Goal: Communication & Community: Answer question/provide support

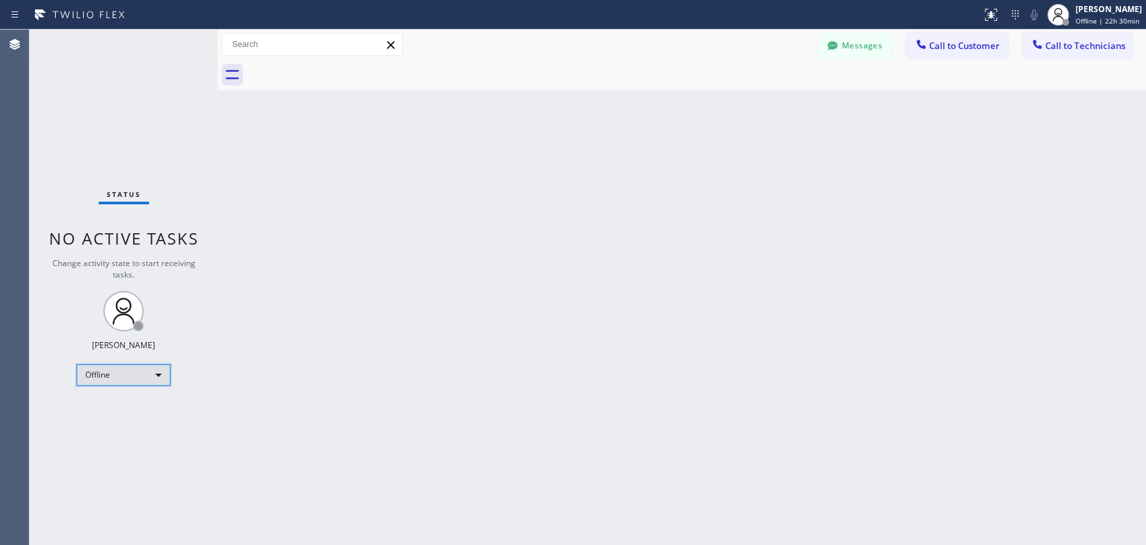
click at [122, 373] on div "Offline" at bounding box center [124, 374] width 94 height 21
click at [126, 422] on li "Unavailable" at bounding box center [122, 425] width 91 height 16
click at [1031, 18] on span "Unavailable | 0s" at bounding box center [1103, 20] width 54 height 9
click at [913, 143] on div "Back to Dashboard Change Sender ID Customers Technicians MM [PERSON_NAME] [DATE…" at bounding box center [682, 287] width 929 height 515
click at [1031, 40] on span "Call to Technicians" at bounding box center [1086, 46] width 80 height 12
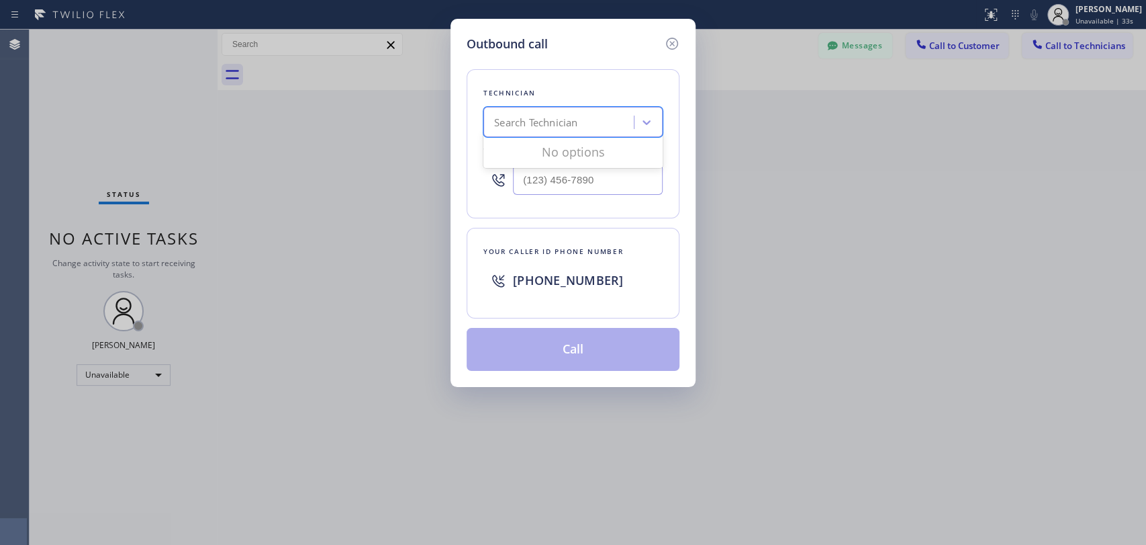
click at [551, 116] on div "Search Technician" at bounding box center [535, 122] width 83 height 15
type input "serg"
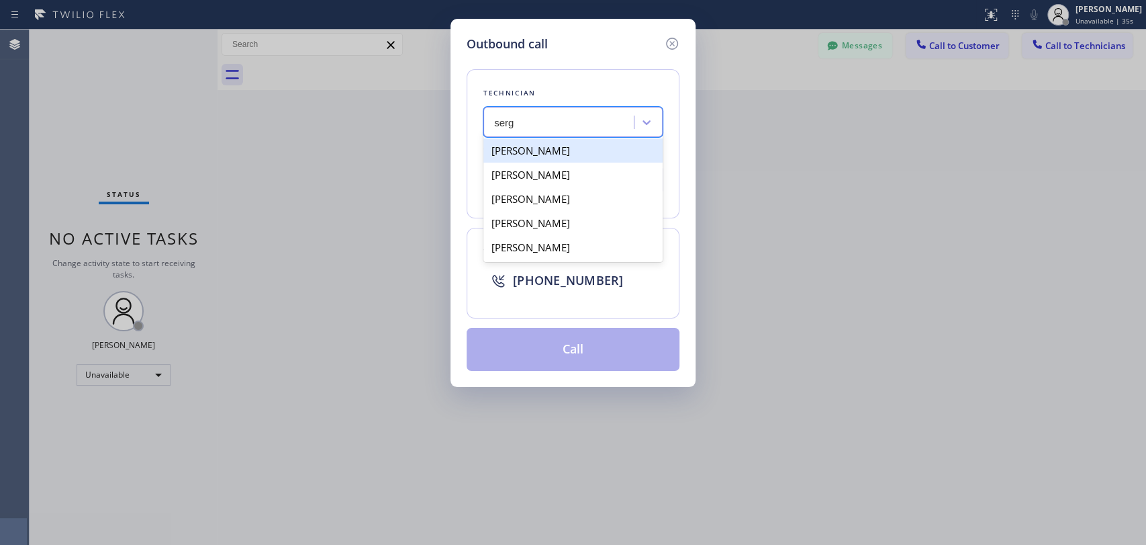
click at [576, 152] on div "[PERSON_NAME]" at bounding box center [572, 150] width 179 height 24
type input "[PHONE_NUMBER]"
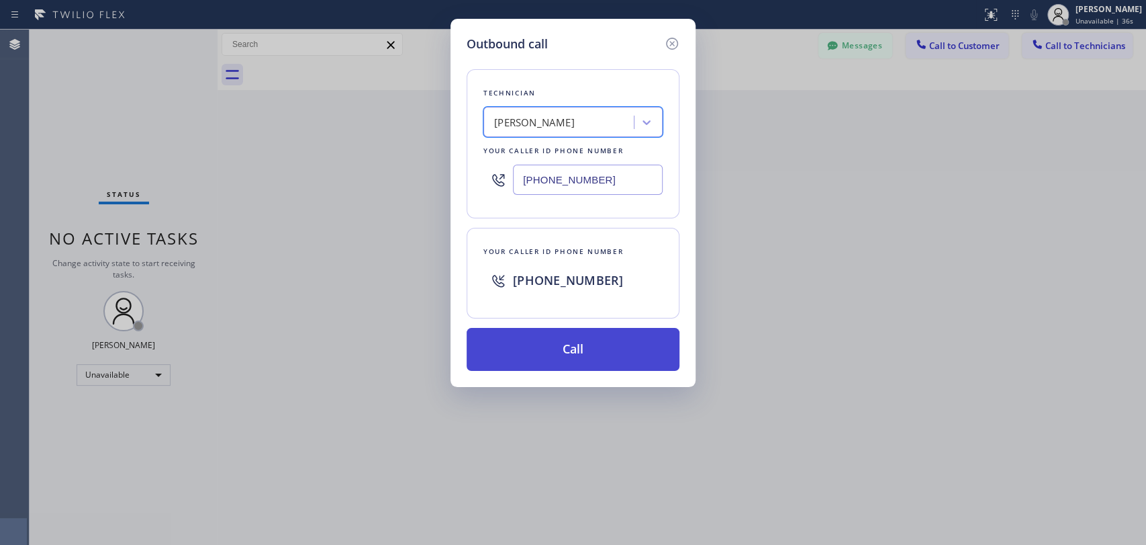
click at [579, 338] on button "Call" at bounding box center [573, 349] width 213 height 43
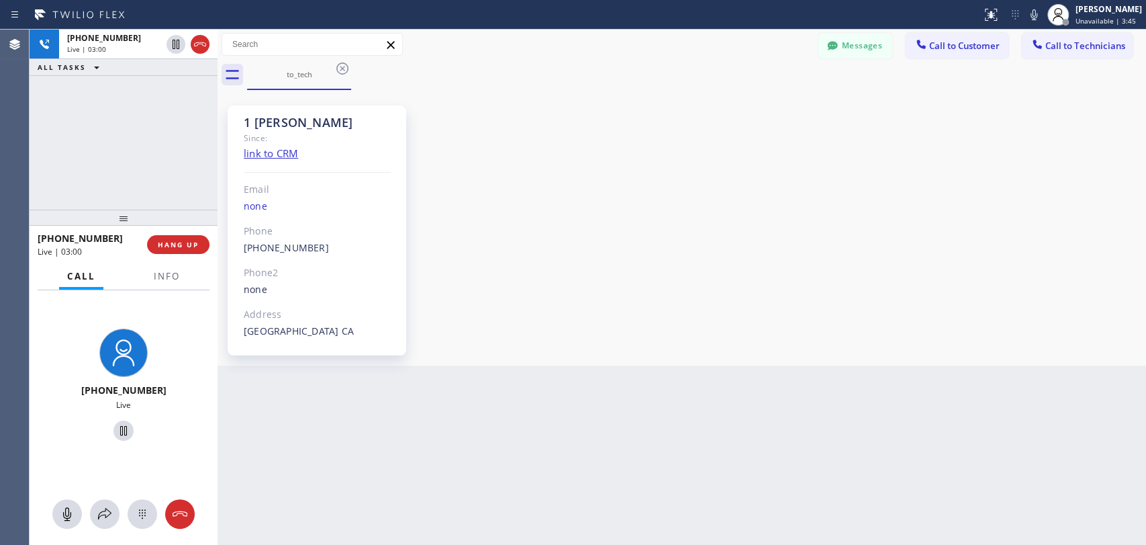
click at [186, 203] on div "+13233041325 Live | 03:00 ALL TASKS ALL TASKS ACTIVE TASKS TASKS IN WRAP UP" at bounding box center [124, 120] width 188 height 180
click at [194, 235] on button "HANG UP" at bounding box center [178, 244] width 62 height 19
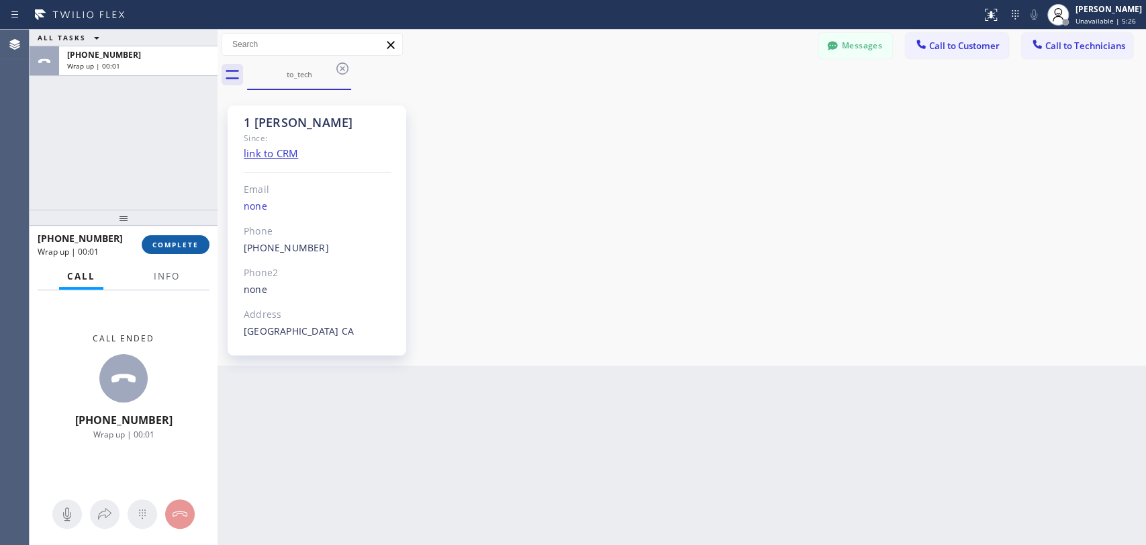
click at [190, 246] on span "COMPLETE" at bounding box center [175, 244] width 46 height 9
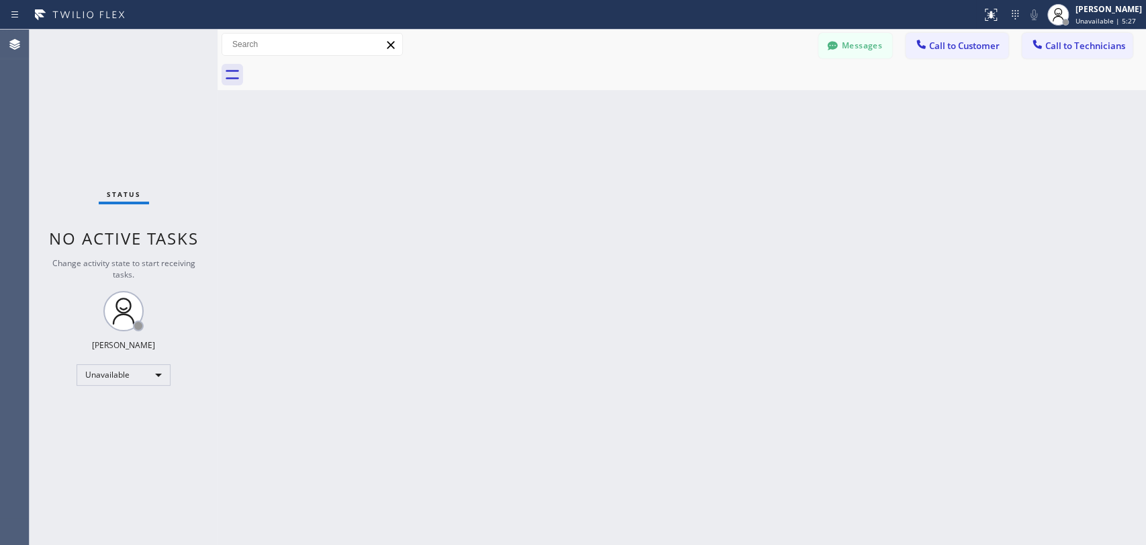
click at [998, 227] on div "Back to Dashboard Change Sender ID Customers Technicians MM [PERSON_NAME] [DATE…" at bounding box center [682, 287] width 929 height 515
click at [145, 377] on div "Unavailable" at bounding box center [124, 374] width 94 height 21
drag, startPoint x: 136, startPoint y: 413, endPoint x: 279, endPoint y: 440, distance: 146.3
click at [136, 413] on li "Available" at bounding box center [122, 408] width 91 height 16
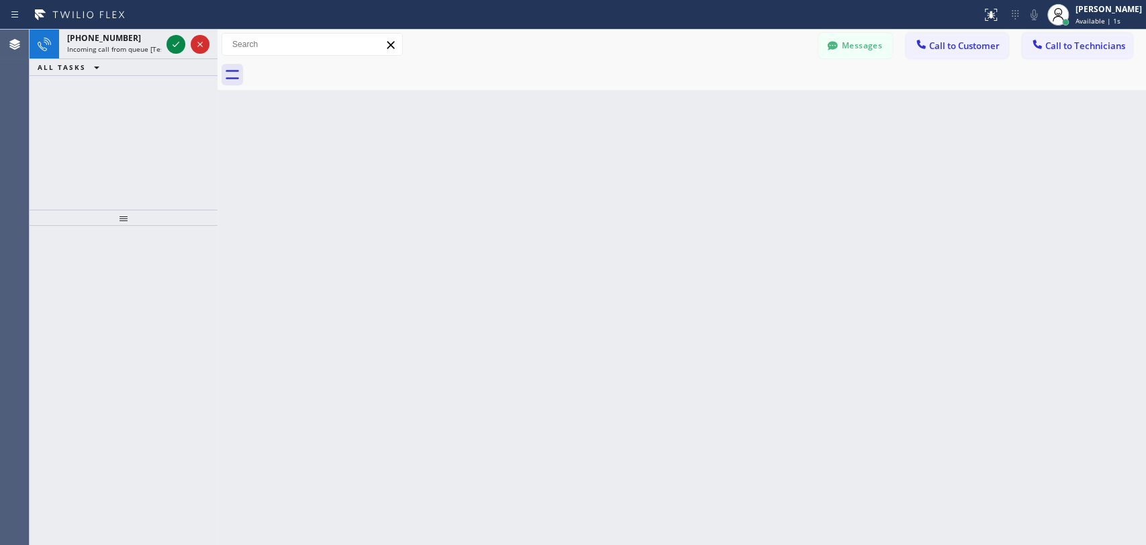
click at [629, 303] on div "Back to Dashboard Change Sender ID Customers Technicians MM [PERSON_NAME] [DATE…" at bounding box center [682, 287] width 929 height 515
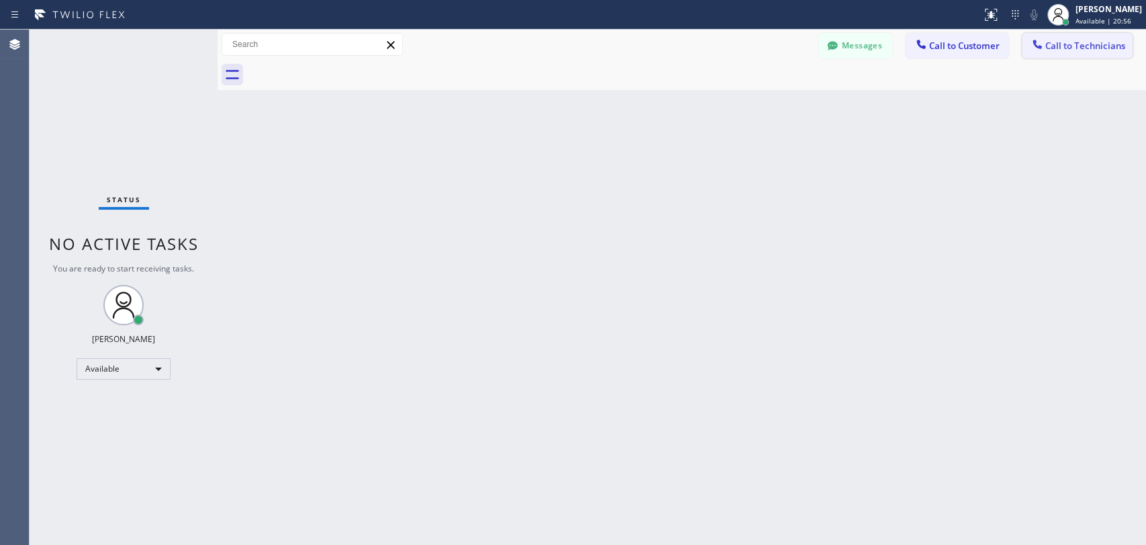
click at [1031, 44] on span "Call to Technicians" at bounding box center [1086, 46] width 80 height 12
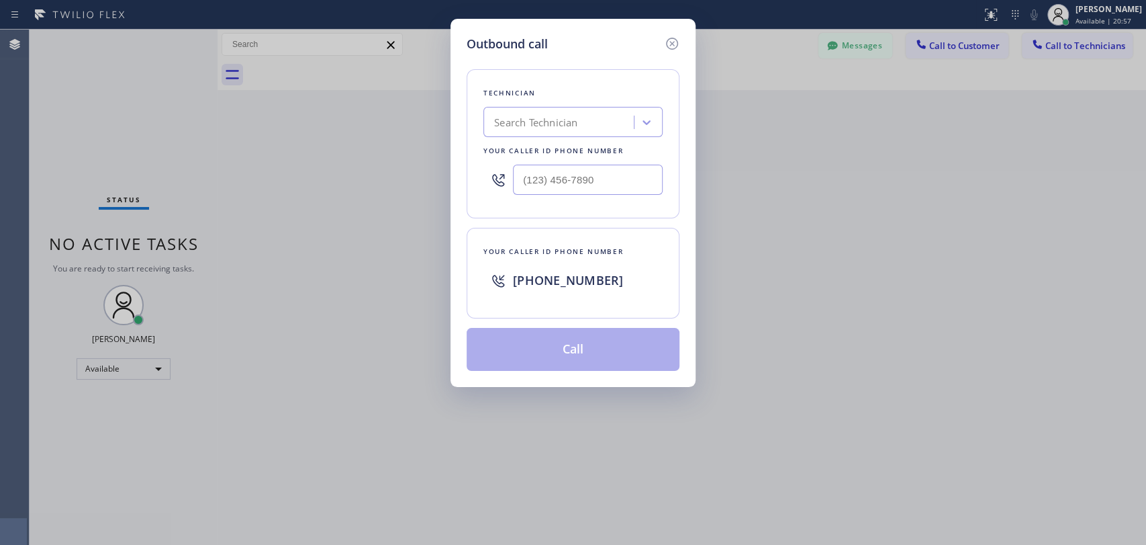
click at [620, 125] on div "Search Technician" at bounding box center [561, 123] width 146 height 24
type input "jon"
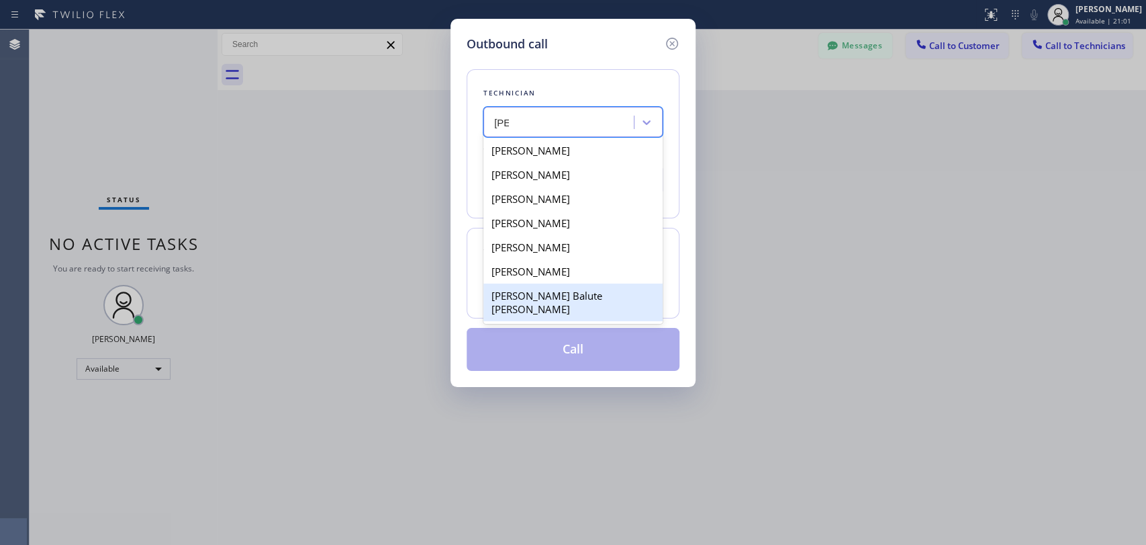
click at [590, 293] on div "Jonathan Balute Labaton" at bounding box center [572, 302] width 179 height 38
type input "(954) 740-4698"
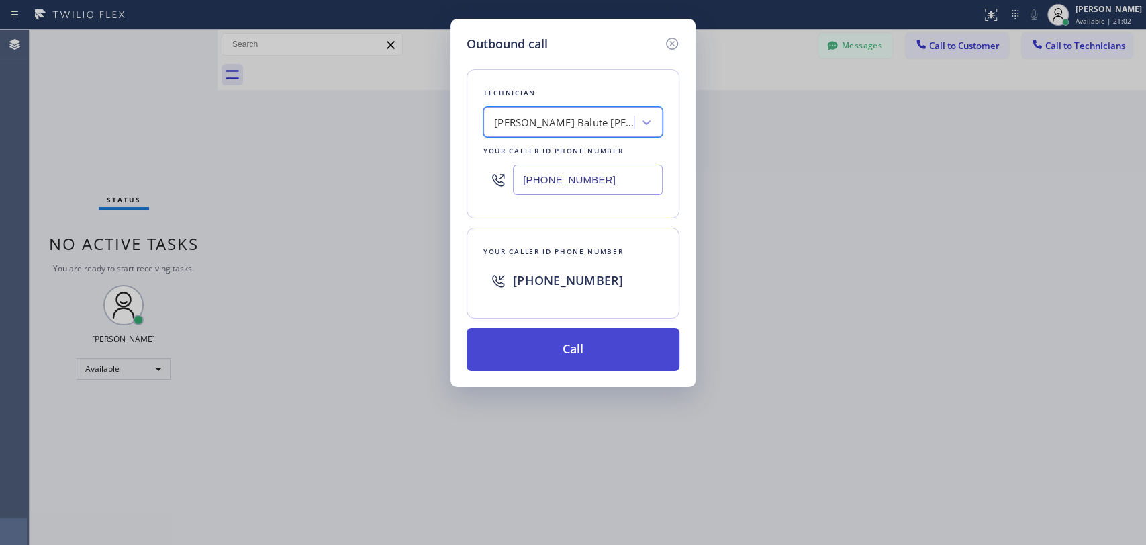
click at [582, 359] on button "Call" at bounding box center [573, 349] width 213 height 43
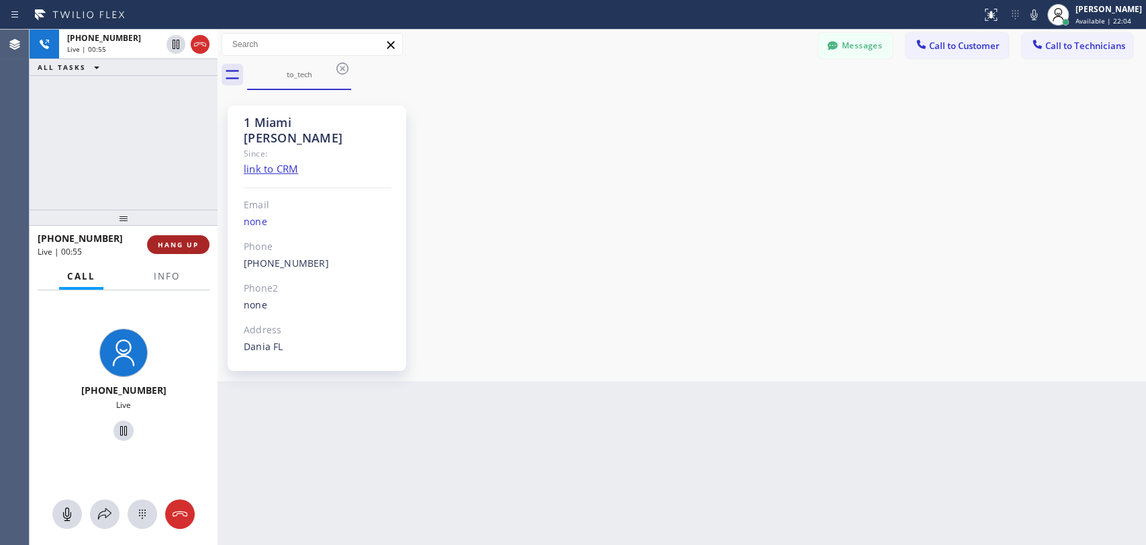
click at [193, 245] on span "HANG UP" at bounding box center [178, 244] width 41 height 9
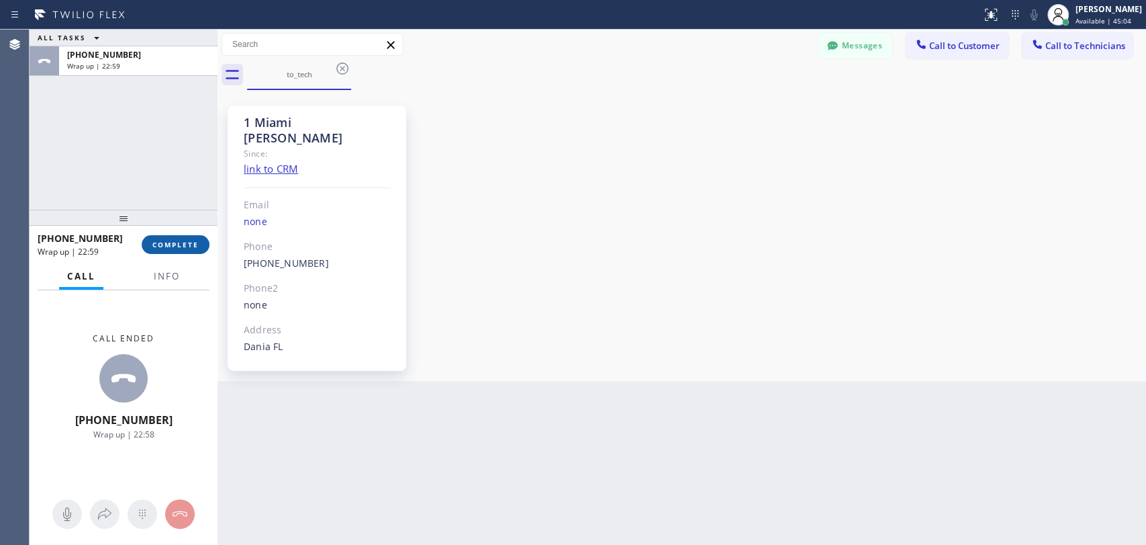
click at [189, 247] on span "COMPLETE" at bounding box center [175, 244] width 46 height 9
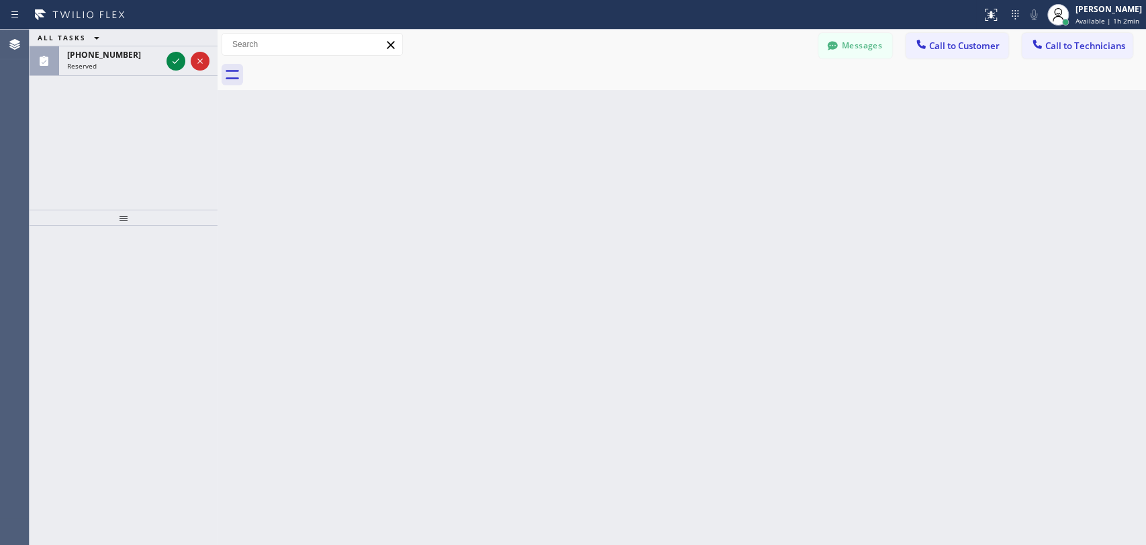
click at [1088, 39] on button "Call to Technicians" at bounding box center [1077, 46] width 111 height 26
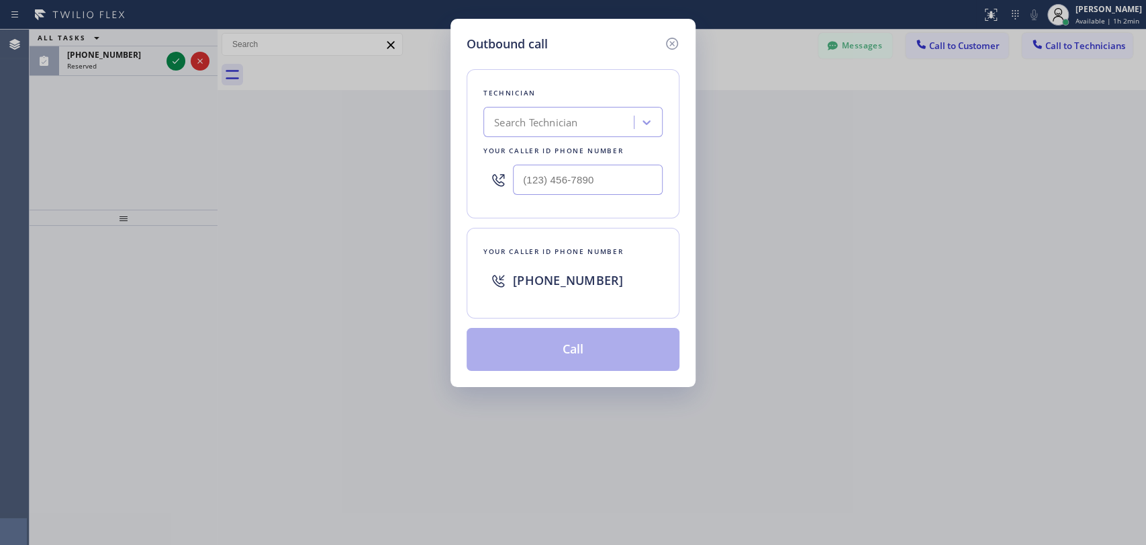
click at [569, 135] on div "Search Technician" at bounding box center [572, 122] width 179 height 30
type input "f"
type input "davi"
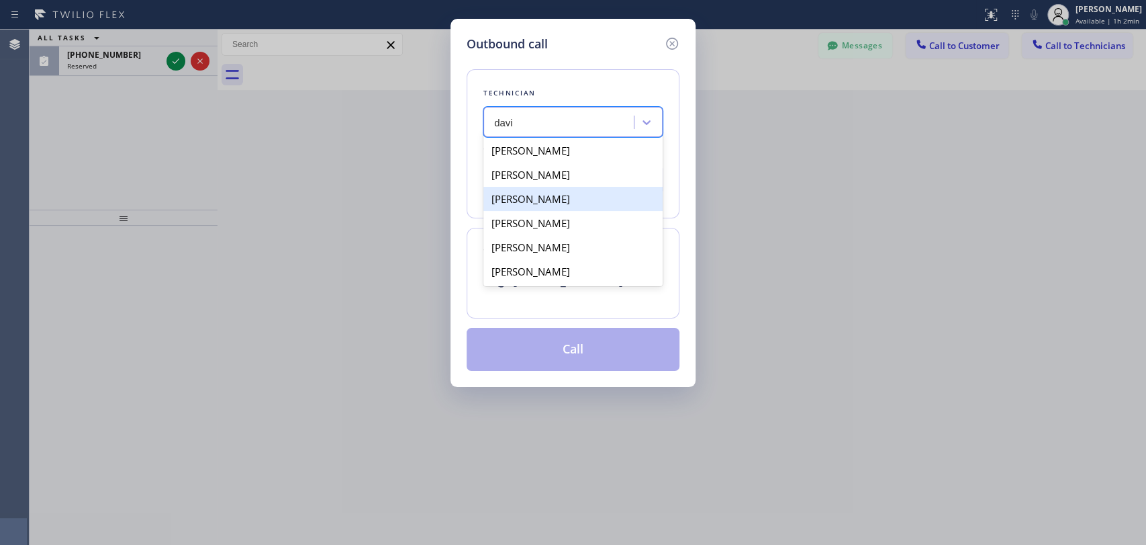
click at [564, 201] on div "David Romero" at bounding box center [572, 199] width 179 height 24
type input "(323) 579-9547"
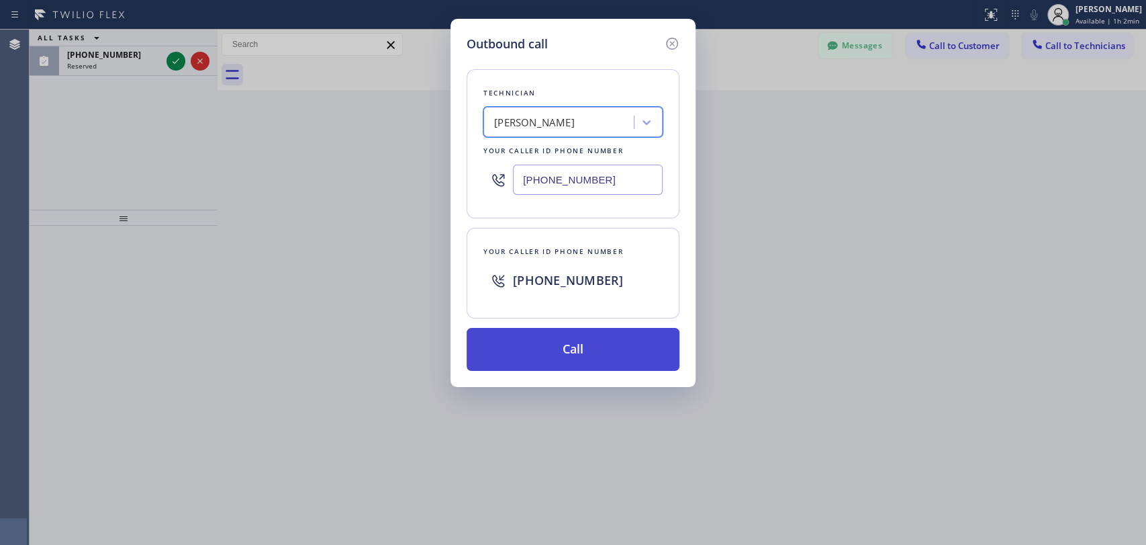
click at [538, 340] on button "Call" at bounding box center [573, 349] width 213 height 43
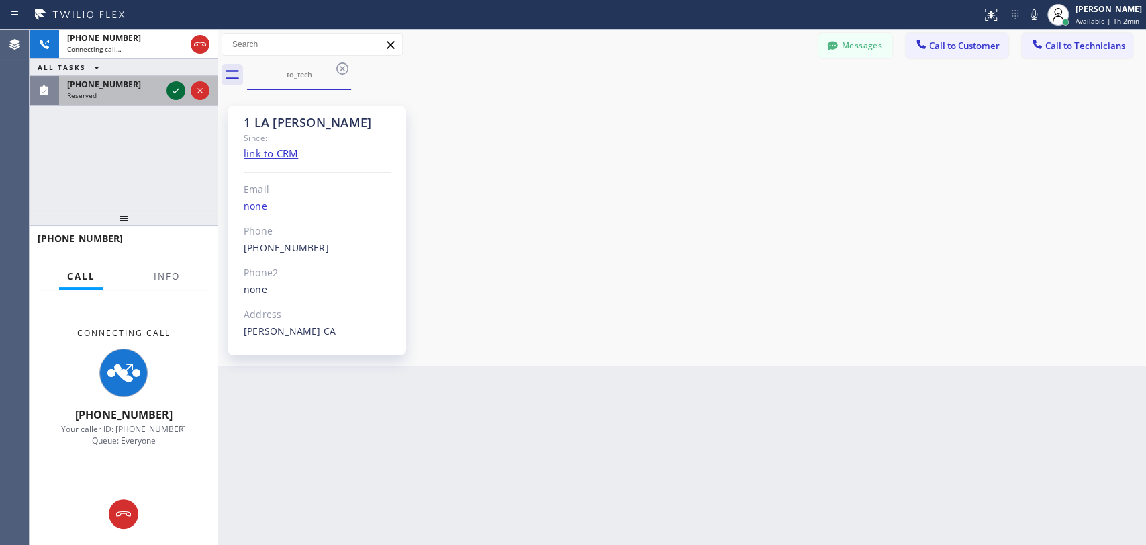
click at [177, 92] on icon at bounding box center [176, 91] width 16 height 16
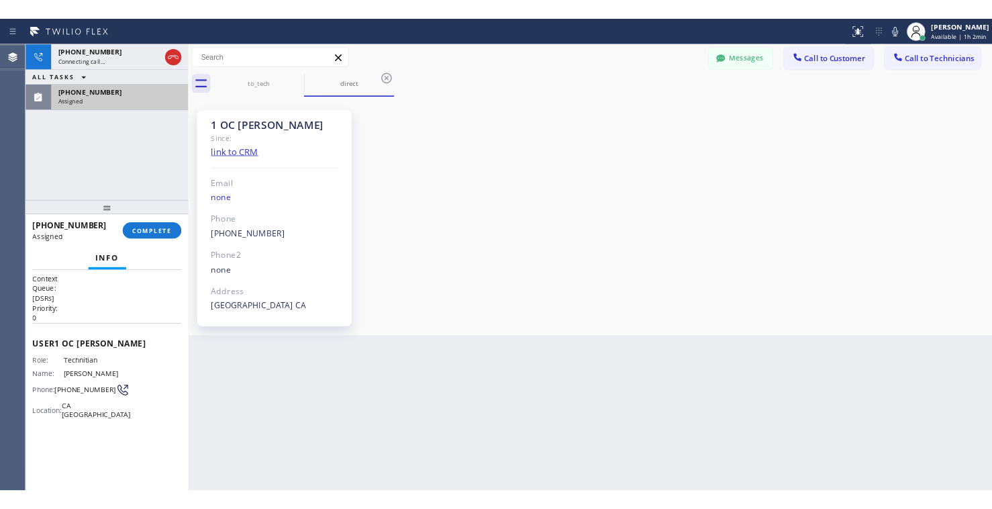
scroll to position [606, 0]
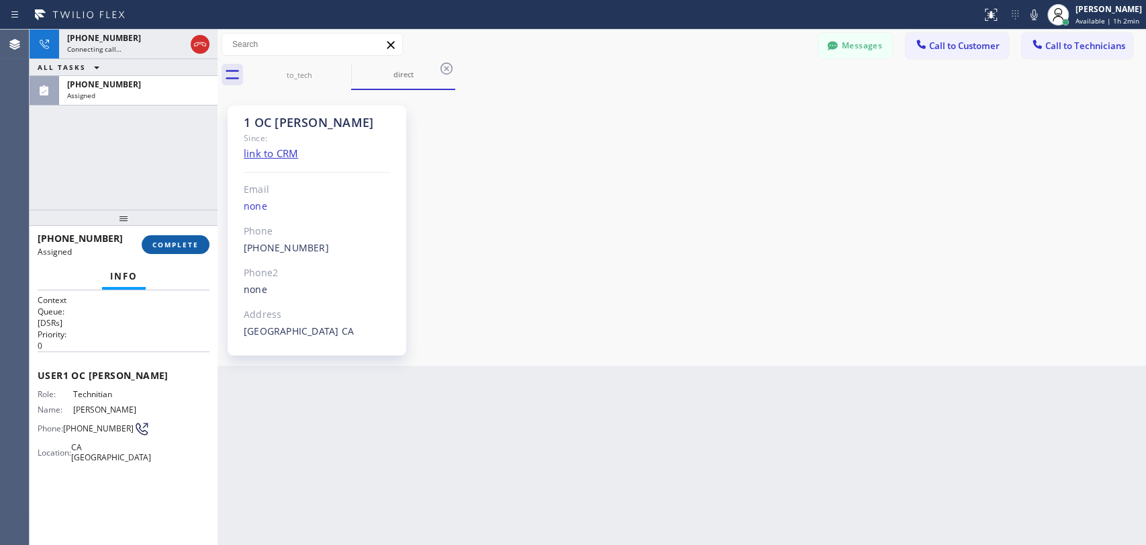
click at [173, 238] on button "COMPLETE" at bounding box center [176, 244] width 68 height 19
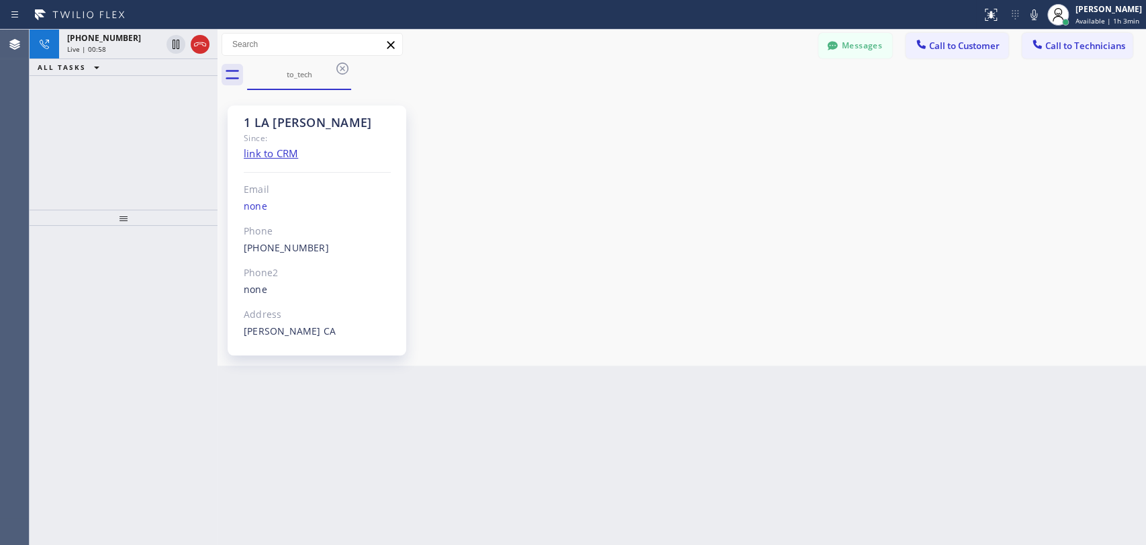
click at [998, 367] on div "Back to Dashboard Change Sender ID Customers Technicians MM [PERSON_NAME] [DATE…" at bounding box center [682, 287] width 929 height 515
click at [201, 44] on icon at bounding box center [200, 44] width 16 height 16
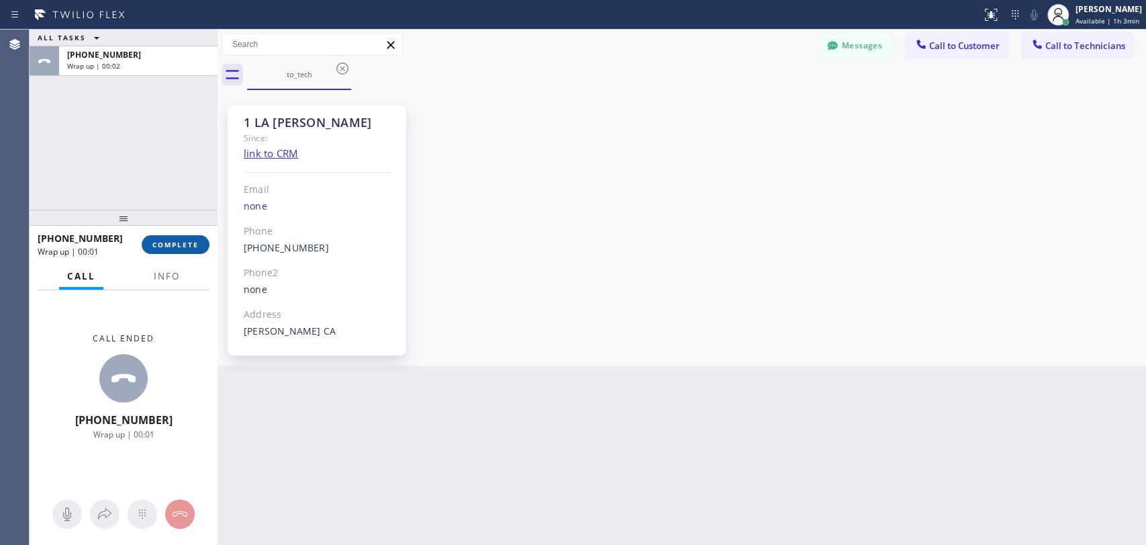
click at [183, 244] on span "COMPLETE" at bounding box center [175, 244] width 46 height 9
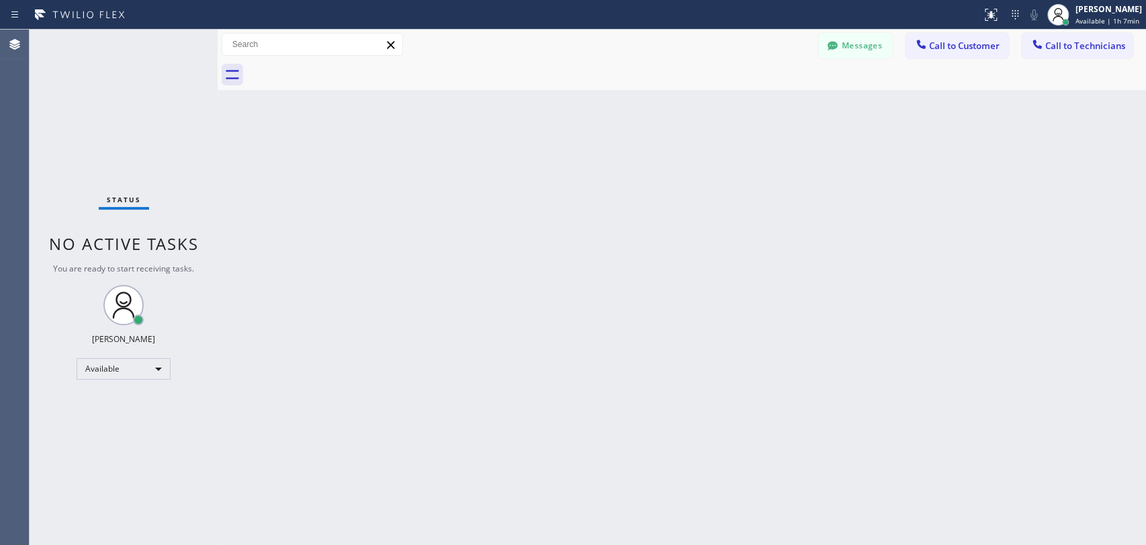
click at [956, 306] on div "Back to Dashboard Change Sender ID Customers Technicians MM [PERSON_NAME] [DATE…" at bounding box center [682, 287] width 929 height 515
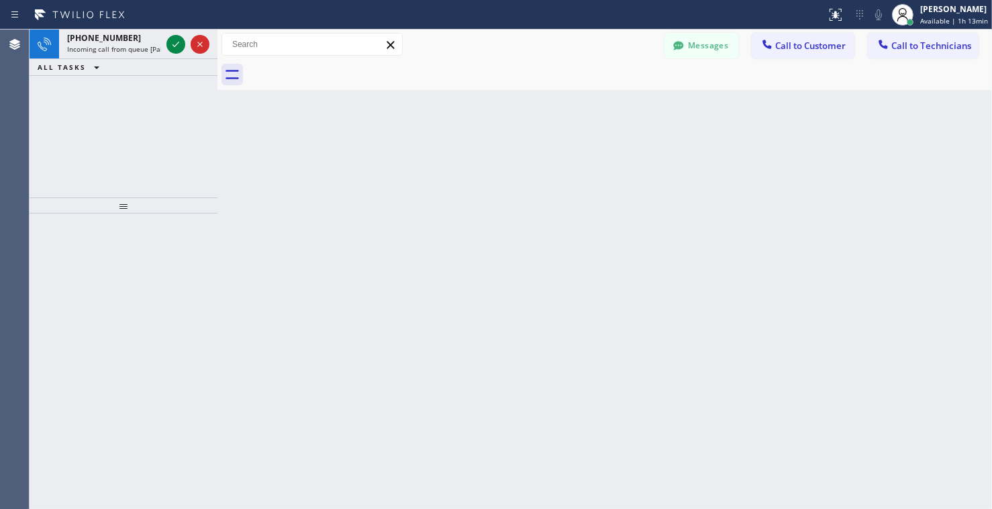
scroll to position [657, 0]
click at [848, 187] on div "Back to Dashboard Change Sender ID Customers Technicians MM [PERSON_NAME] [DATE…" at bounding box center [605, 269] width 775 height 479
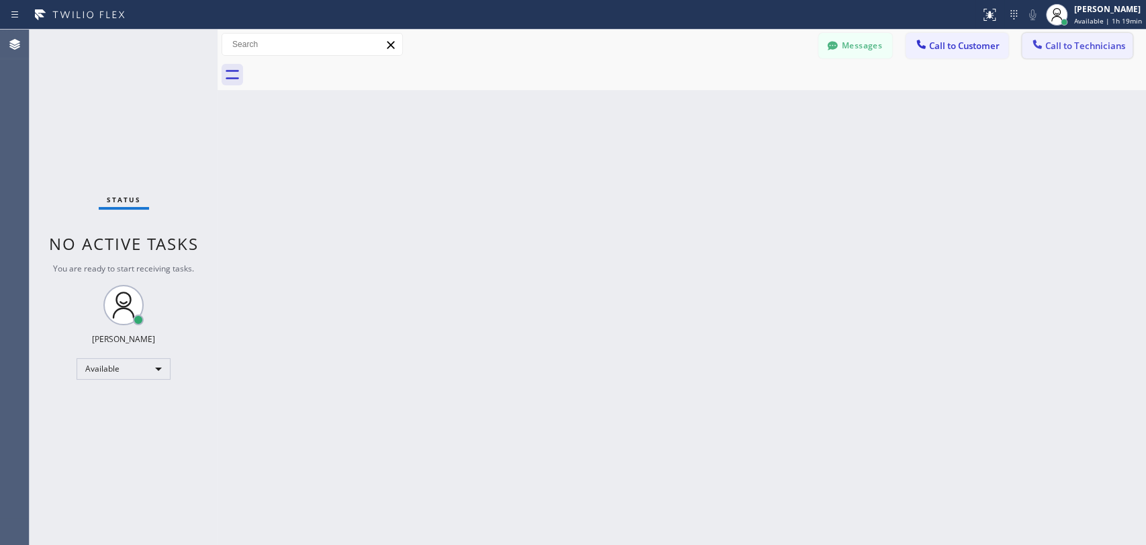
click at [992, 44] on span "Call to Technicians" at bounding box center [1086, 46] width 80 height 12
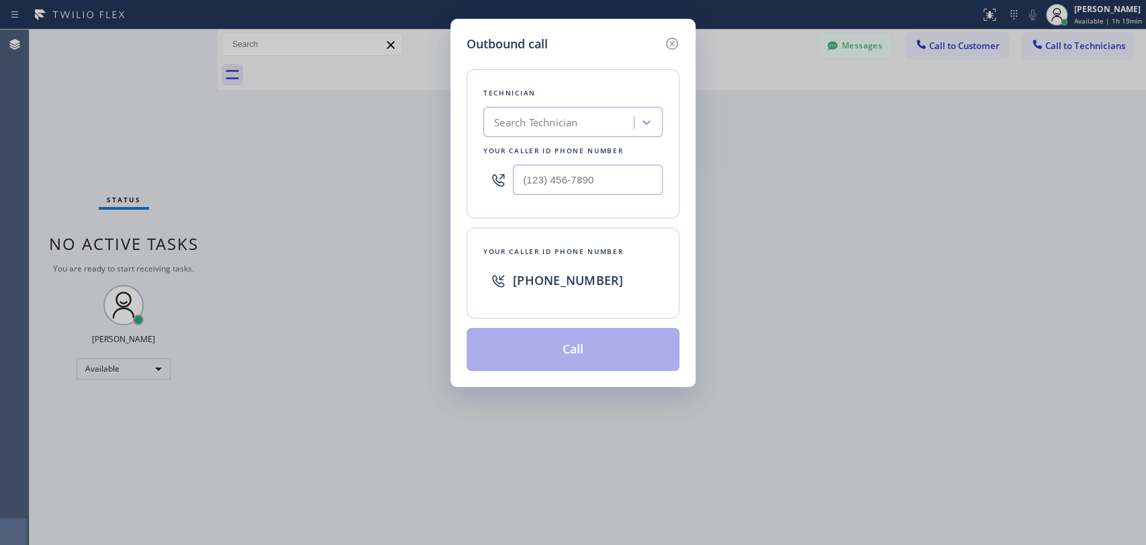
click at [527, 122] on div "Search Technician" at bounding box center [535, 122] width 83 height 15
type input "serg"
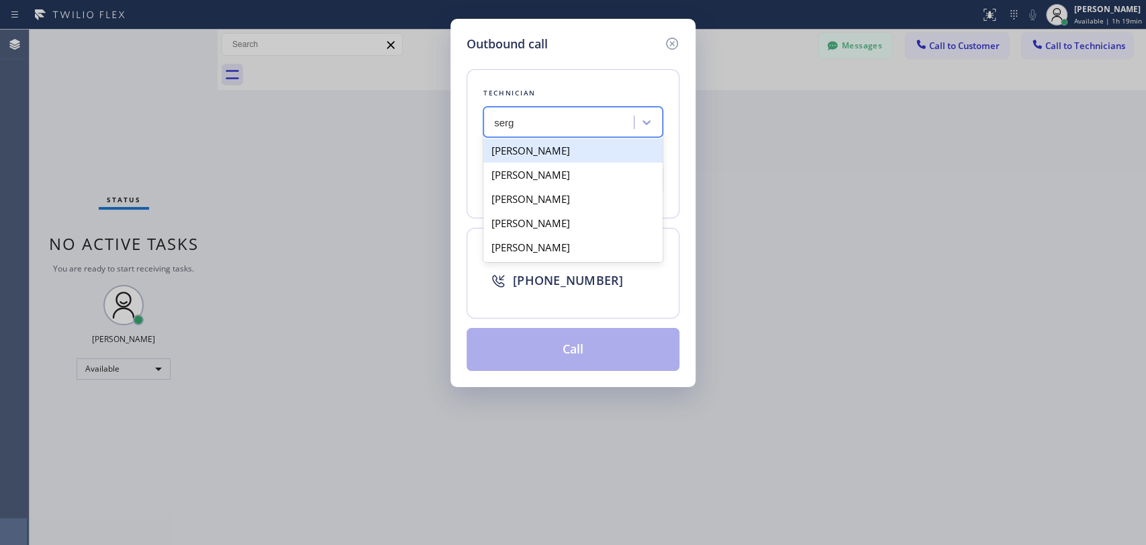
click at [559, 151] on div "[PERSON_NAME]" at bounding box center [572, 150] width 179 height 24
type input "(323) 304-1325"
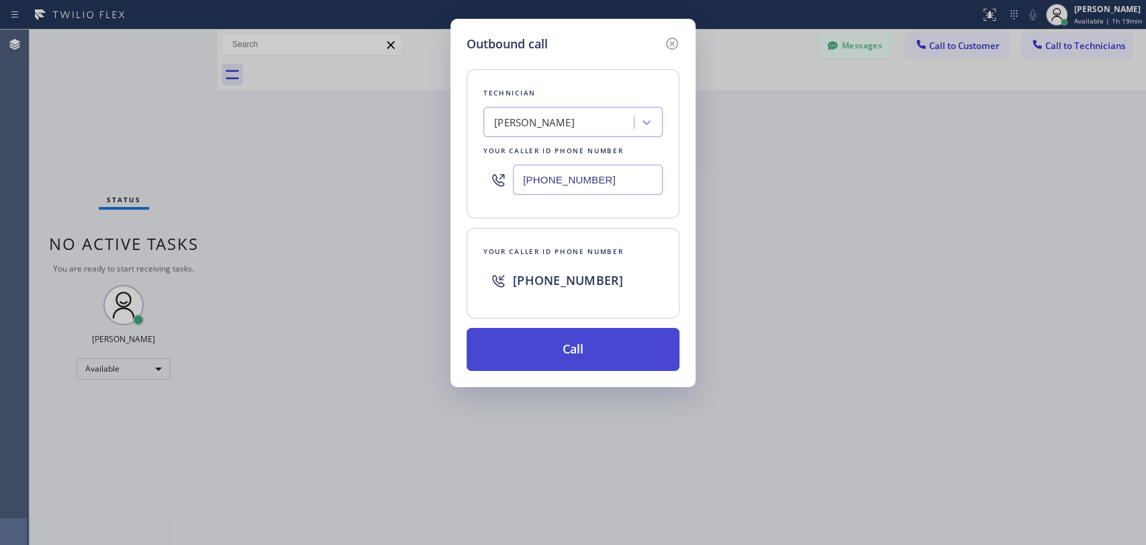
click at [601, 353] on button "Call" at bounding box center [573, 349] width 213 height 43
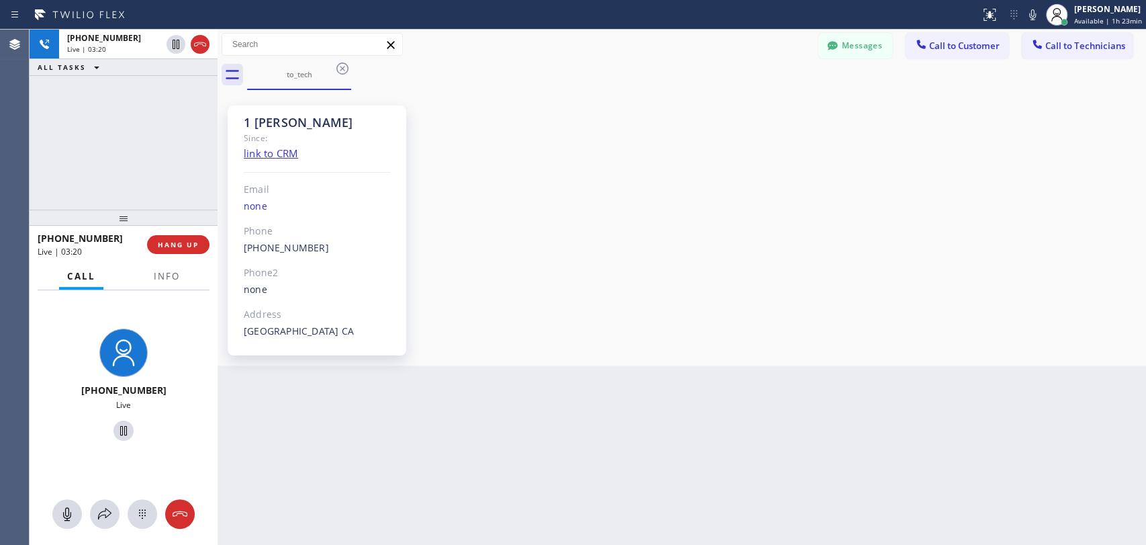
click at [158, 153] on div "+13233041325 Live | 03:20 ALL TASKS ALL TASKS ACTIVE TASKS TASKS IN WRAP UP" at bounding box center [124, 120] width 188 height 180
click at [187, 248] on span "HANG UP" at bounding box center [178, 244] width 41 height 9
click at [186, 246] on span "HANG UP" at bounding box center [178, 244] width 41 height 9
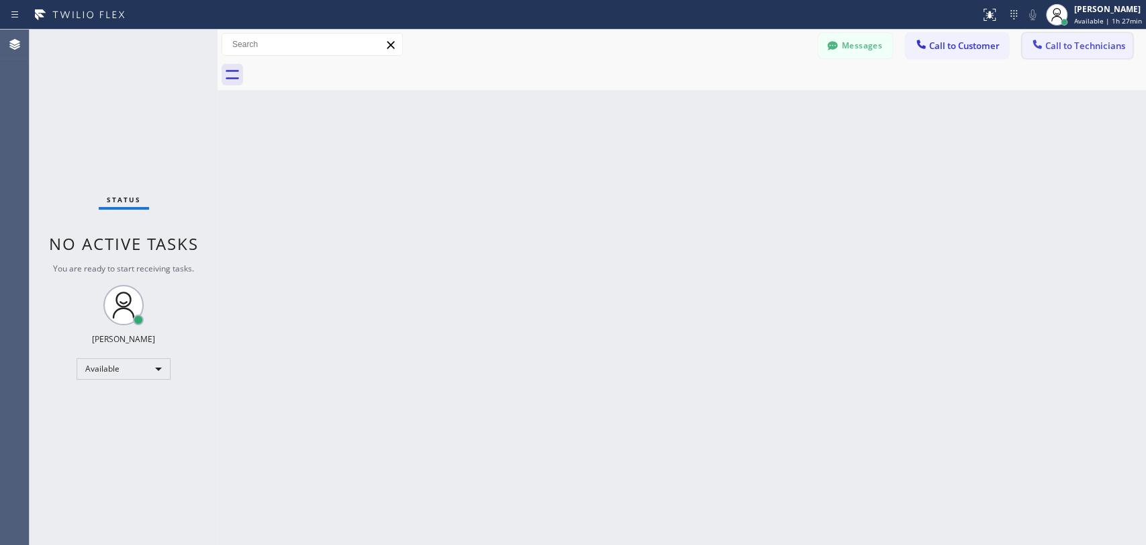
click at [992, 49] on icon at bounding box center [1037, 44] width 13 height 13
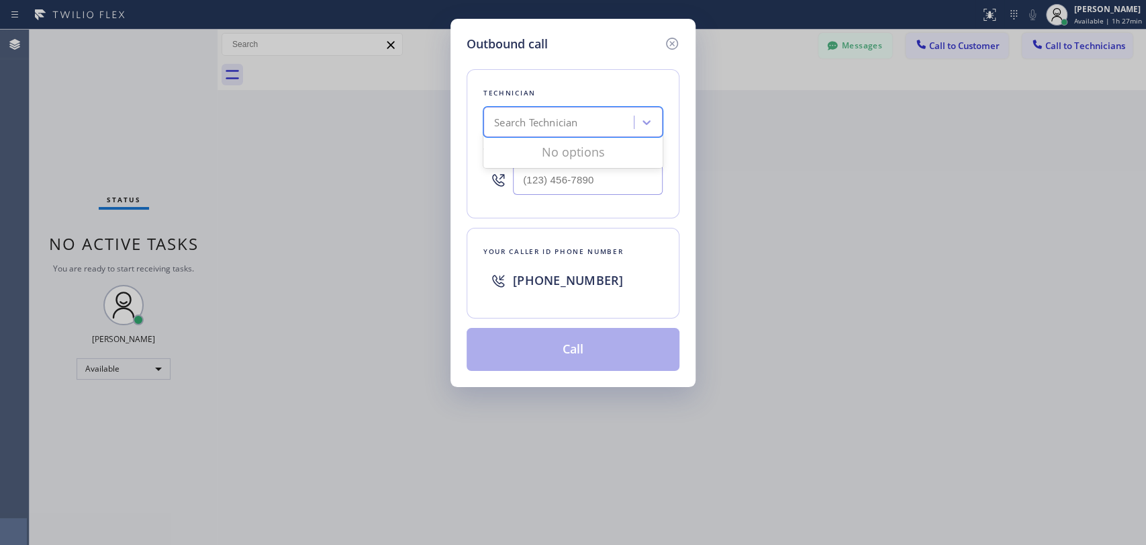
click at [596, 109] on div "Search Technician" at bounding box center [572, 122] width 179 height 30
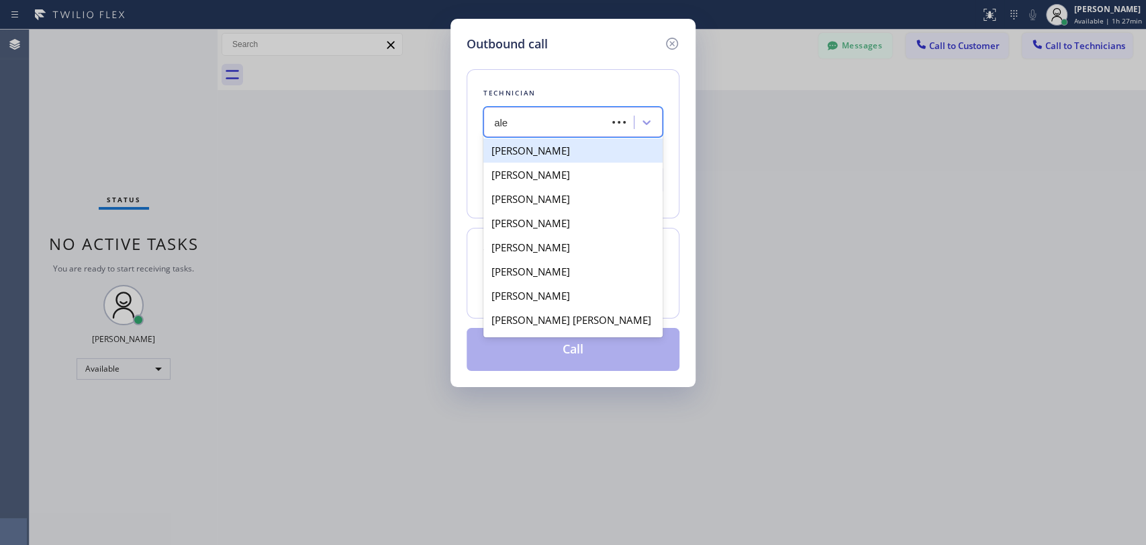
type input "alex"
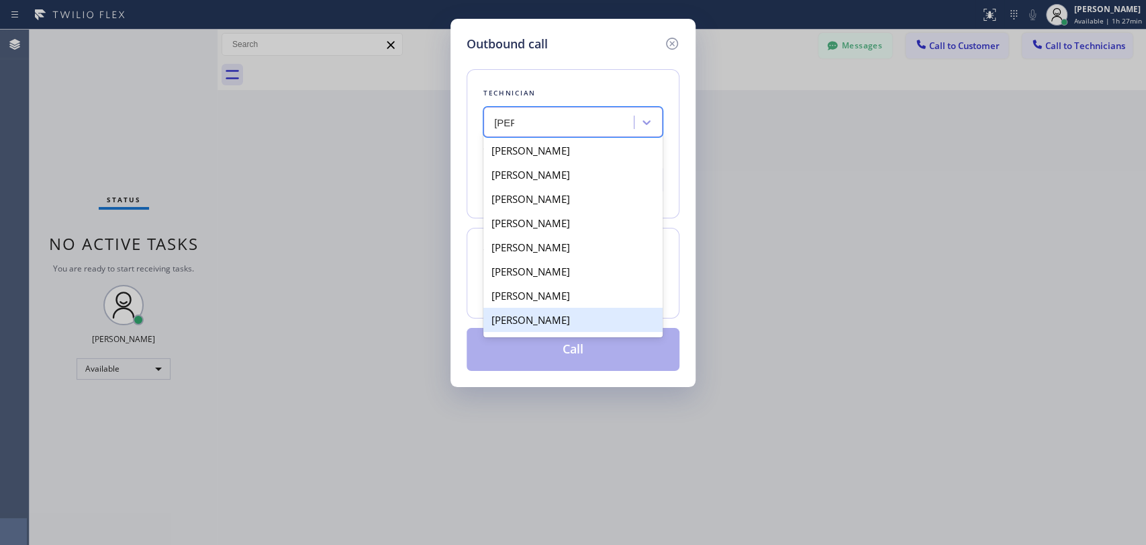
click at [563, 322] on div "Alexey Galkin" at bounding box center [572, 320] width 179 height 24
type input "(858) 401-9159"
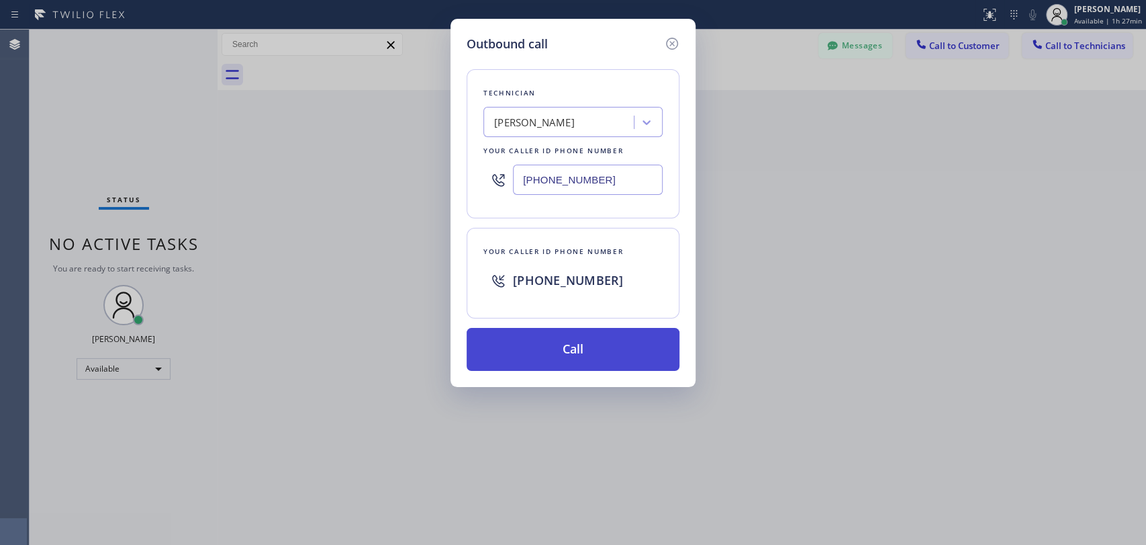
click at [542, 353] on button "Call" at bounding box center [573, 349] width 213 height 43
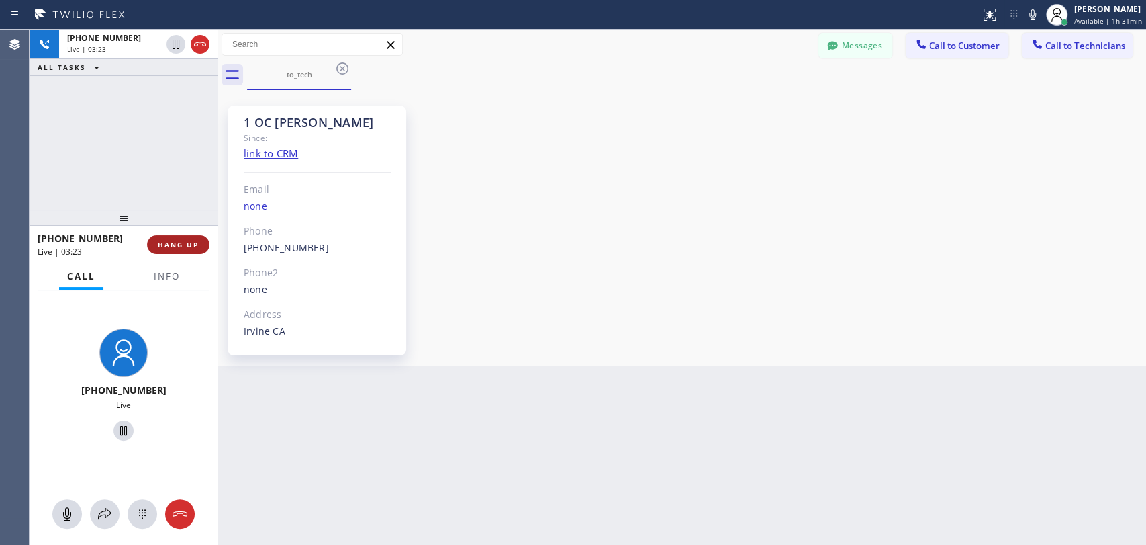
click at [199, 242] on button "HANG UP" at bounding box center [178, 244] width 62 height 19
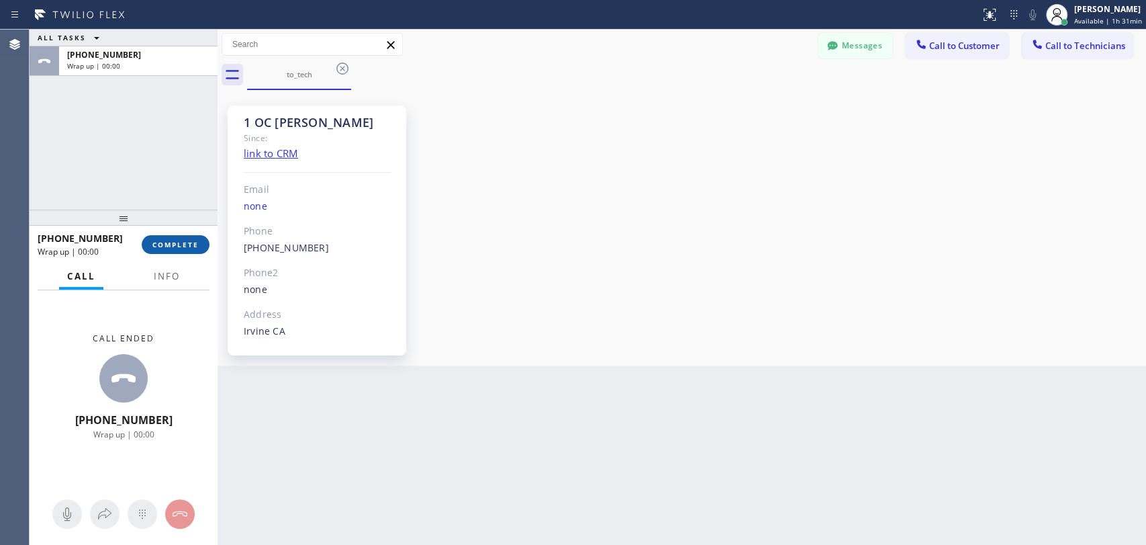
click at [193, 247] on span "COMPLETE" at bounding box center [175, 244] width 46 height 9
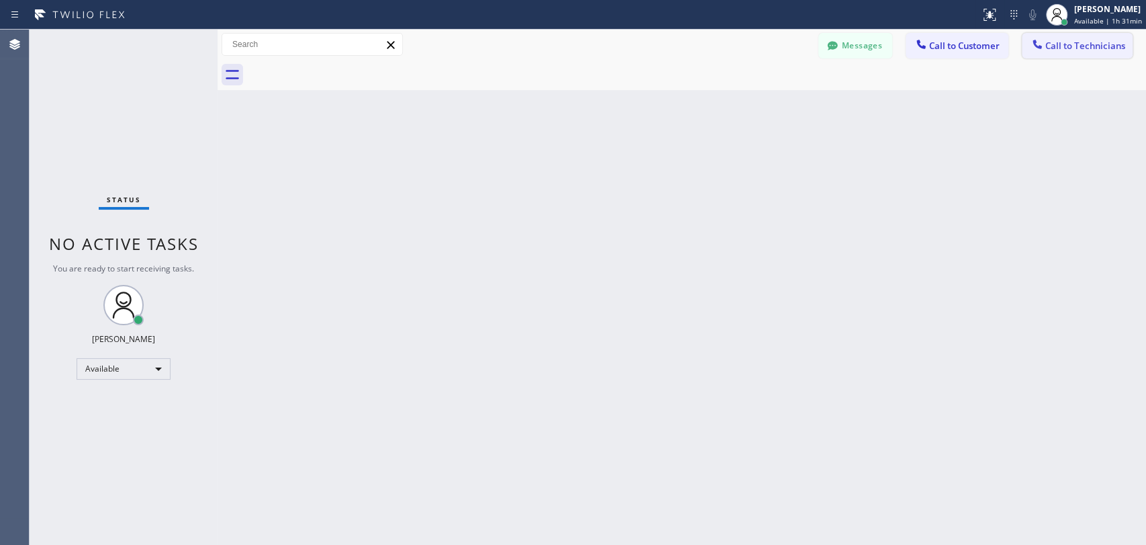
click at [992, 42] on span "Call to Technicians" at bounding box center [1086, 46] width 80 height 12
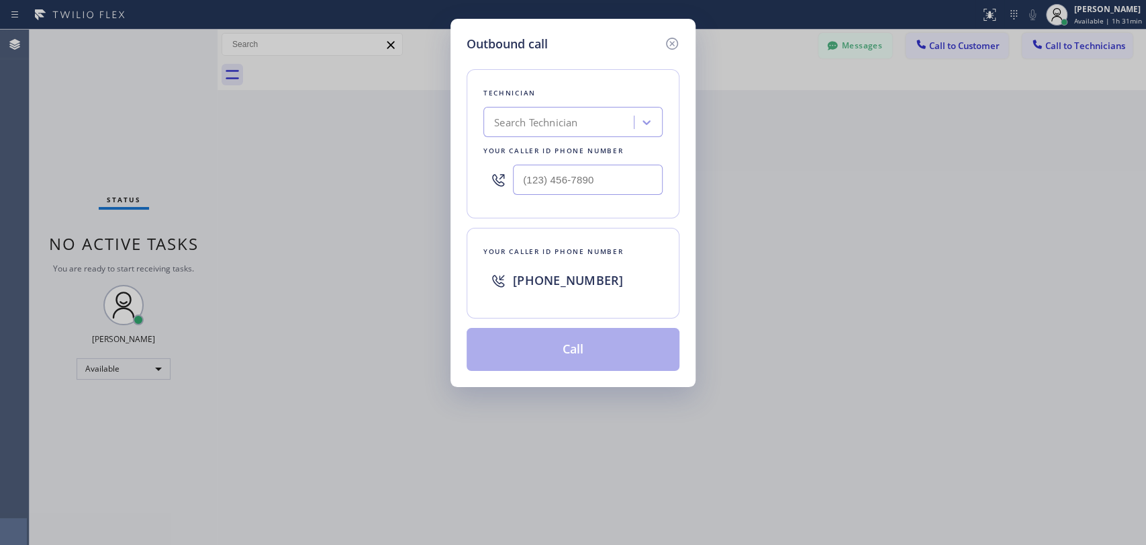
click at [549, 132] on div "Search Technician" at bounding box center [561, 123] width 146 height 24
type input "vadi"
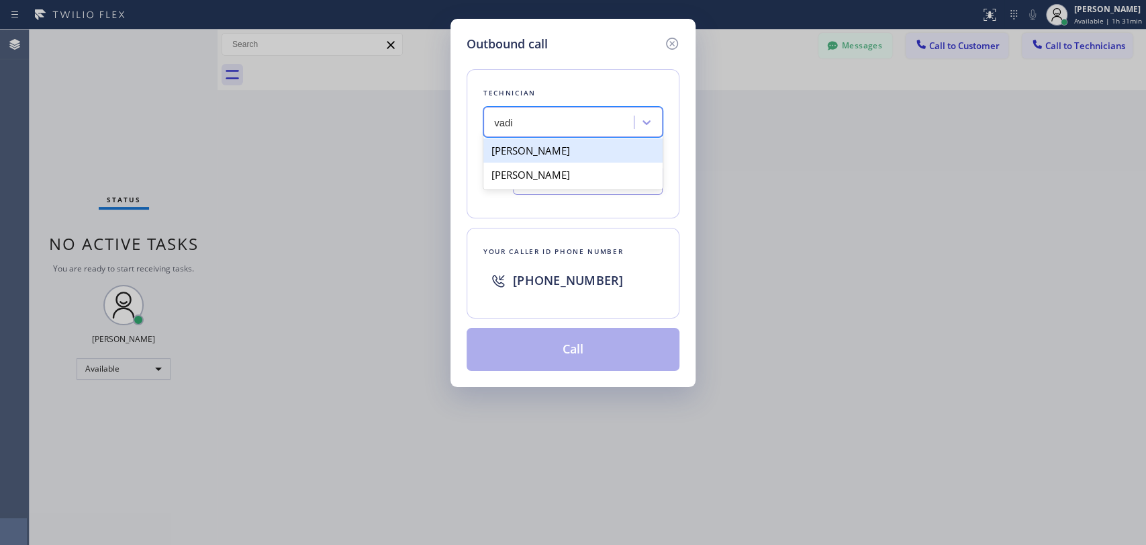
click at [571, 151] on div "Vadim Kartunov" at bounding box center [572, 150] width 179 height 24
type input "(818) 309-0098"
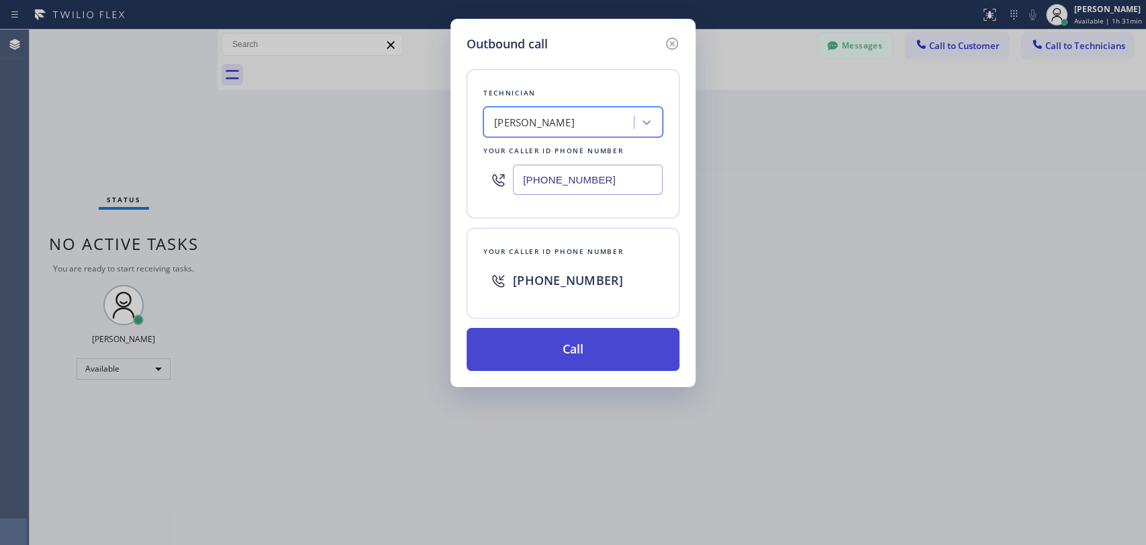
click at [579, 345] on button "Call" at bounding box center [573, 349] width 213 height 43
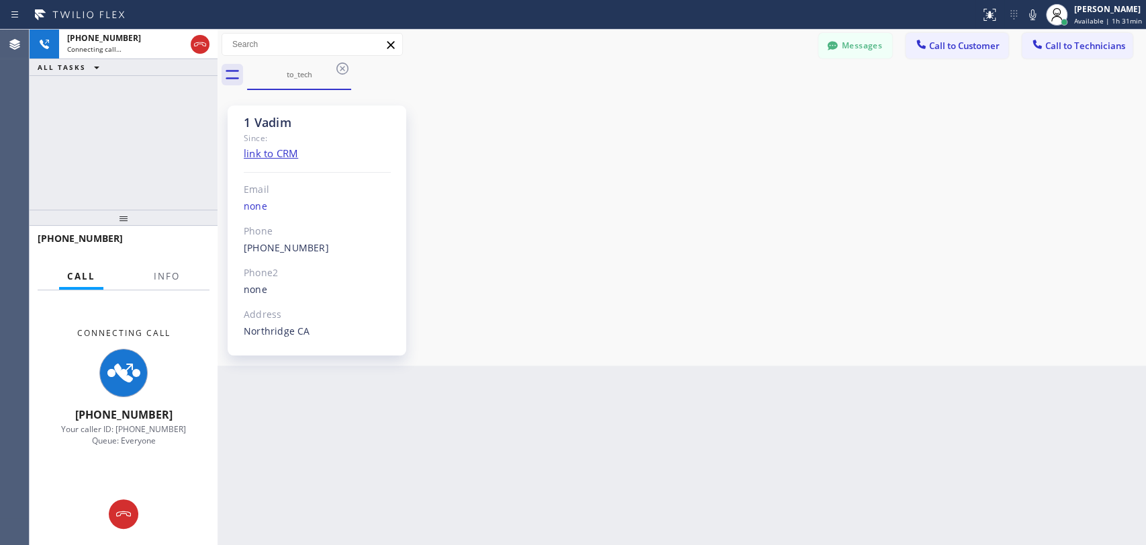
click at [992, 266] on div "1 Vadim Since: link to CRM Email none Phone (818) 309-0098 Outbound call Techni…" at bounding box center [682, 227] width 922 height 269
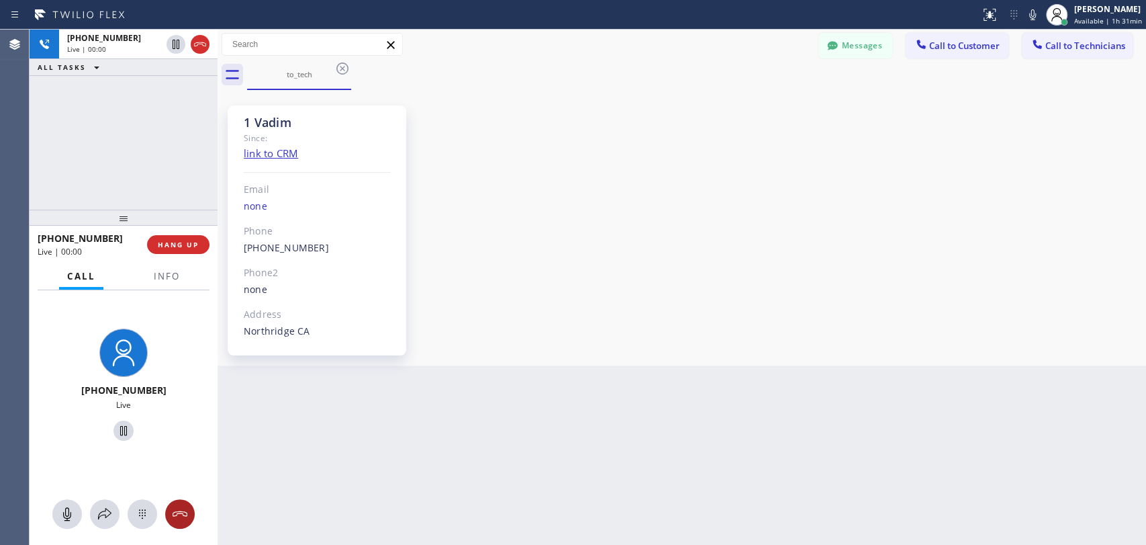
drag, startPoint x: 187, startPoint y: 523, endPoint x: 185, endPoint y: 511, distance: 12.3
click at [187, 508] on button at bounding box center [180, 514] width 30 height 30
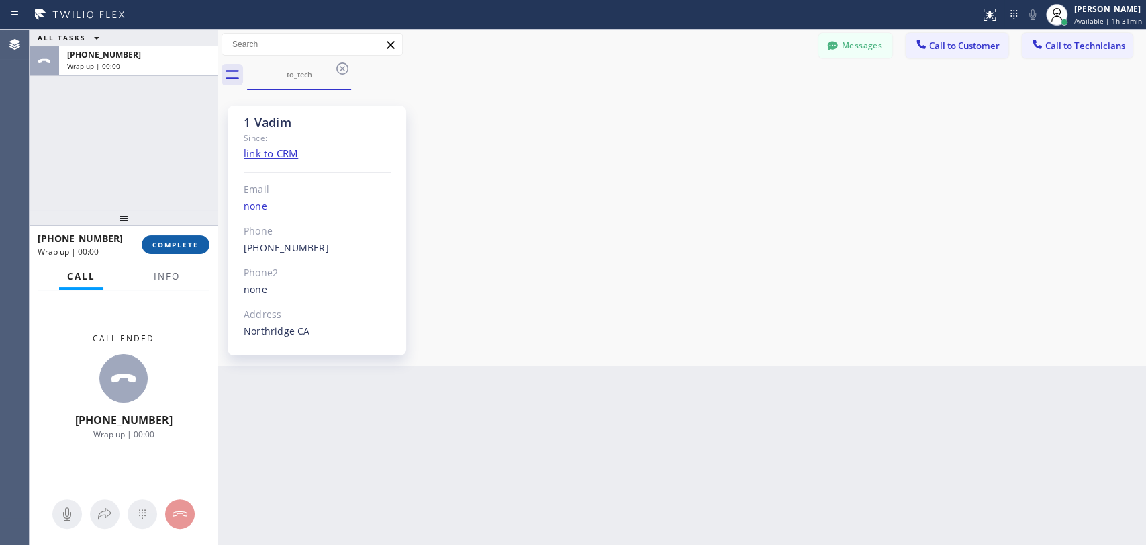
click at [187, 240] on span "COMPLETE" at bounding box center [175, 244] width 46 height 9
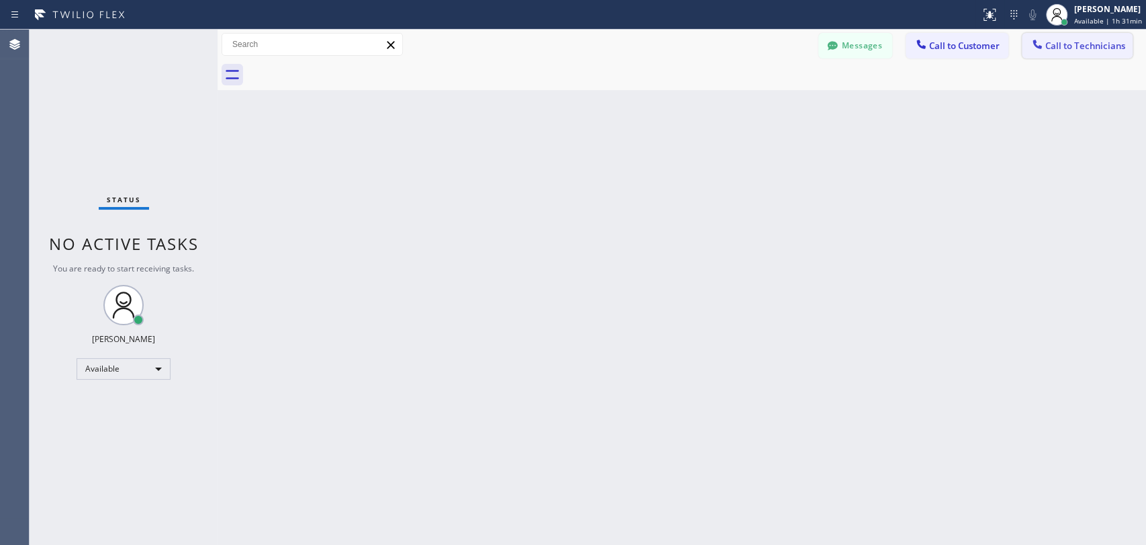
click at [992, 50] on span "Call to Technicians" at bounding box center [1086, 46] width 80 height 12
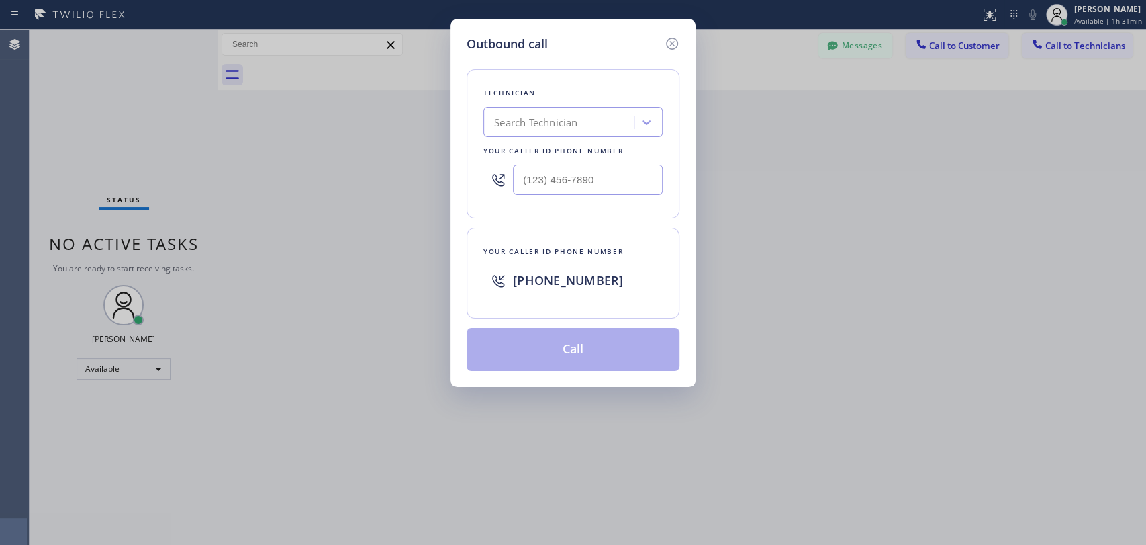
click at [569, 107] on div "Search Technician" at bounding box center [572, 122] width 179 height 30
type input "igna"
click at [591, 153] on div "Ignacio Zaragoza" at bounding box center [572, 150] width 179 height 24
type input "(818) 488-0727"
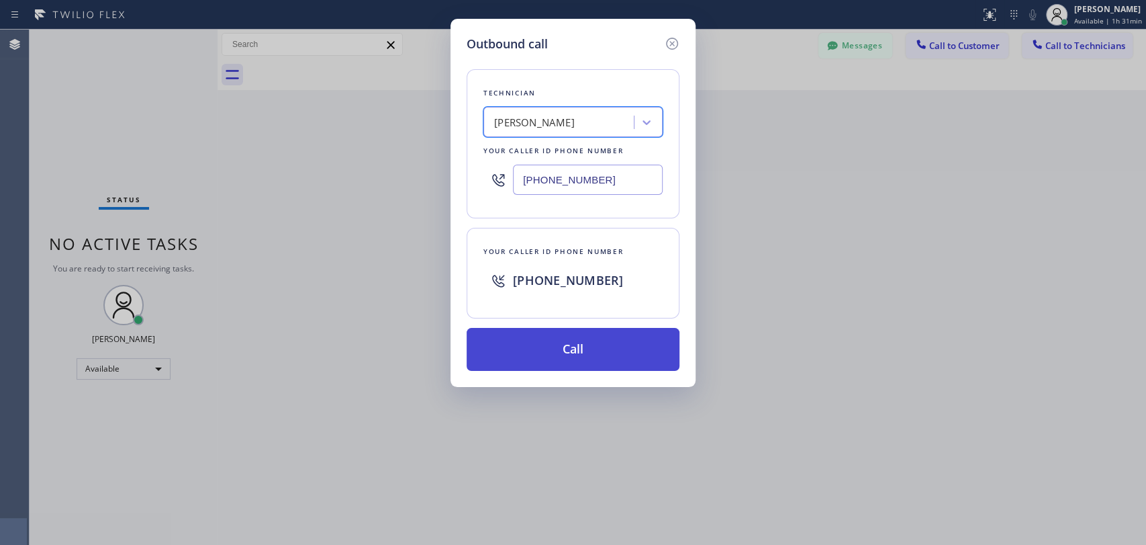
click at [530, 353] on button "Call" at bounding box center [573, 349] width 213 height 43
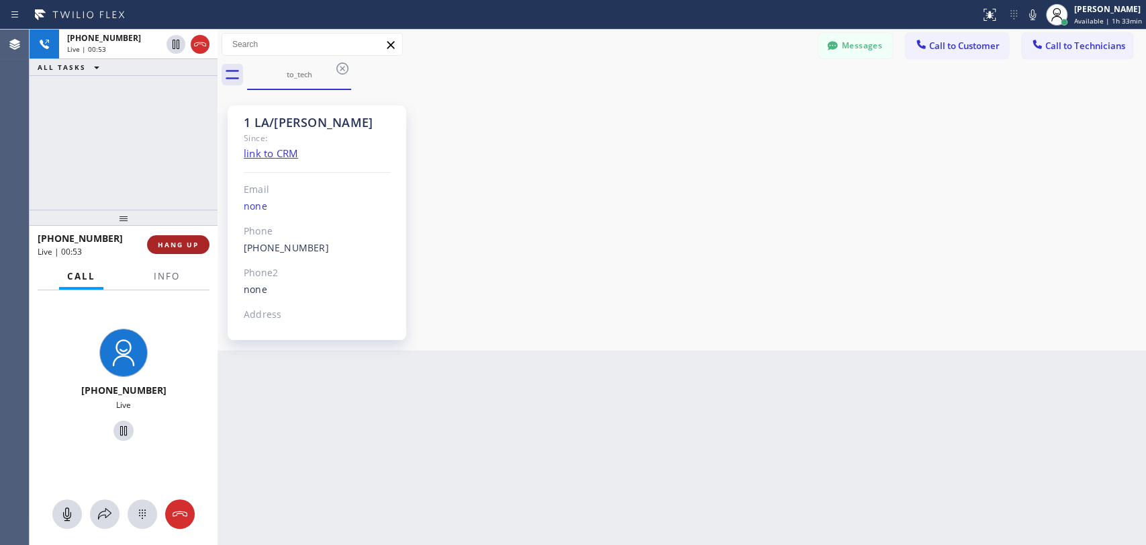
click at [173, 248] on span "HANG UP" at bounding box center [178, 244] width 41 height 9
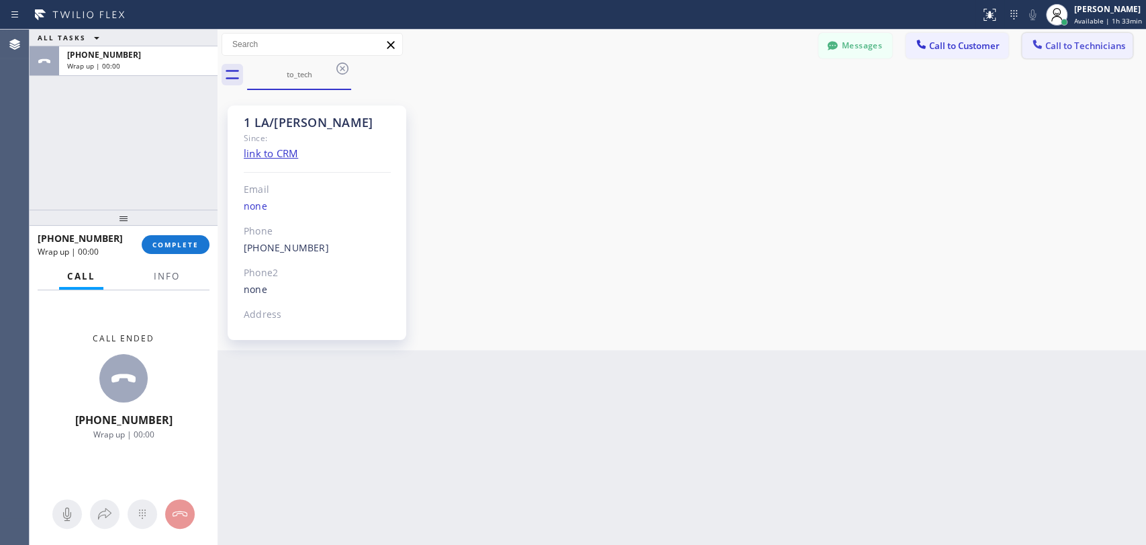
click at [992, 44] on span "Call to Technicians" at bounding box center [1086, 46] width 80 height 12
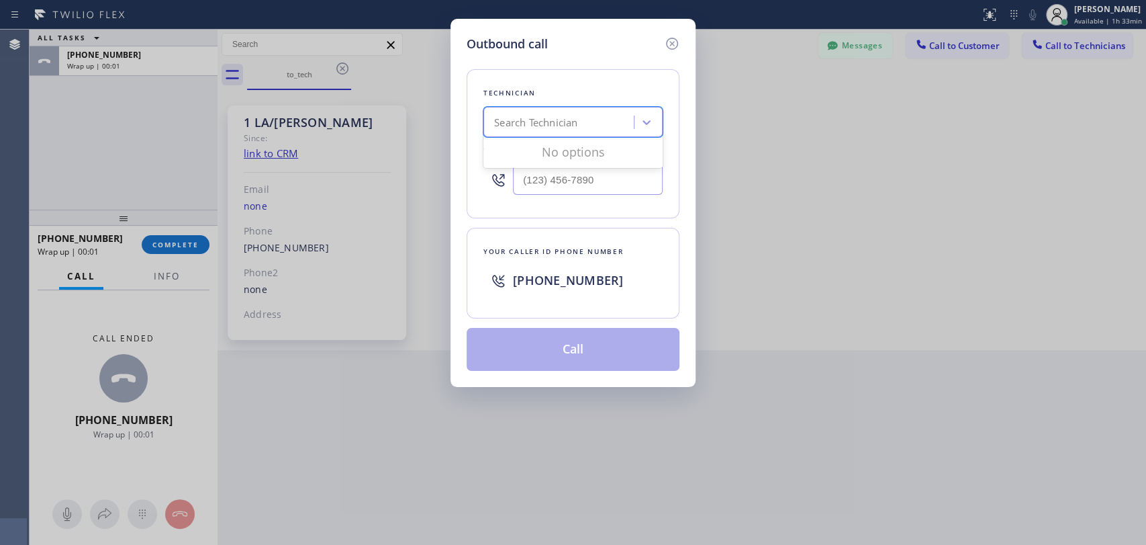
click at [547, 120] on div "Search Technician" at bounding box center [535, 122] width 83 height 15
type input "igna"
click at [575, 152] on div "Ignacio Zaragoza" at bounding box center [572, 150] width 179 height 24
type input "(818) 488-0727"
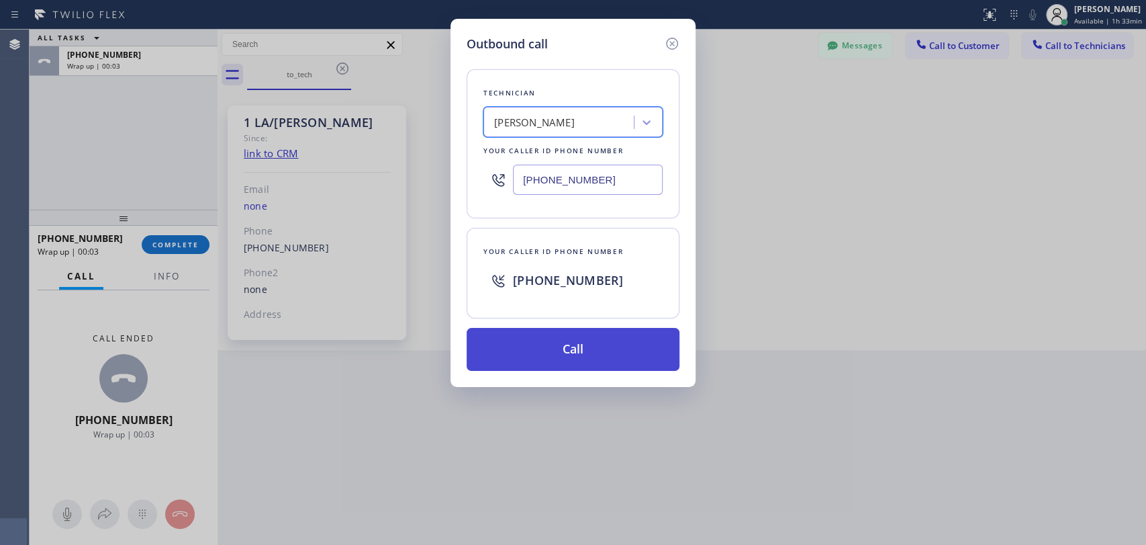
click at [578, 351] on button "Call" at bounding box center [573, 349] width 213 height 43
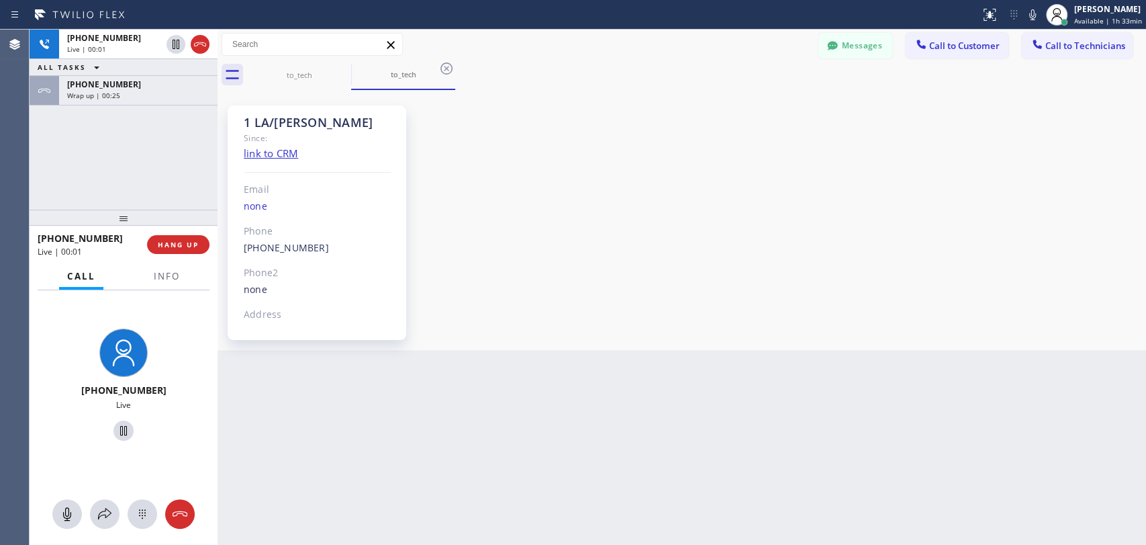
click at [969, 294] on div "1 LA/OC Ignacio Since: link to CRM Email none Phone (818) 488-0727 Outbound cal…" at bounding box center [682, 219] width 922 height 253
click at [160, 97] on div "Wrap up | 00:26" at bounding box center [138, 95] width 142 height 9
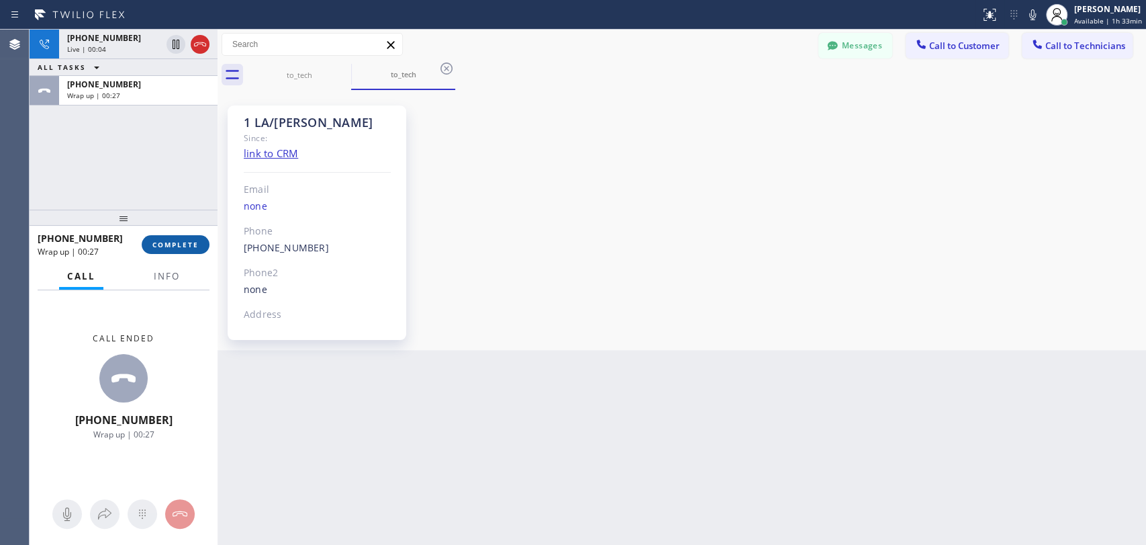
click at [183, 244] on span "COMPLETE" at bounding box center [175, 244] width 46 height 9
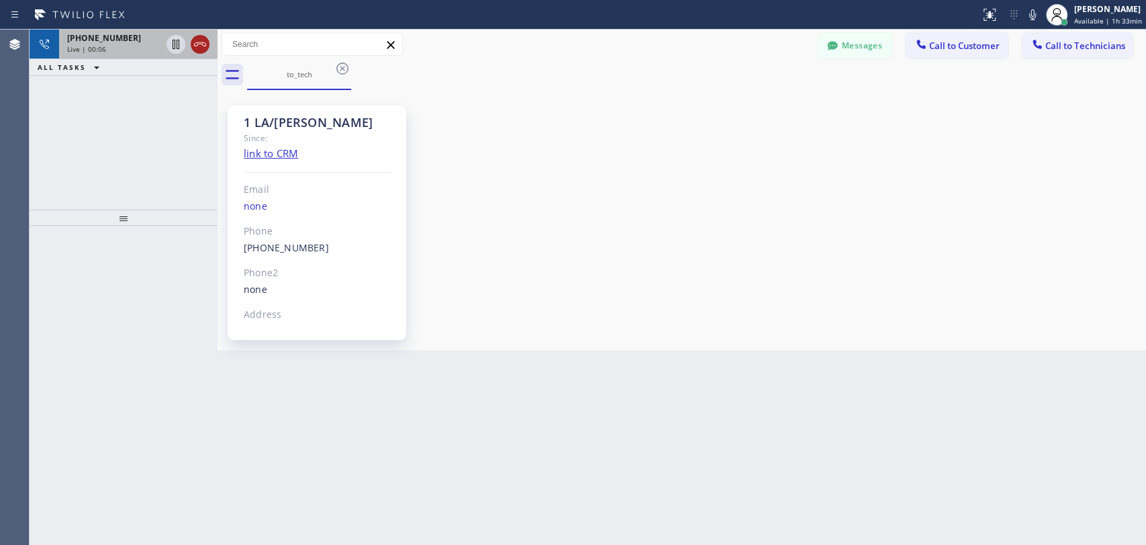
click at [199, 43] on icon at bounding box center [200, 44] width 16 height 16
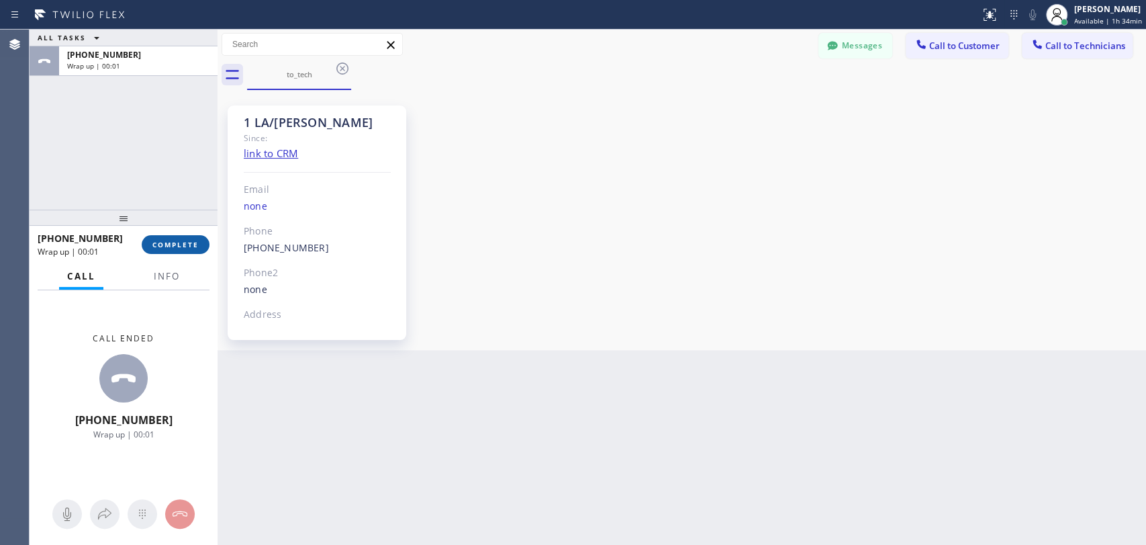
click at [183, 244] on span "COMPLETE" at bounding box center [175, 244] width 46 height 9
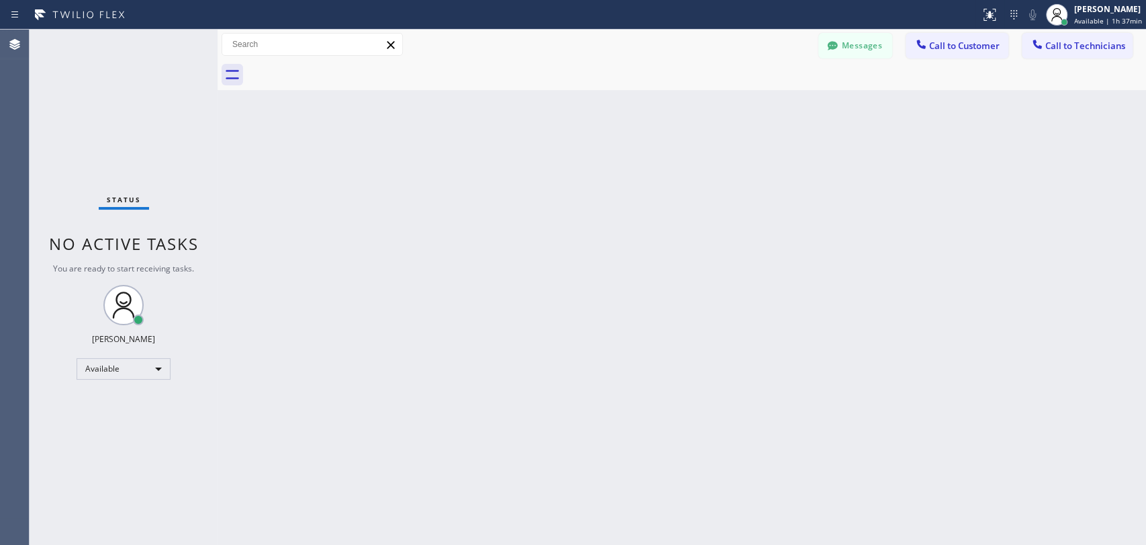
drag, startPoint x: 1021, startPoint y: 254, endPoint x: 1012, endPoint y: 254, distance: 8.7
click at [992, 254] on div "Back to Dashboard Change Sender ID Customers Technicians MM [PERSON_NAME] [DATE…" at bounding box center [682, 287] width 929 height 515
click at [992, 314] on div "Back to Dashboard Change Sender ID Customers Technicians MM [PERSON_NAME] [DATE…" at bounding box center [682, 287] width 929 height 515
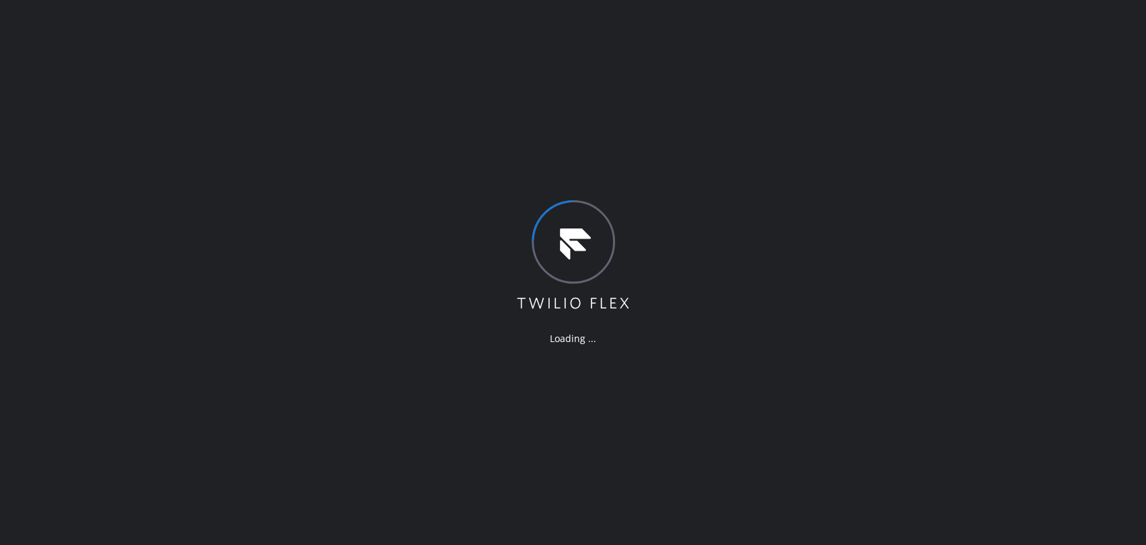
click at [1022, 209] on div "Loading ..." at bounding box center [573, 272] width 1146 height 545
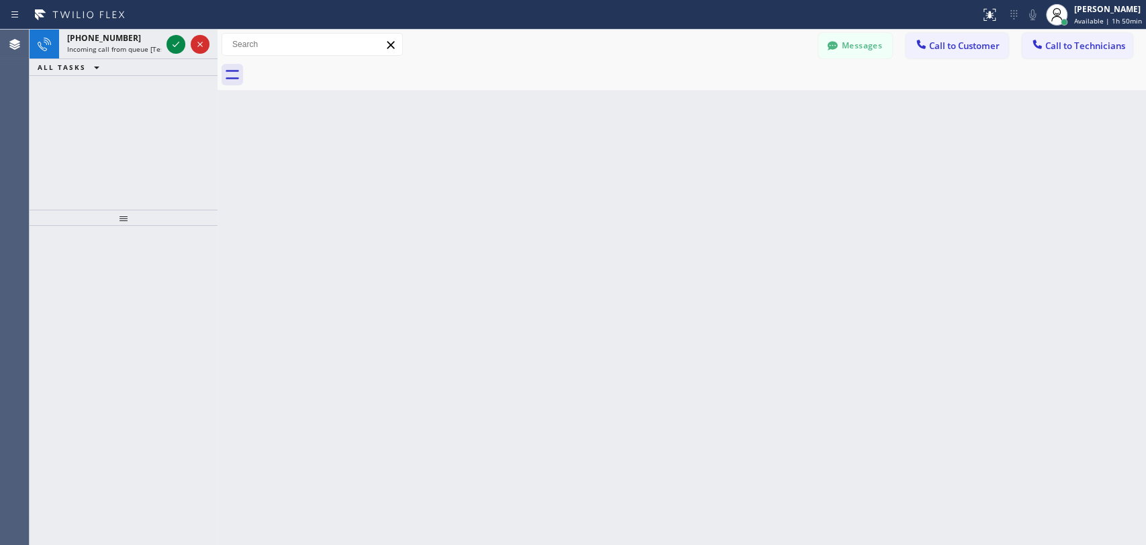
click at [970, 289] on div "Back to Dashboard Change Sender ID Customers Technicians MM [PERSON_NAME] [DATE…" at bounding box center [682, 287] width 929 height 515
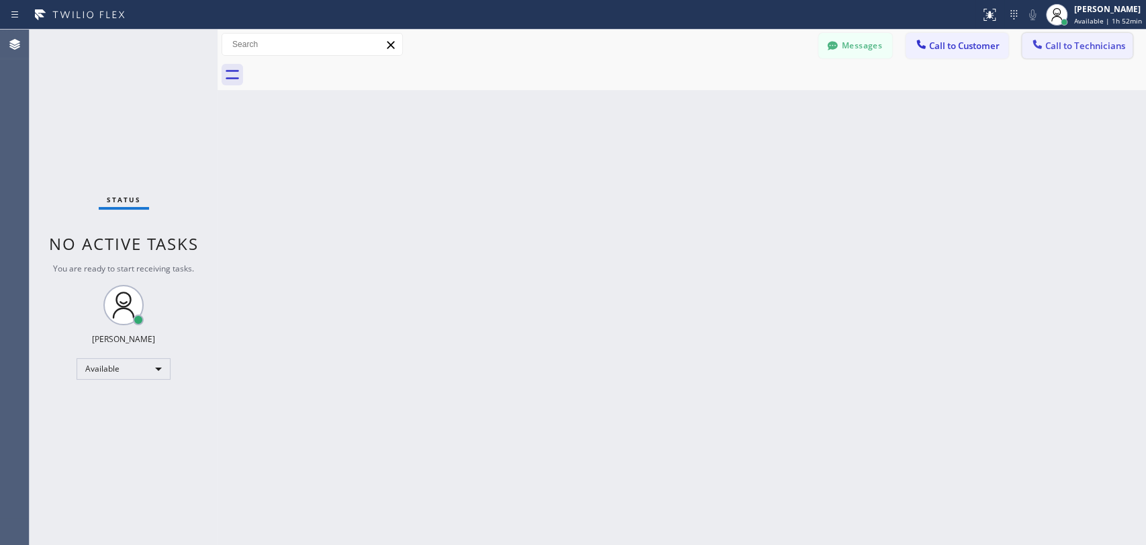
click at [1031, 44] on icon at bounding box center [1037, 44] width 13 height 13
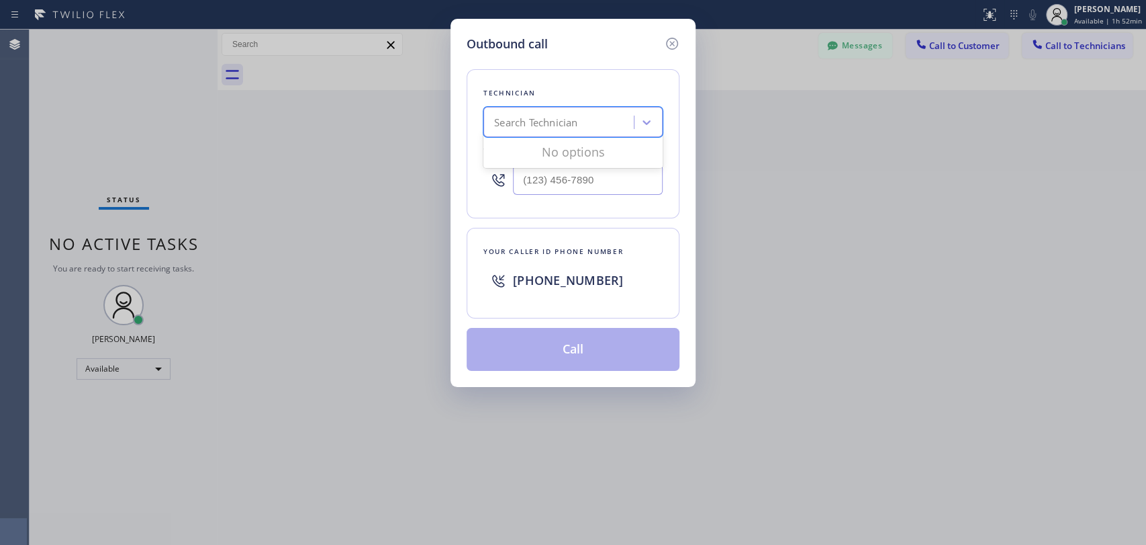
click at [592, 111] on div "Search Technician" at bounding box center [561, 123] width 146 height 24
type input "[PERSON_NAME]"
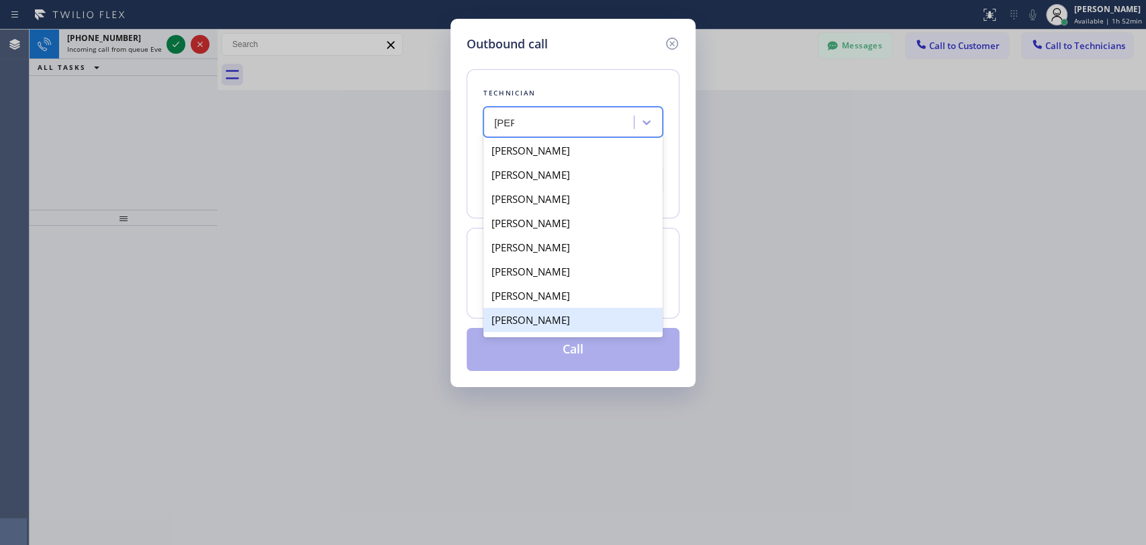
click at [553, 318] on div "[PERSON_NAME]" at bounding box center [572, 320] width 179 height 24
type input "[PHONE_NUMBER]"
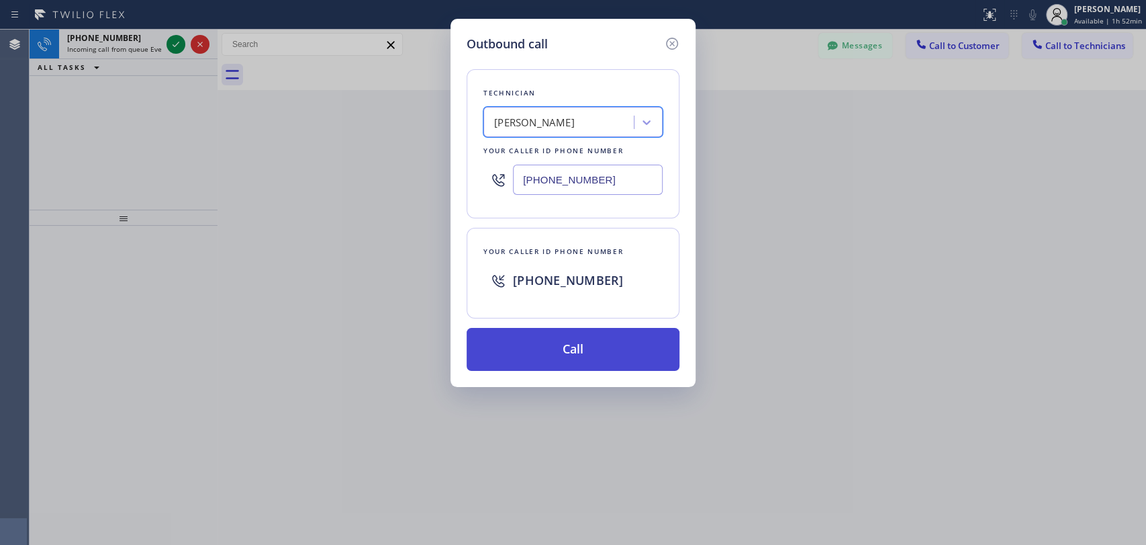
click at [569, 330] on button "Call" at bounding box center [573, 349] width 213 height 43
click at [591, 346] on button "Call" at bounding box center [573, 349] width 213 height 43
click at [608, 341] on button "Call" at bounding box center [573, 349] width 213 height 43
click at [556, 347] on button "Call" at bounding box center [573, 349] width 213 height 43
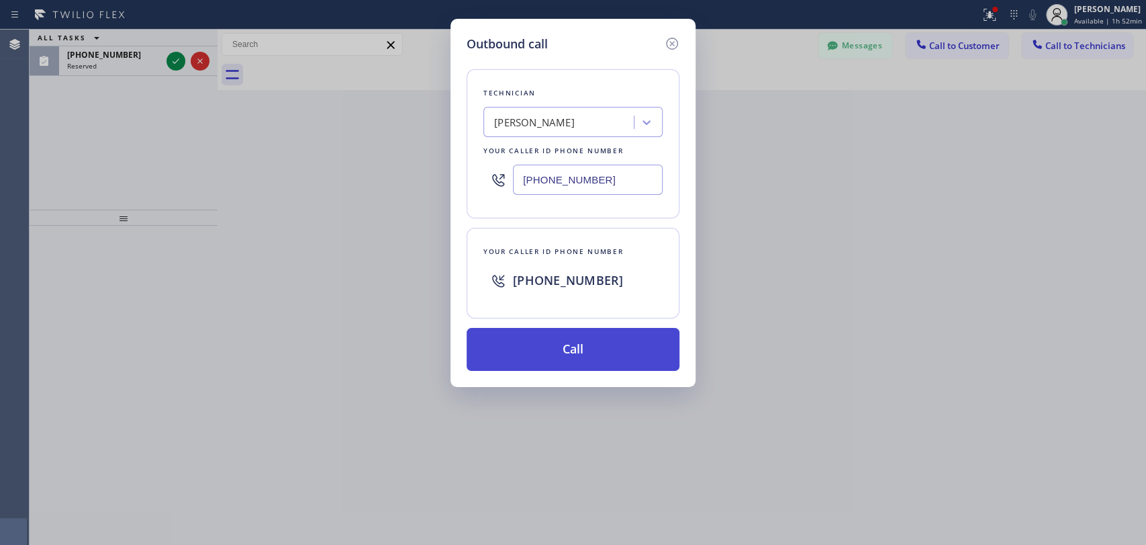
click at [584, 351] on button "Call" at bounding box center [573, 349] width 213 height 43
click at [591, 349] on button "Call" at bounding box center [573, 349] width 213 height 43
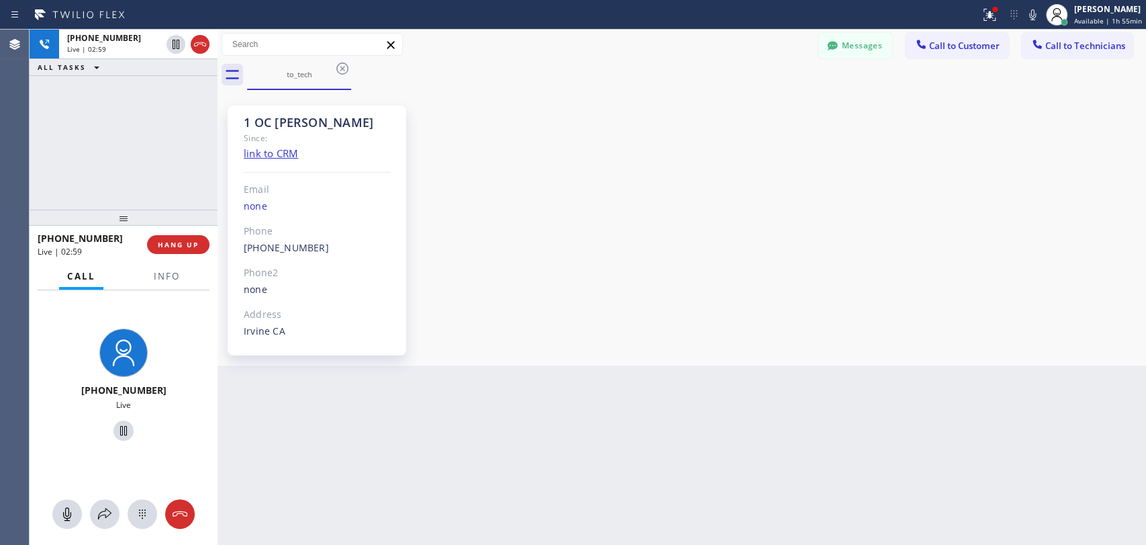
drag, startPoint x: 792, startPoint y: 178, endPoint x: 596, endPoint y: 177, distance: 196.7
click at [788, 177] on div "1 OC Alex Since: link to CRM Email none Phone (858) 401-9159 Outbound call Tech…" at bounding box center [682, 227] width 922 height 269
click at [199, 243] on button "HANG UP" at bounding box center [178, 244] width 62 height 19
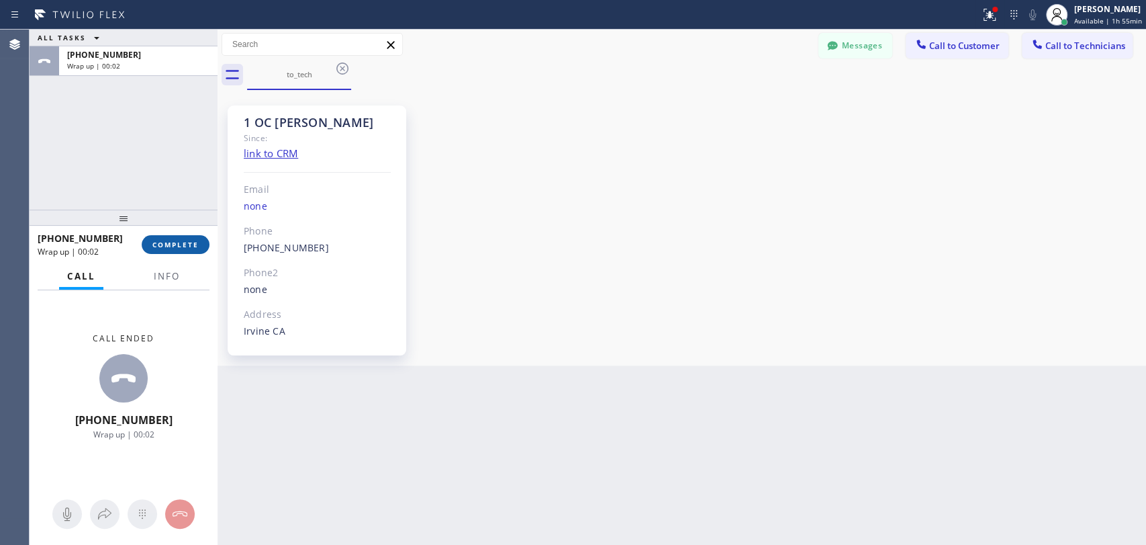
click at [175, 240] on span "COMPLETE" at bounding box center [175, 244] width 46 height 9
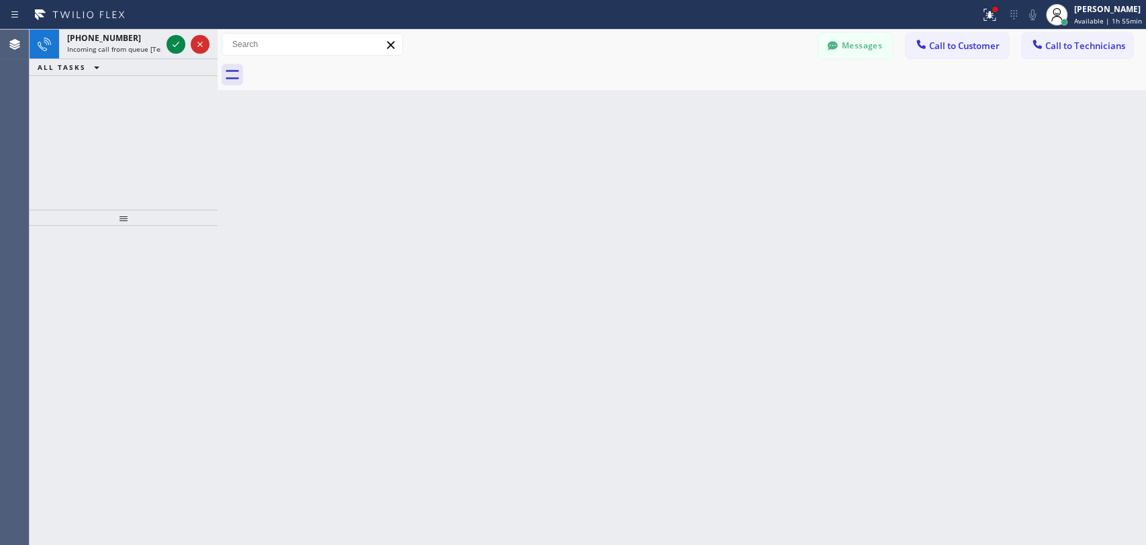
click at [1011, 246] on div "Back to Dashboard Change Sender ID Customers Technicians MM [PERSON_NAME] [DATE…" at bounding box center [682, 287] width 929 height 515
click at [1065, 46] on span "Call to Technicians" at bounding box center [1086, 46] width 80 height 12
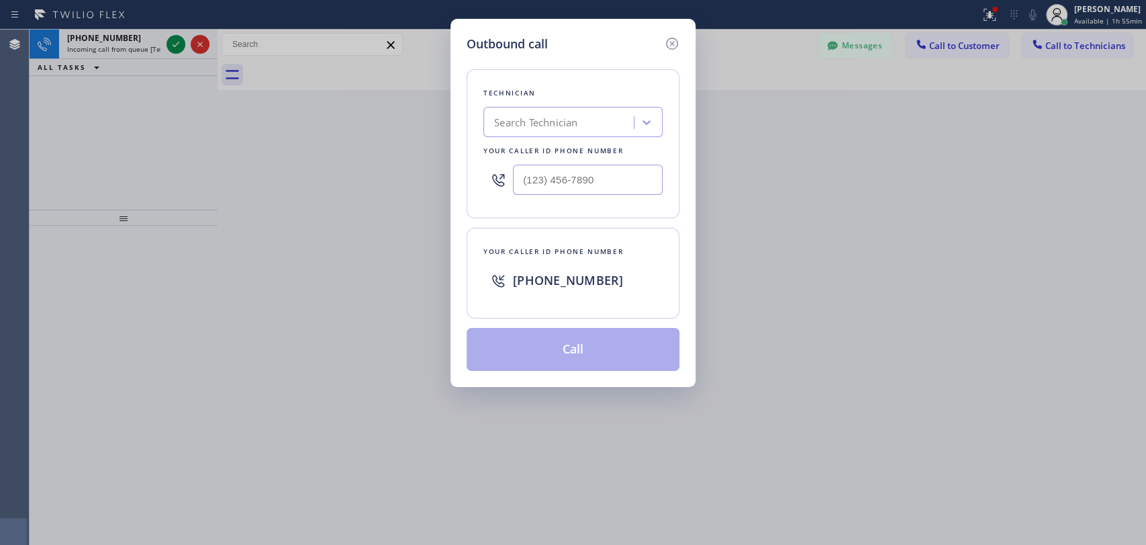
click at [588, 118] on div "Search Technician" at bounding box center [561, 123] width 146 height 24
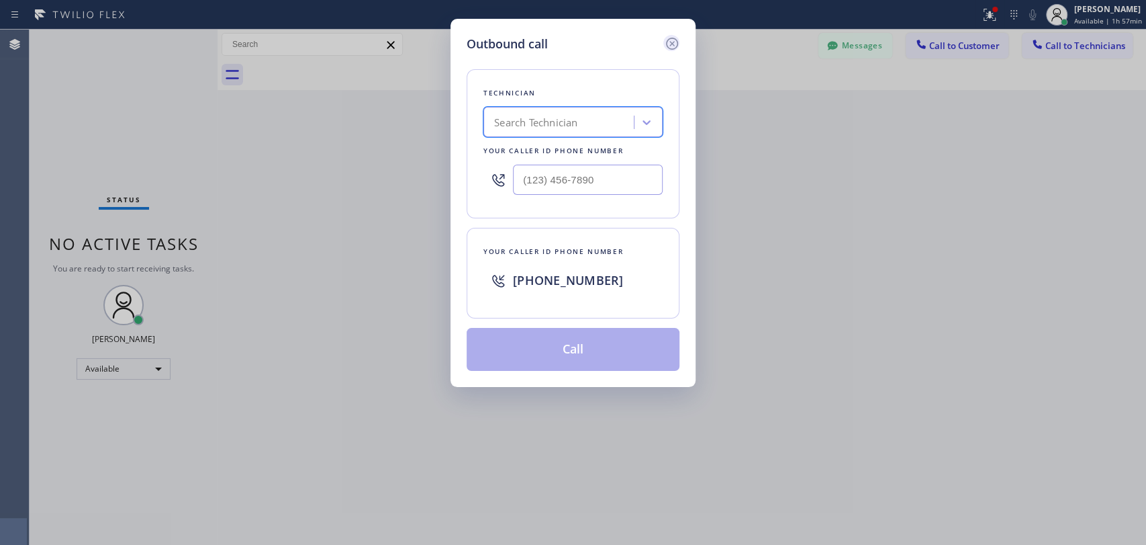
click at [671, 46] on icon at bounding box center [672, 44] width 16 height 16
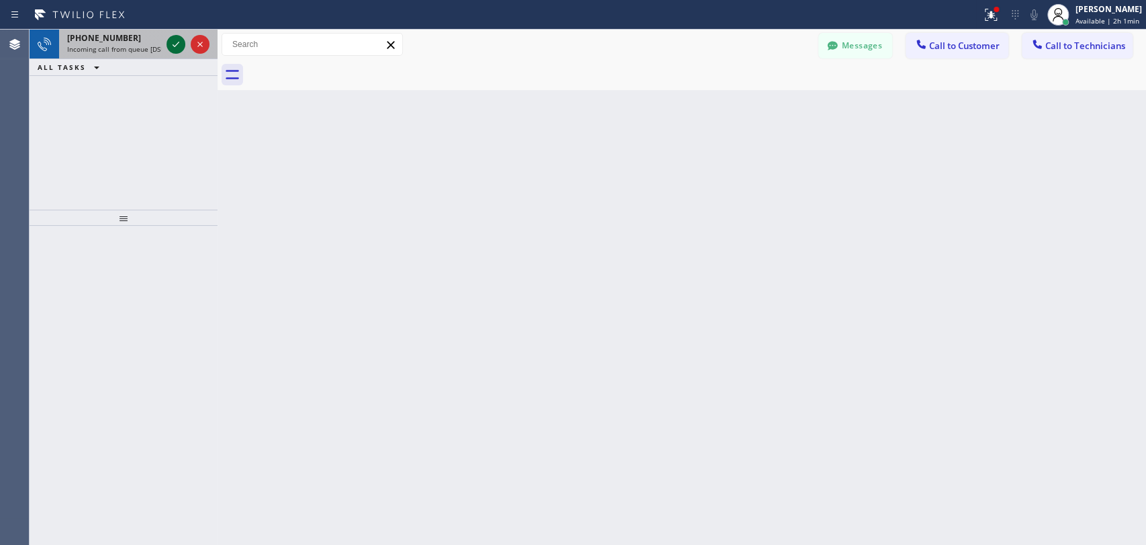
click at [173, 44] on icon at bounding box center [176, 44] width 16 height 16
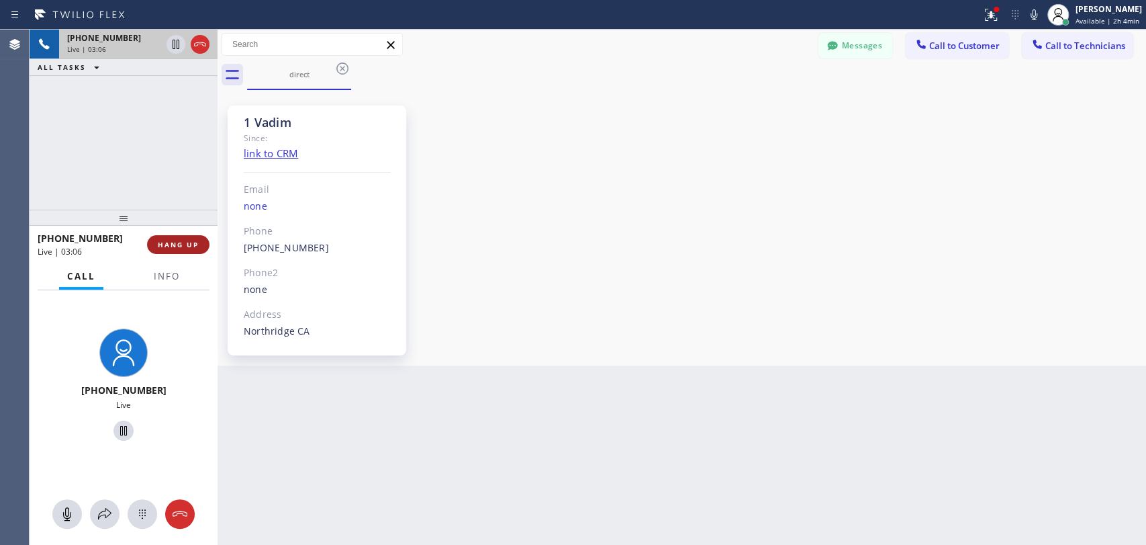
click at [193, 248] on span "HANG UP" at bounding box center [178, 244] width 41 height 9
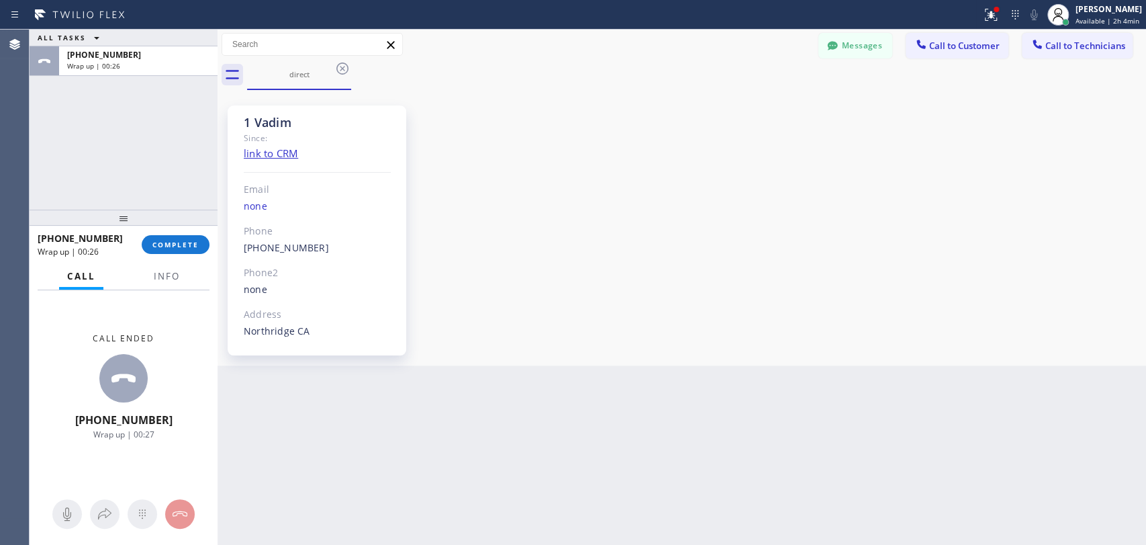
click at [14, 175] on div "Agent Desktop" at bounding box center [14, 287] width 29 height 515
click at [172, 248] on span "COMPLETE" at bounding box center [175, 244] width 46 height 9
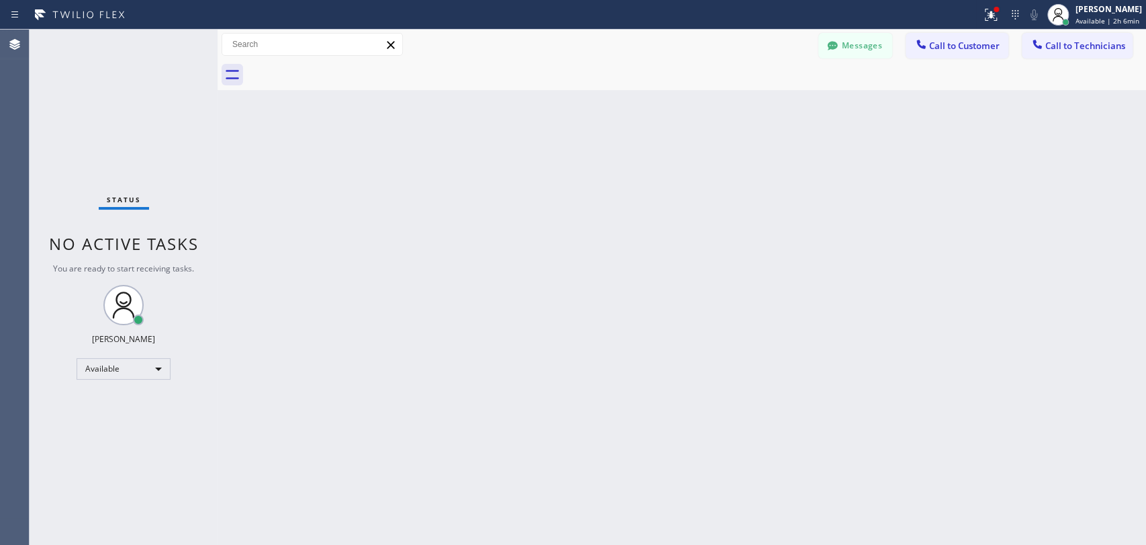
click at [1011, 201] on div "Back to Dashboard Change Sender ID Customers Technicians MM [PERSON_NAME] [DATE…" at bounding box center [682, 287] width 929 height 515
click at [1064, 44] on span "Call to Technicians" at bounding box center [1086, 46] width 80 height 12
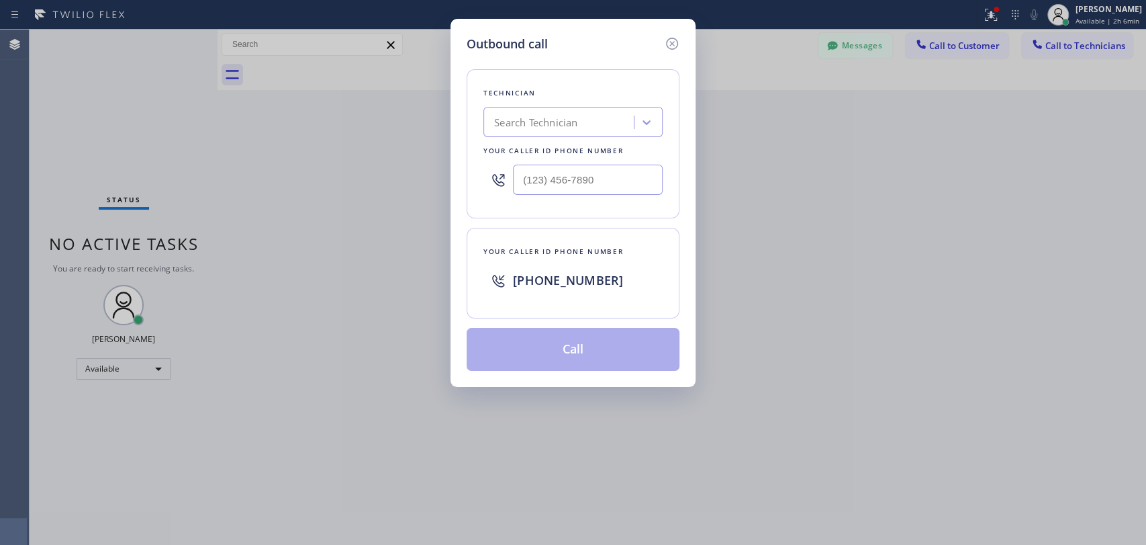
click at [537, 115] on div "Search Technician" at bounding box center [535, 122] width 83 height 15
type input "a"
type input "serg"
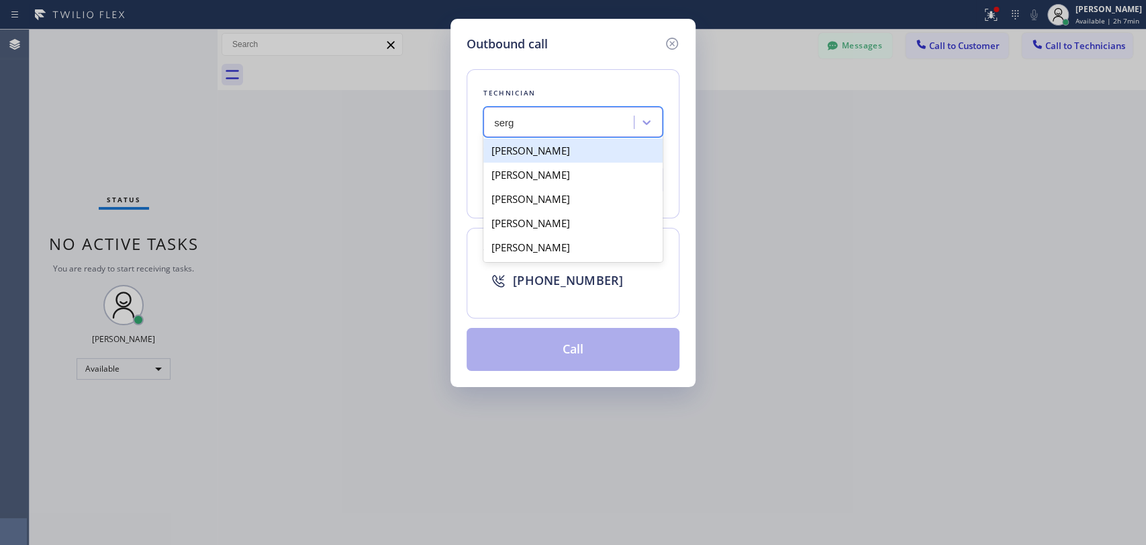
click at [566, 153] on div "[PERSON_NAME]" at bounding box center [572, 150] width 179 height 24
type input "(323) 304-1325"
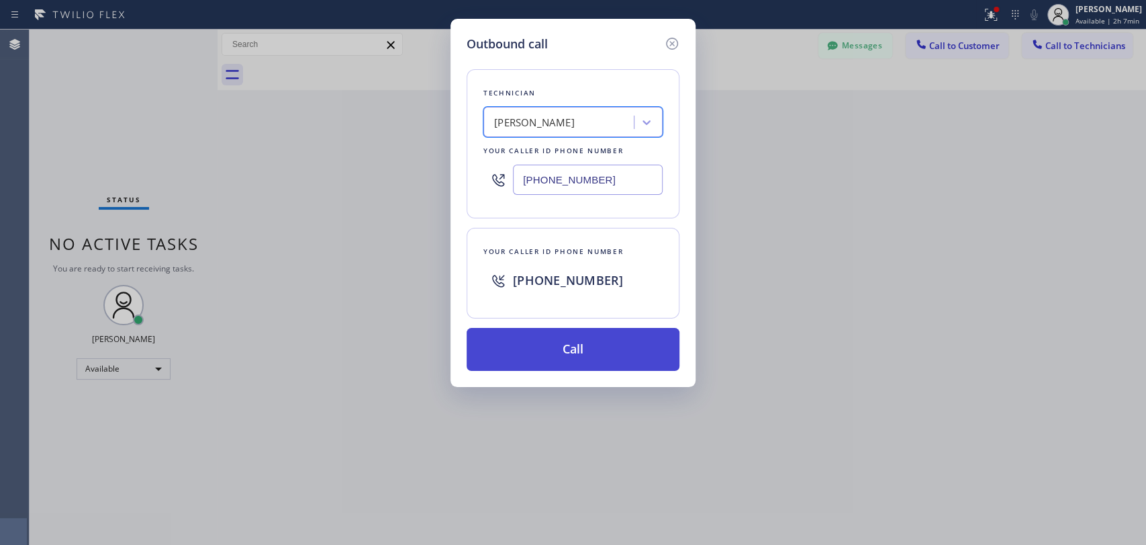
click at [575, 342] on button "Call" at bounding box center [573, 349] width 213 height 43
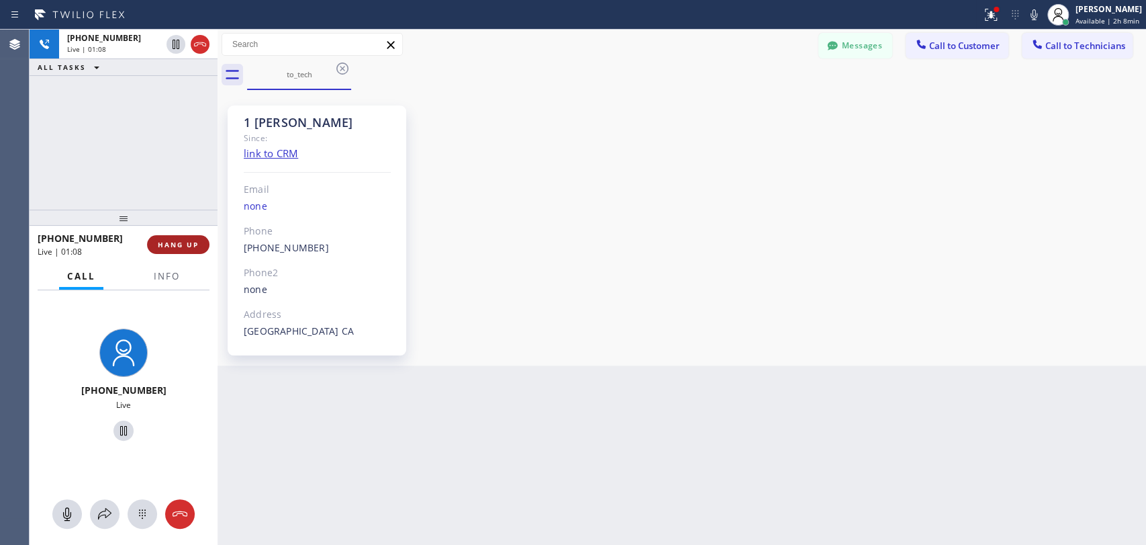
click at [179, 248] on span "HANG UP" at bounding box center [178, 244] width 41 height 9
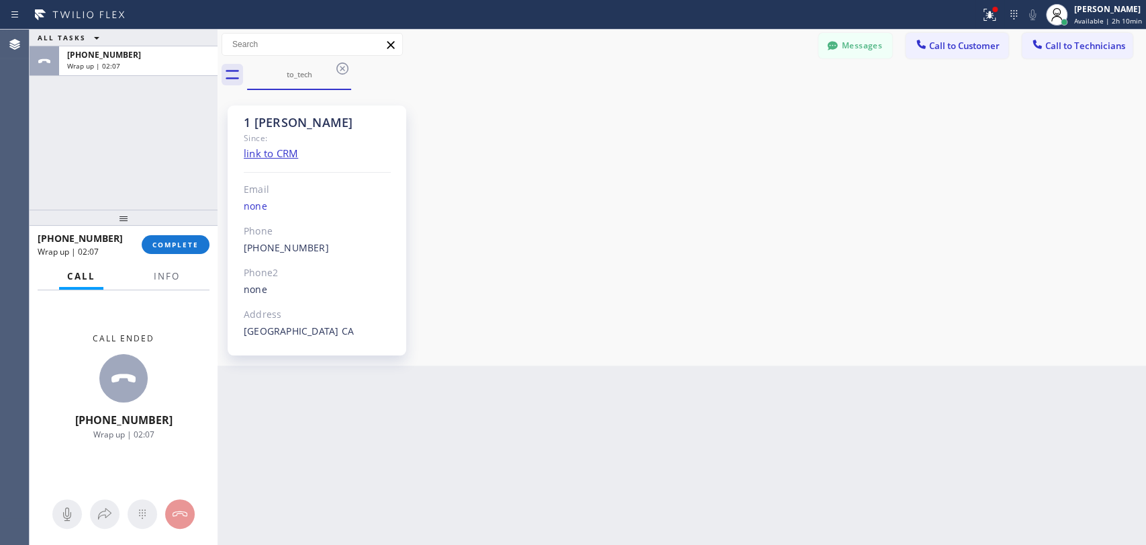
click at [11, 135] on div "Agent Desktop" at bounding box center [14, 287] width 29 height 515
click at [172, 248] on span "COMPLETE" at bounding box center [175, 244] width 46 height 9
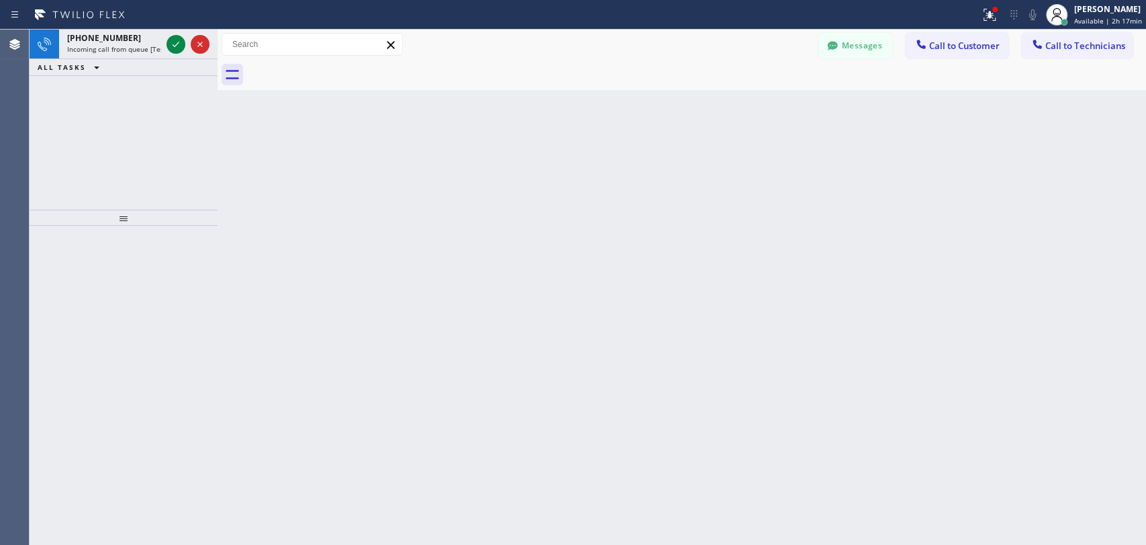
click at [700, 269] on div "Back to Dashboard Change Sender ID Customers Technicians MM [PERSON_NAME] [DATE…" at bounding box center [682, 287] width 929 height 515
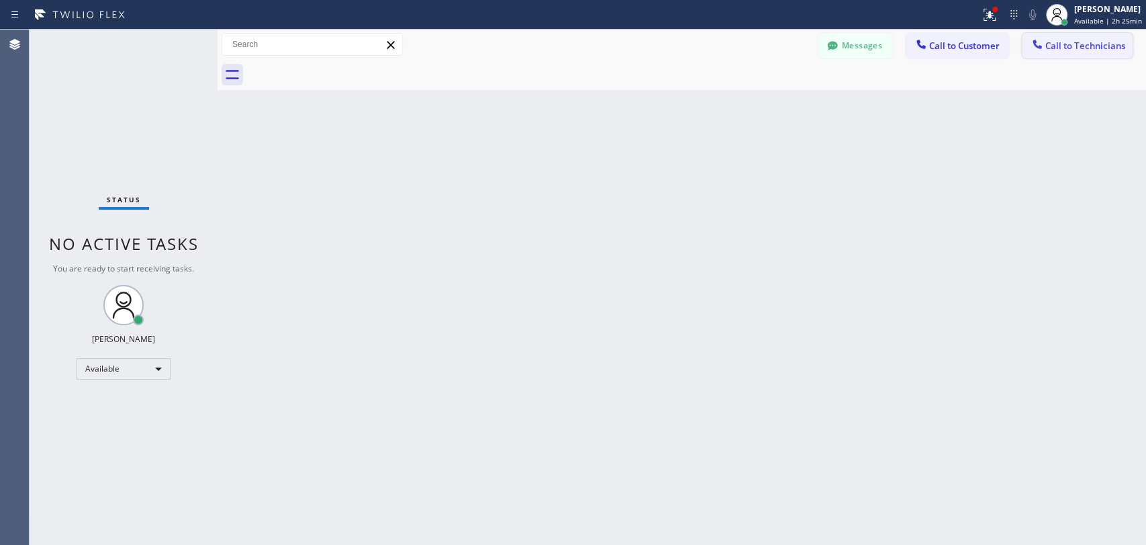
click at [1076, 44] on span "Call to Technicians" at bounding box center [1086, 46] width 80 height 12
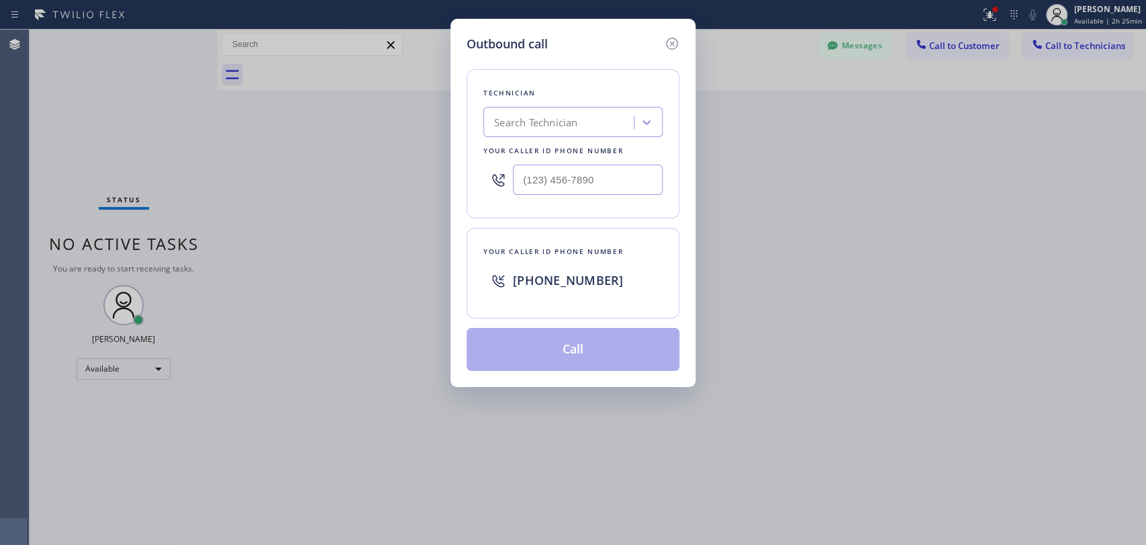
click at [520, 124] on div "Search Technician" at bounding box center [535, 122] width 83 height 15
type input "denis"
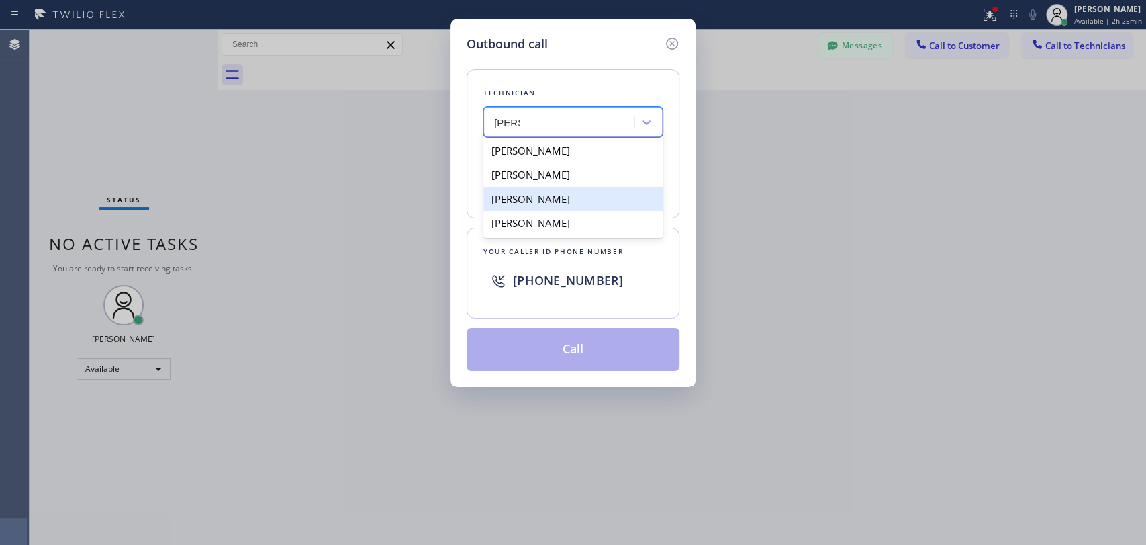
click at [590, 199] on div "Denis Nikolayevich Bolshunov" at bounding box center [572, 199] width 179 height 24
type input "(949) 394-0845"
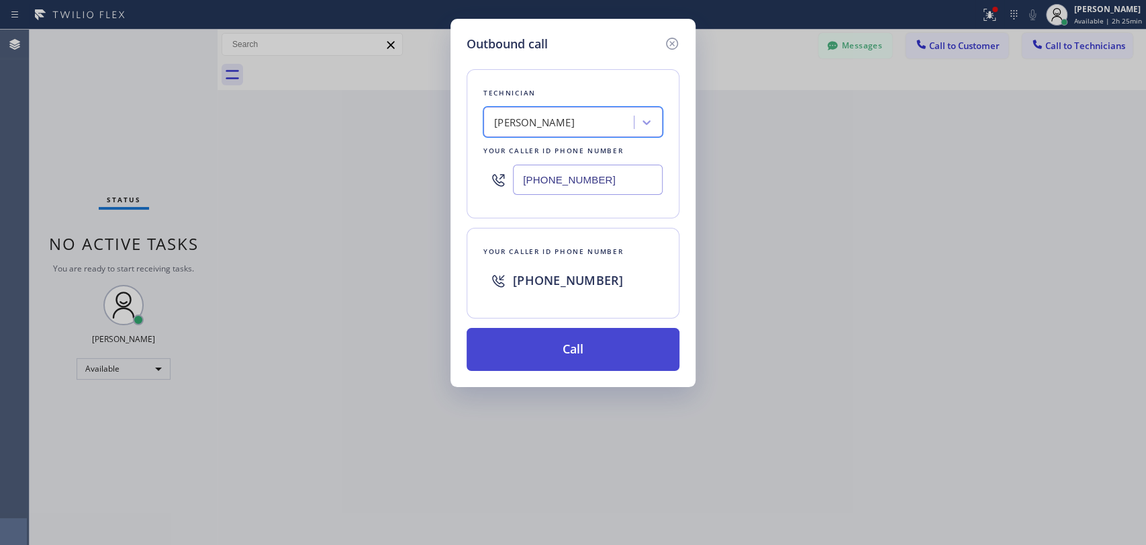
click at [571, 340] on button "Call" at bounding box center [573, 349] width 213 height 43
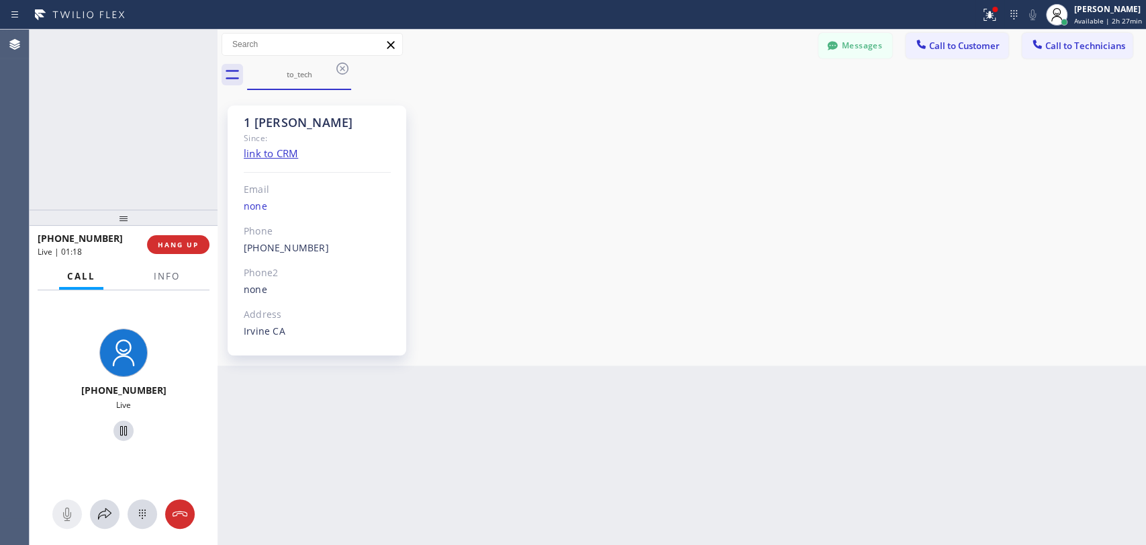
scroll to position [6125, 0]
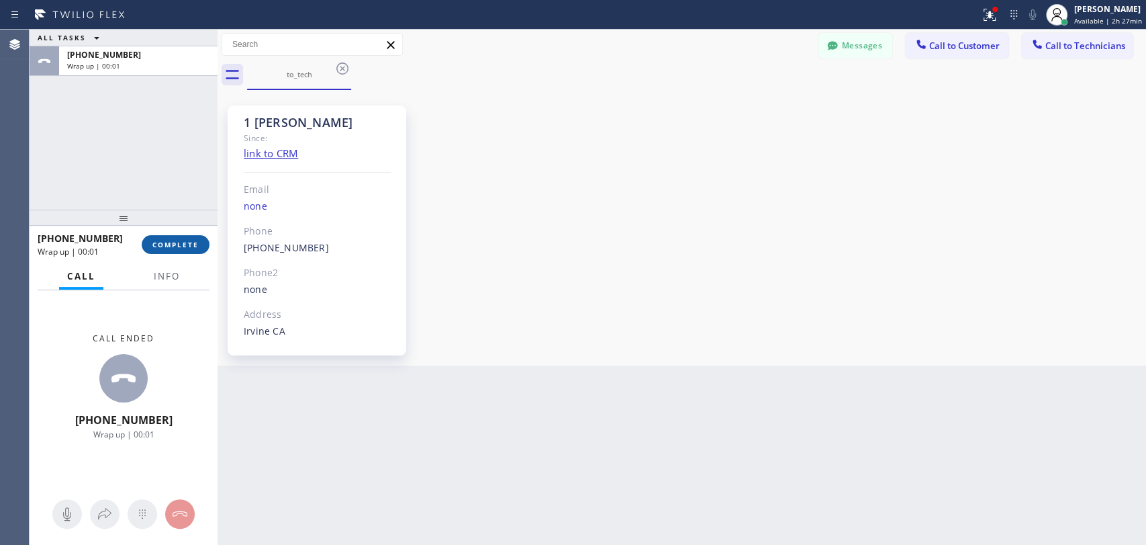
click at [189, 239] on button "COMPLETE" at bounding box center [176, 244] width 68 height 19
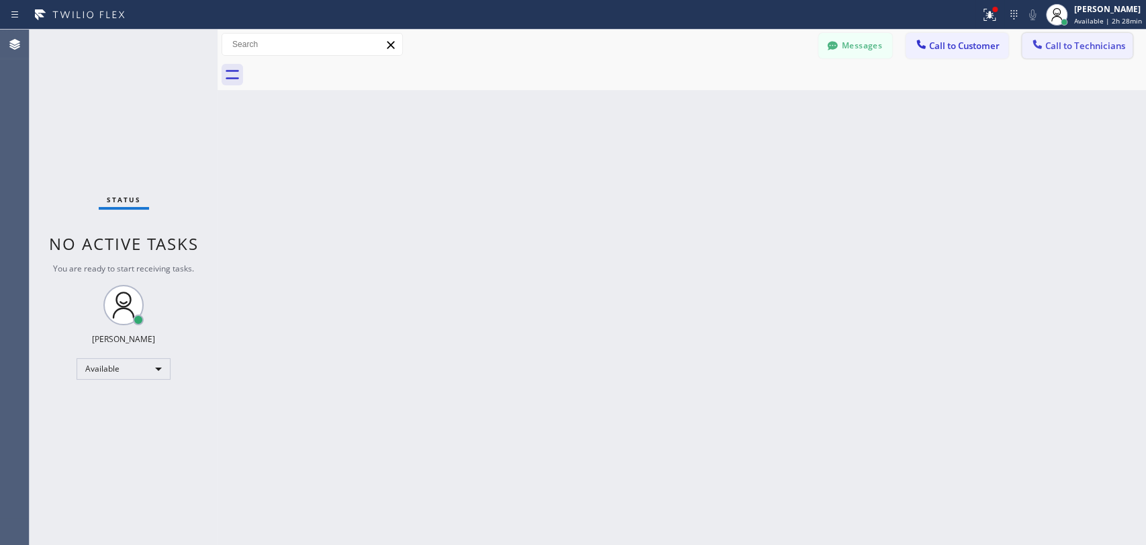
click at [1060, 51] on span "Call to Technicians" at bounding box center [1086, 46] width 80 height 12
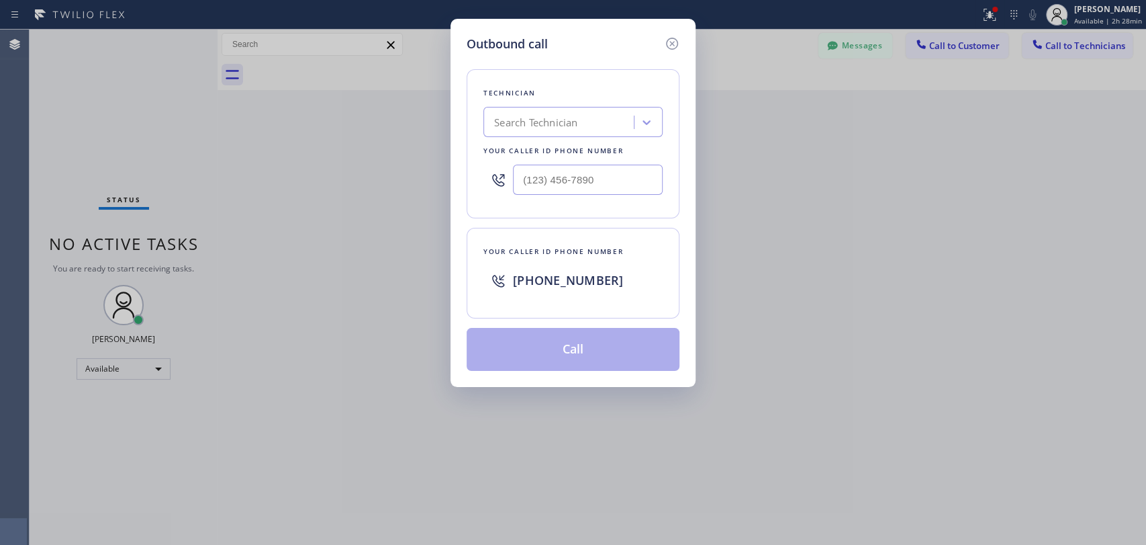
click at [543, 118] on div "Search Technician" at bounding box center [535, 122] width 83 height 15
type input "shah"
click at [577, 152] on div "Shahpoor Ariyaee" at bounding box center [572, 150] width 179 height 24
type input "(818) 588-0896"
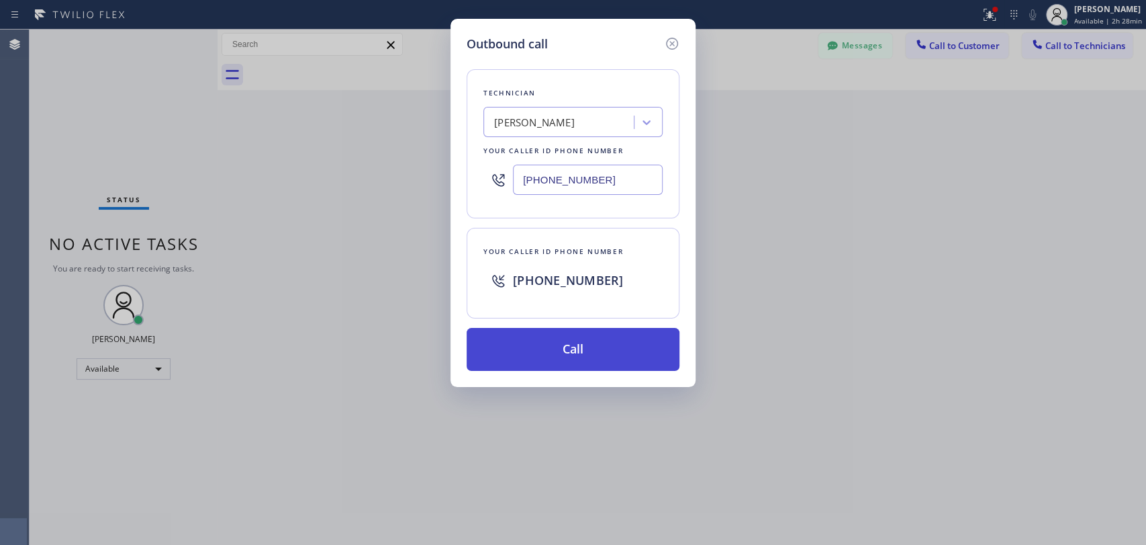
click at [571, 349] on button "Call" at bounding box center [573, 349] width 213 height 43
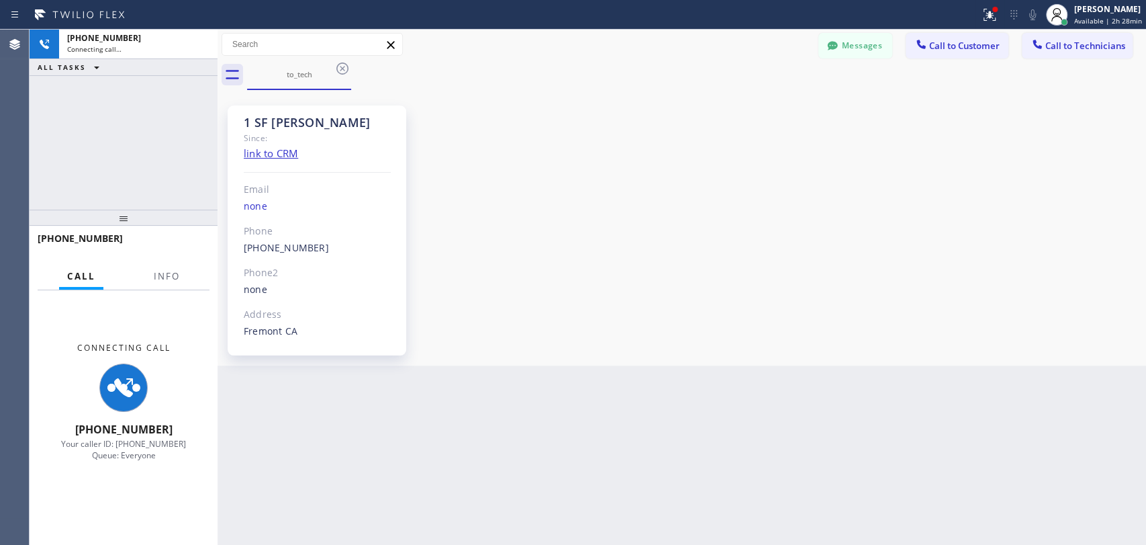
scroll to position [77, 0]
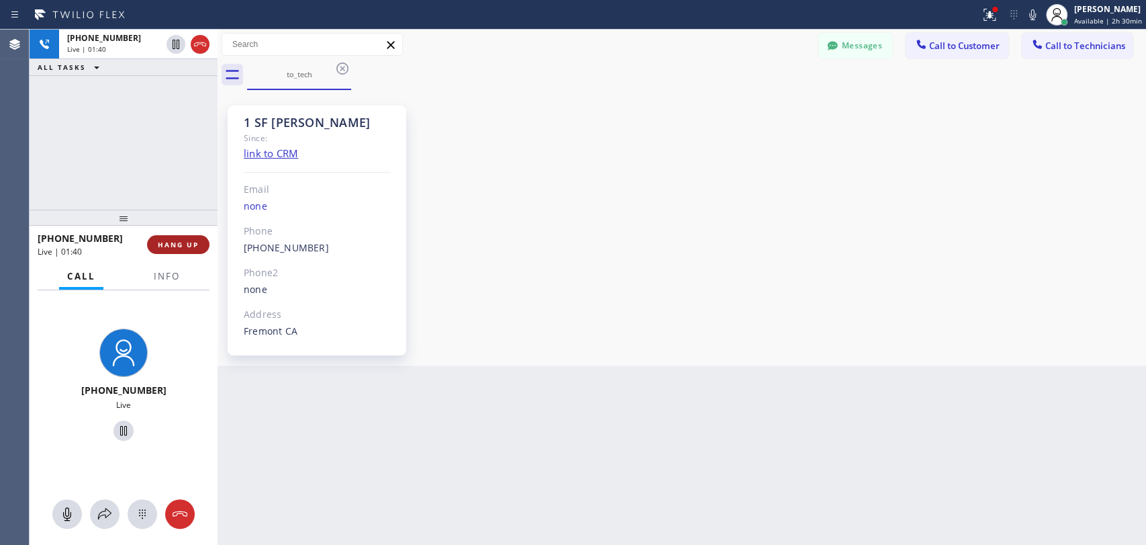
click at [182, 247] on span "HANG UP" at bounding box center [178, 244] width 41 height 9
click at [181, 247] on span "HANG UP" at bounding box center [178, 244] width 41 height 9
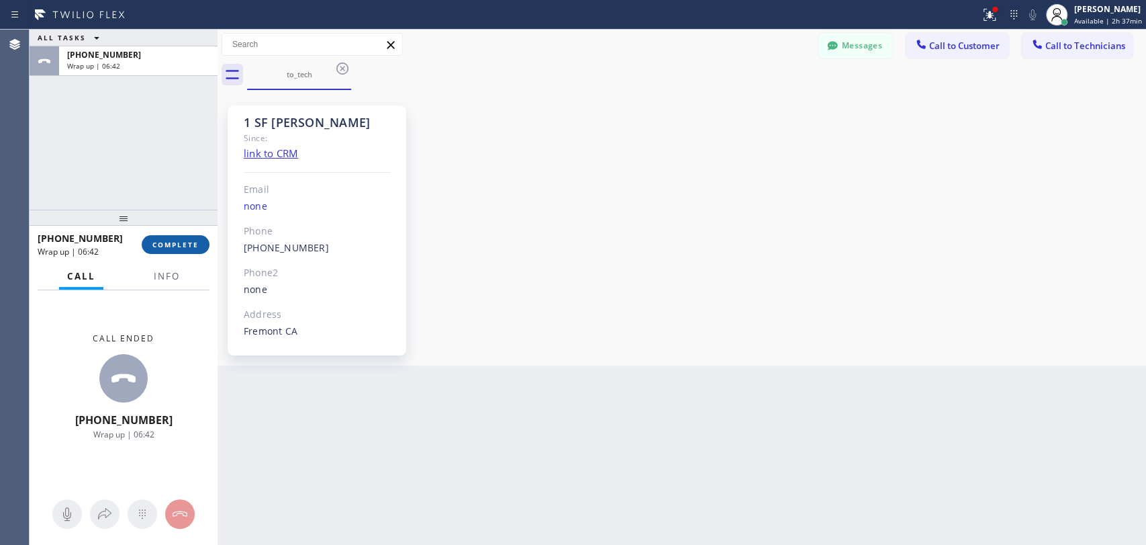
click at [196, 242] on span "COMPLETE" at bounding box center [175, 244] width 46 height 9
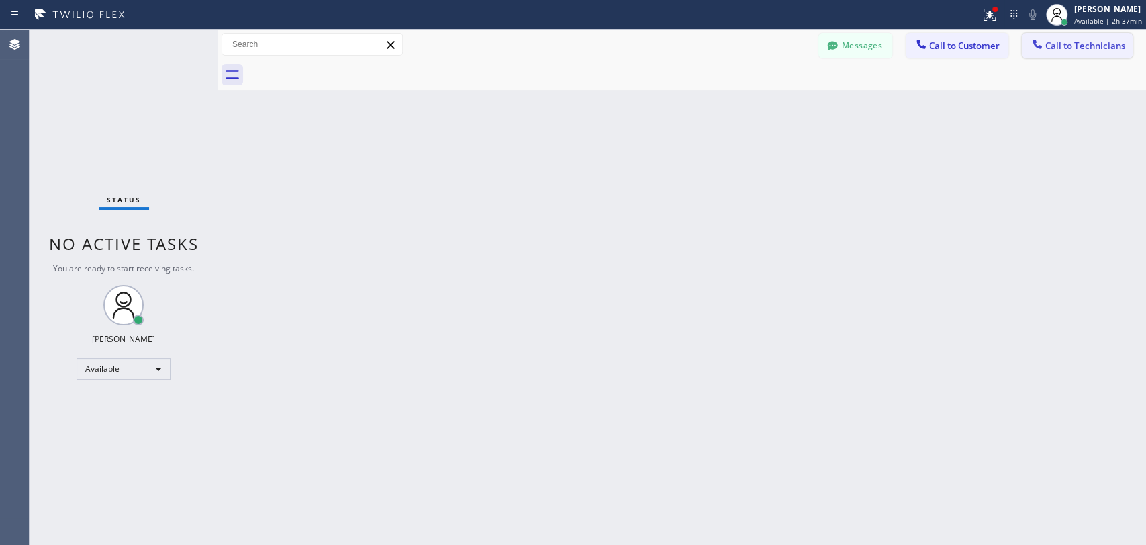
click at [1084, 44] on span "Call to Technicians" at bounding box center [1086, 46] width 80 height 12
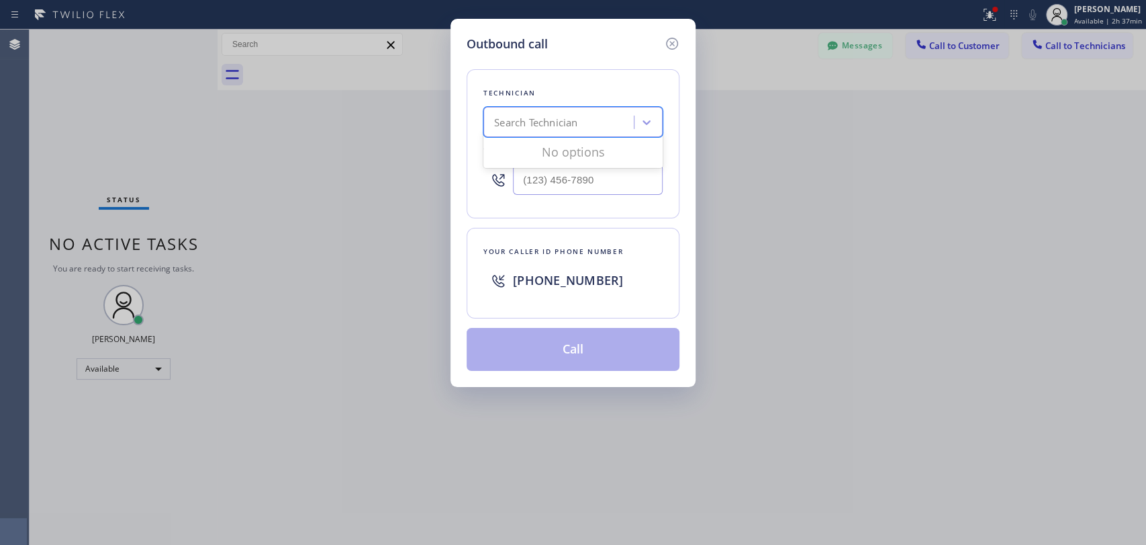
click at [577, 111] on div "Search Technician" at bounding box center [561, 123] width 146 height 24
type input "vadim"
click at [555, 172] on div "Vadim Mushinskiy" at bounding box center [572, 175] width 179 height 24
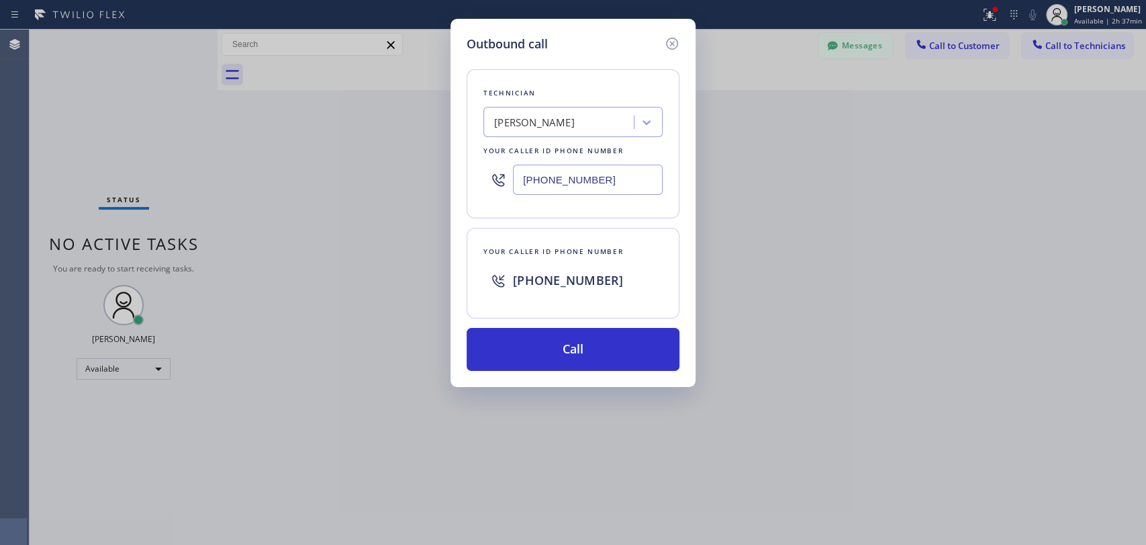
drag, startPoint x: 478, startPoint y: 122, endPoint x: 616, endPoint y: 122, distance: 138.3
click at [615, 122] on div "Technician Vadim Mushinskiy Your caller id phone number (818) 232-4533" at bounding box center [573, 143] width 213 height 149
click at [609, 122] on div "Vadim Mushinskiy" at bounding box center [561, 123] width 146 height 24
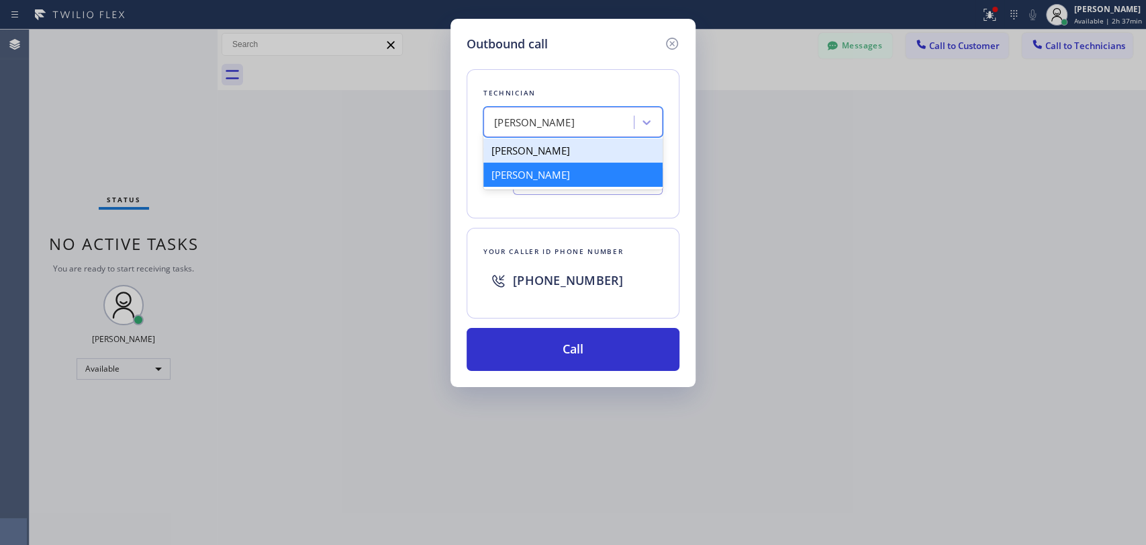
click at [545, 156] on div "Vadim Kartunov" at bounding box center [572, 150] width 179 height 24
type input "(818) 309-0098"
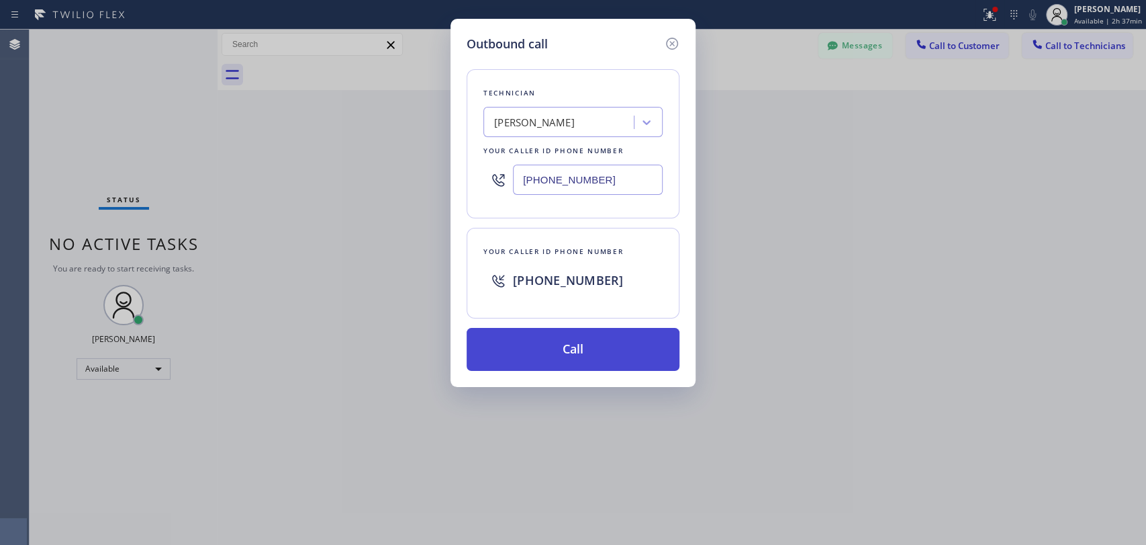
click at [559, 334] on button "Call" at bounding box center [573, 349] width 213 height 43
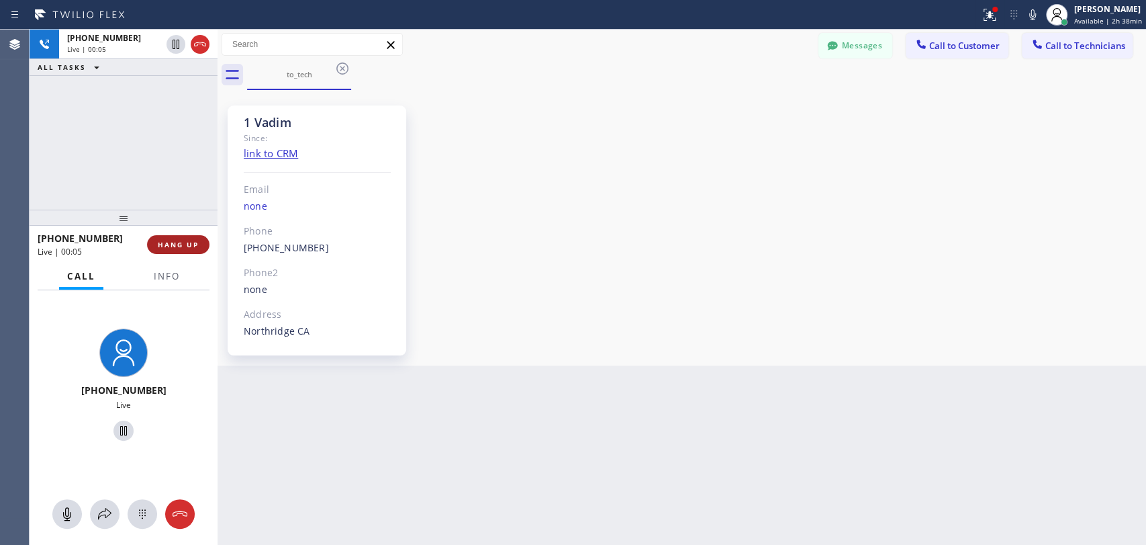
click at [189, 245] on span "HANG UP" at bounding box center [178, 244] width 41 height 9
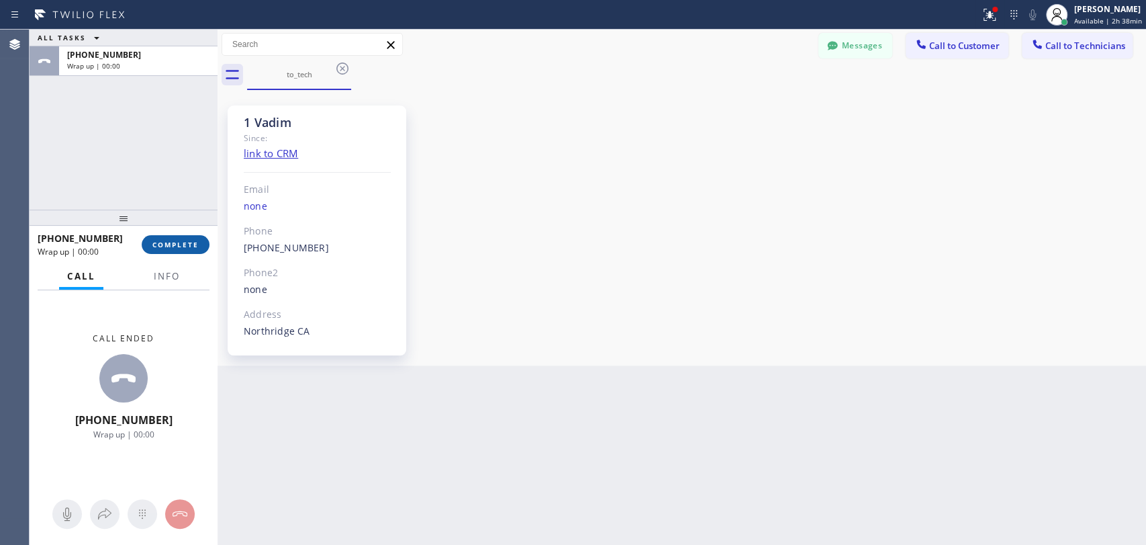
click at [189, 247] on span "COMPLETE" at bounding box center [175, 244] width 46 height 9
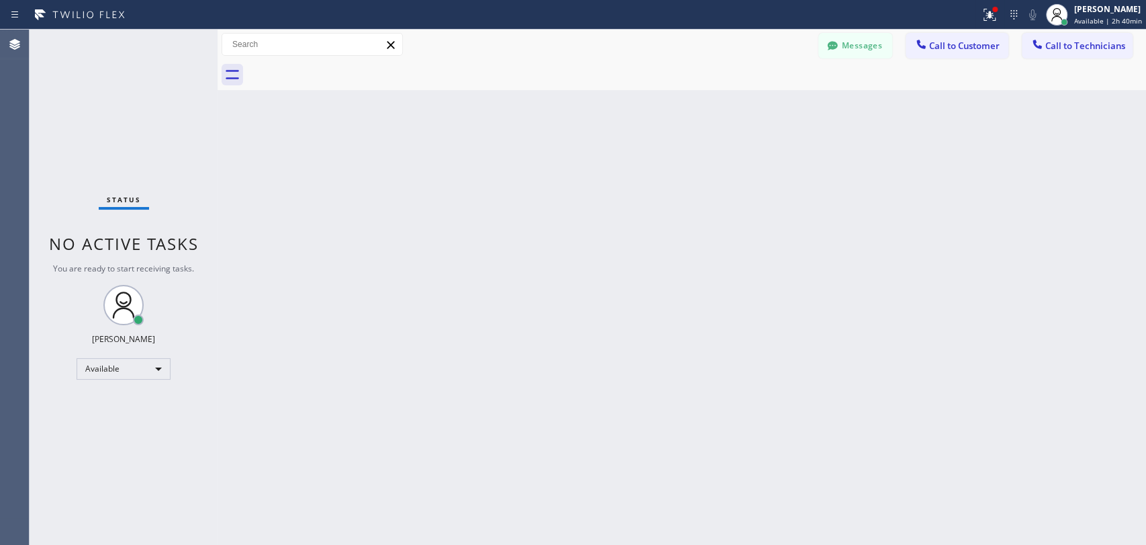
click at [973, 226] on div "Back to Dashboard Change Sender ID Customers Technicians MM [PERSON_NAME] [DATE…" at bounding box center [682, 287] width 929 height 515
click at [1077, 216] on div "Back to Dashboard Change Sender ID Customers Technicians MM [PERSON_NAME] [DATE…" at bounding box center [682, 287] width 929 height 515
click at [1070, 52] on button "Call to Technicians" at bounding box center [1077, 46] width 111 height 26
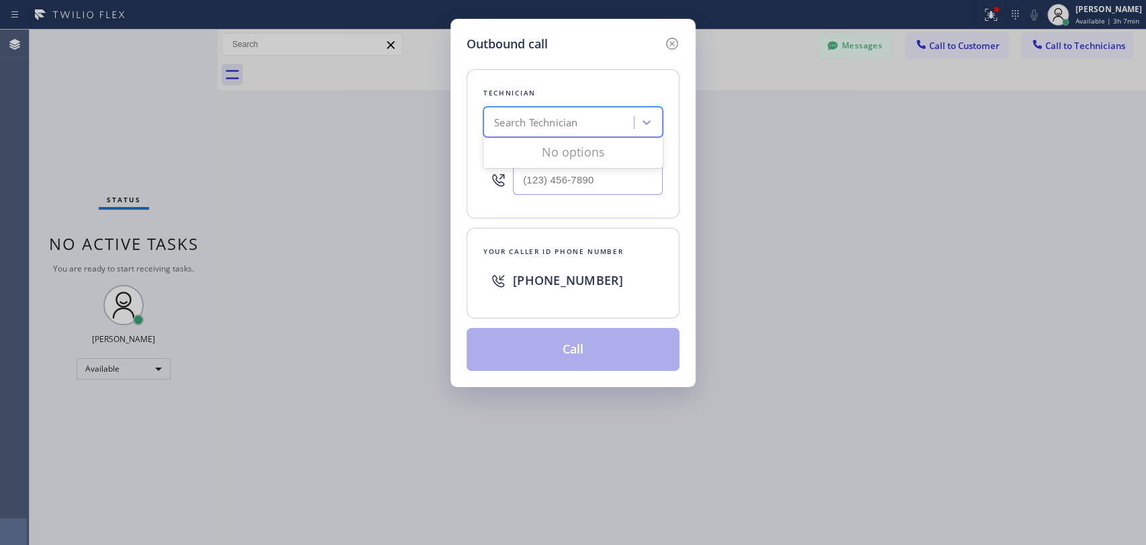
click at [608, 114] on div "Search Technician" at bounding box center [561, 123] width 146 height 24
type input "denis"
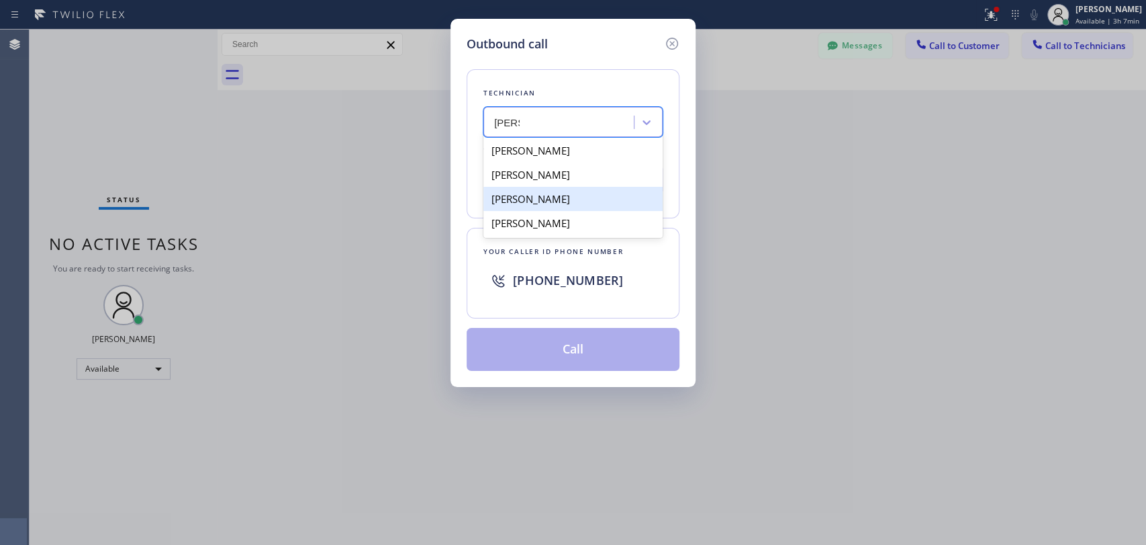
click at [596, 197] on div "Denis Nikolayevich Bolshunov" at bounding box center [572, 199] width 179 height 24
type input "(949) 394-0845"
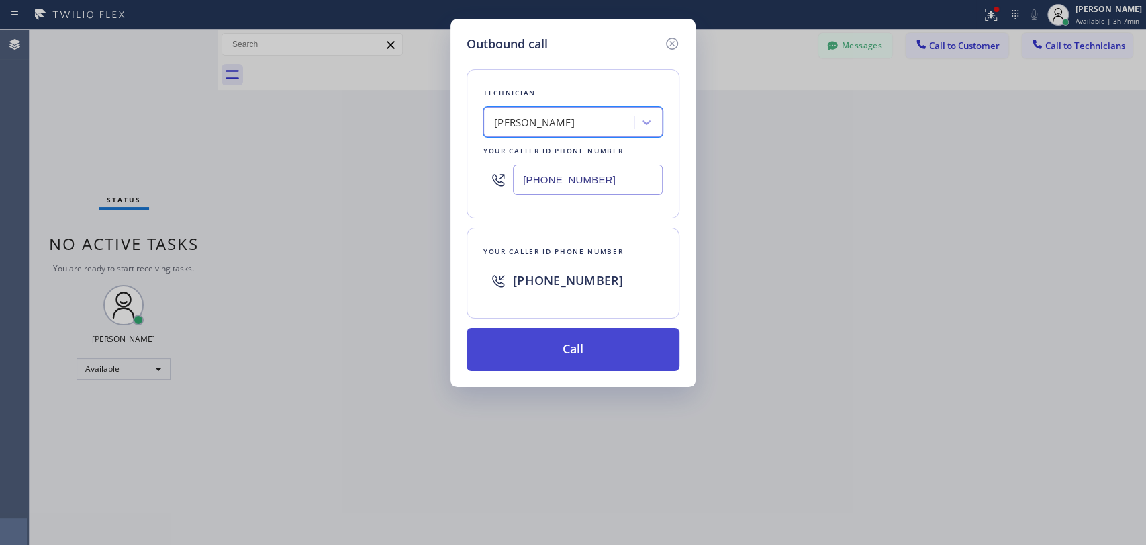
click at [619, 361] on button "Call" at bounding box center [573, 349] width 213 height 43
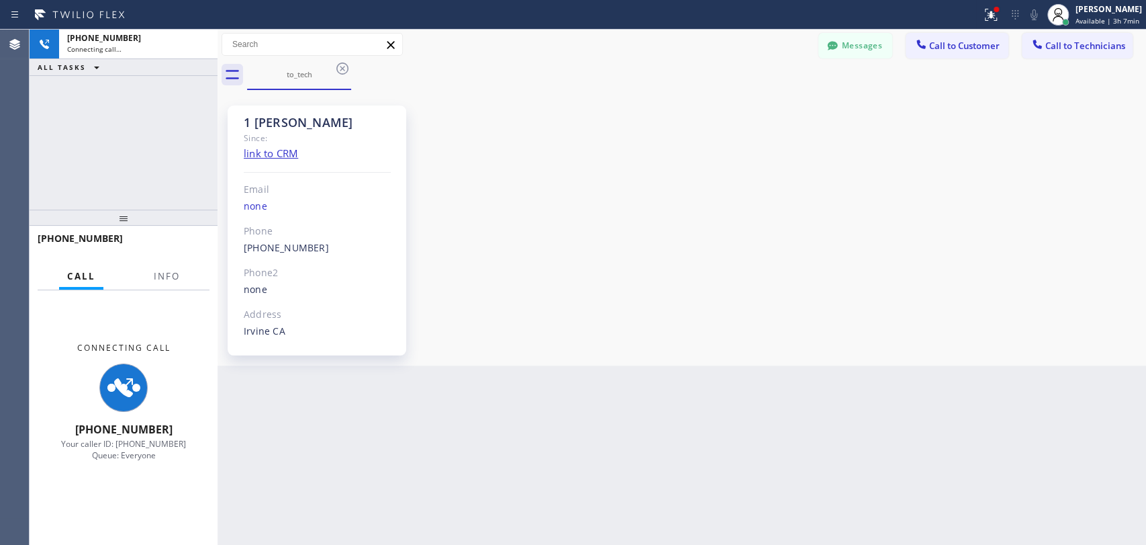
scroll to position [6125, 0]
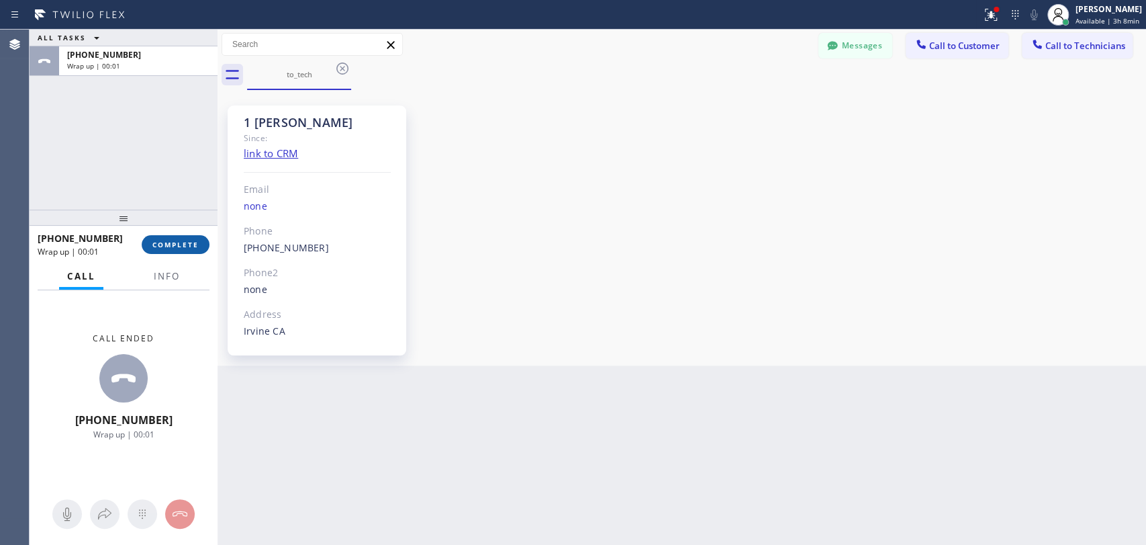
click at [199, 248] on button "COMPLETE" at bounding box center [176, 244] width 68 height 19
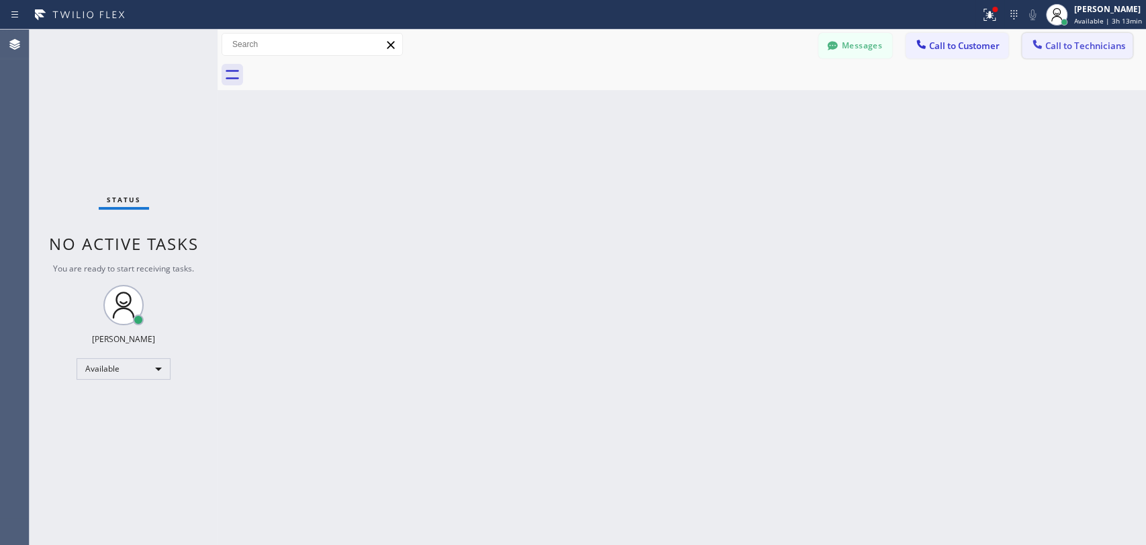
click at [1074, 42] on span "Call to Technicians" at bounding box center [1086, 46] width 80 height 12
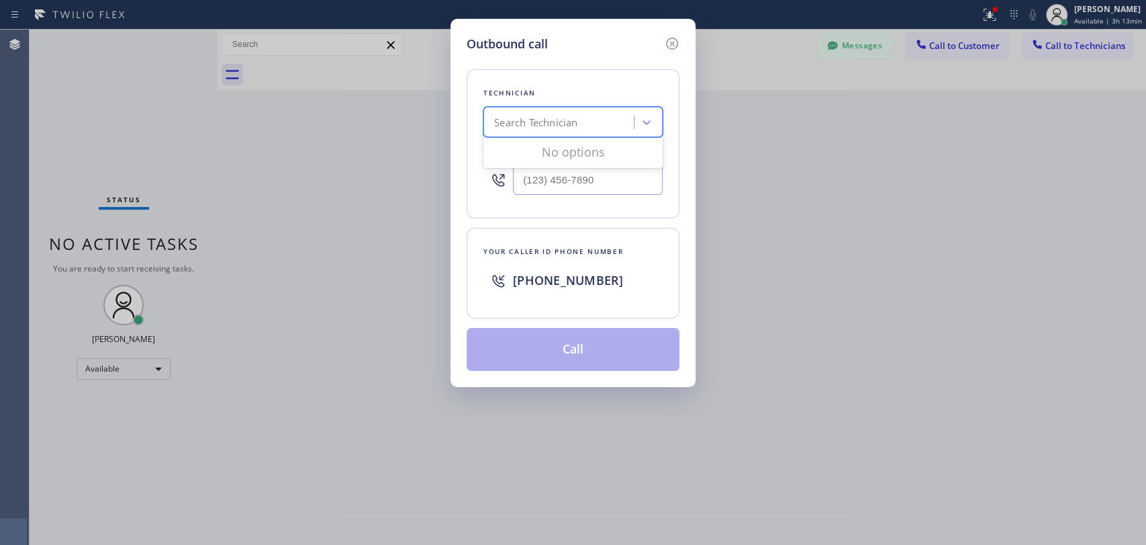
click at [516, 124] on div "Search Technician" at bounding box center [535, 122] width 83 height 15
type input "arm"
click at [595, 154] on div "Armen Gevorgyan" at bounding box center [572, 150] width 179 height 24
type input "(818) 302-5971"
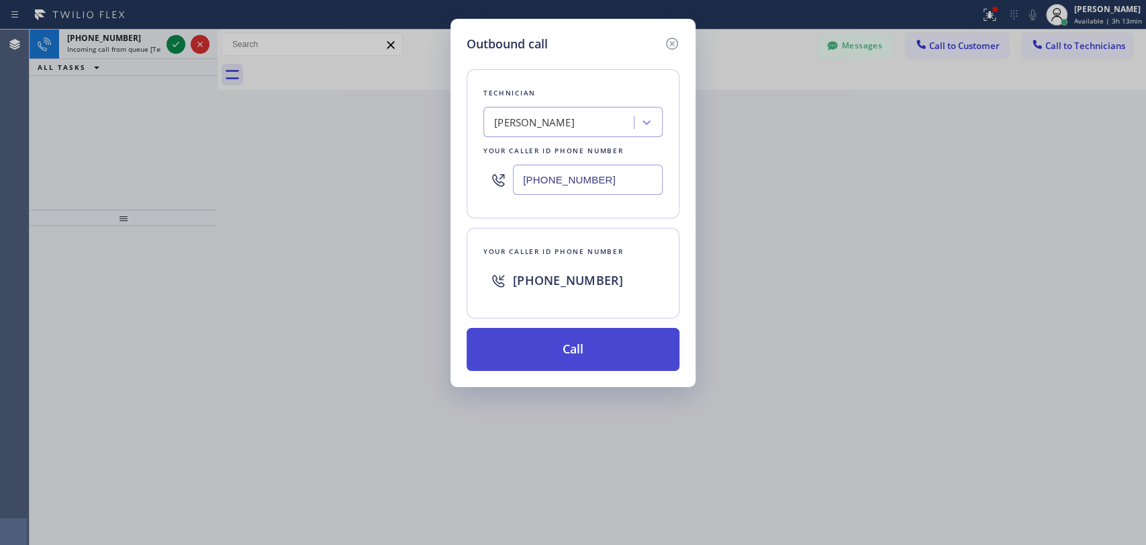
click at [583, 351] on button "Call" at bounding box center [573, 349] width 213 height 43
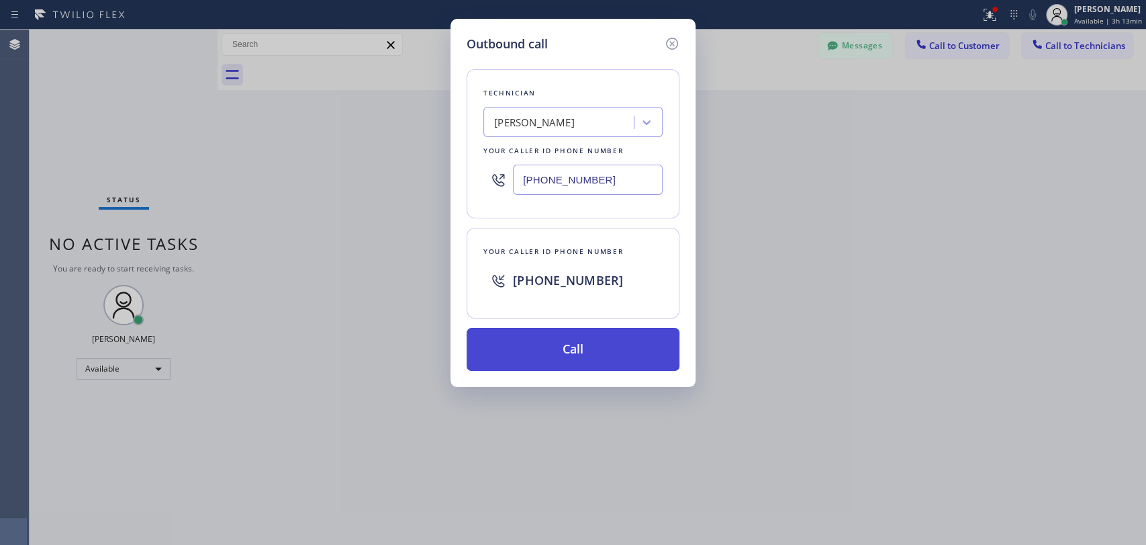
click at [608, 341] on button "Call" at bounding box center [573, 349] width 213 height 43
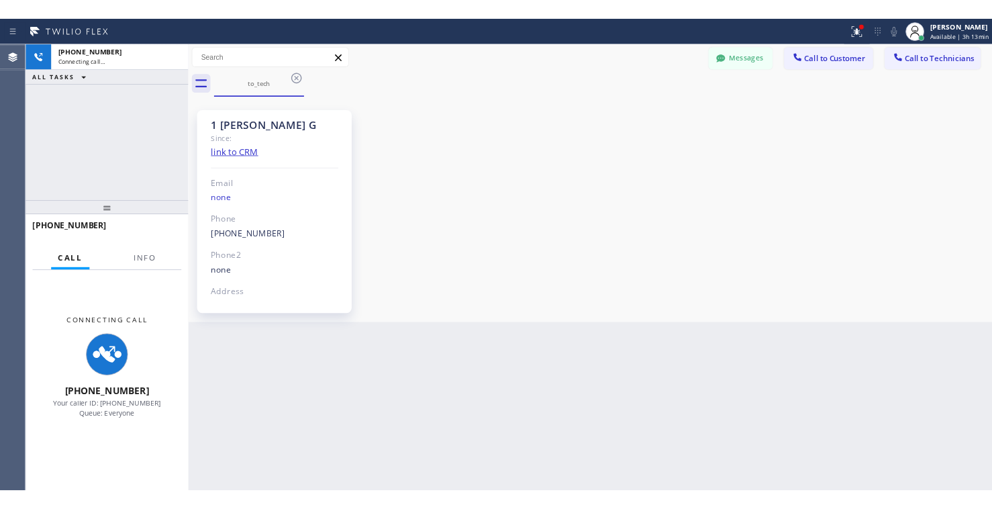
scroll to position [2532, 0]
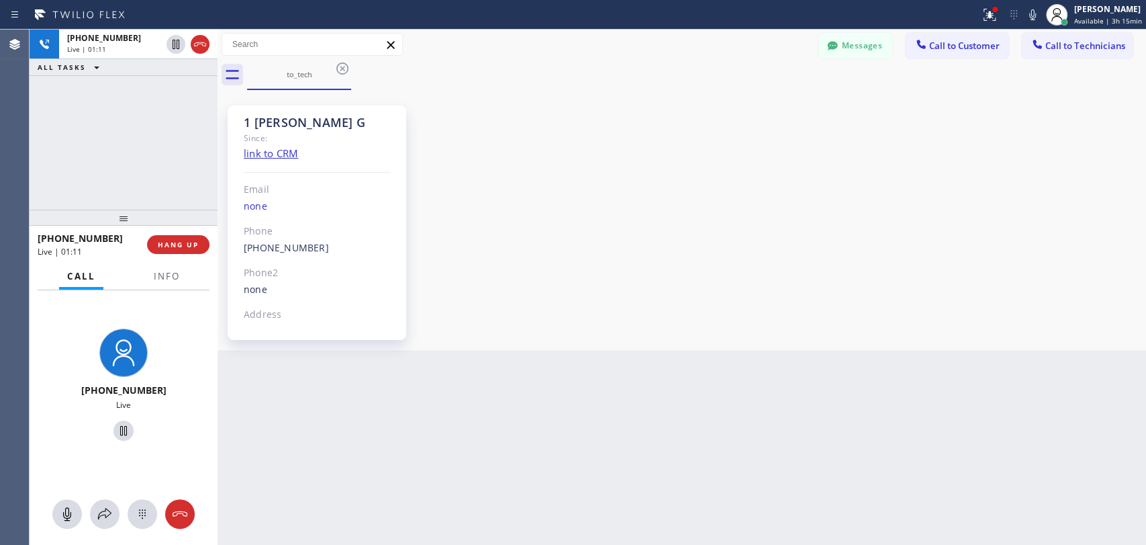
click at [190, 195] on div "+18183025971 Live | 01:11 ALL TASKS ALL TASKS ACTIVE TASKS TASKS IN WRAP UP" at bounding box center [124, 120] width 188 height 180
click at [197, 246] on span "HANG UP" at bounding box center [178, 244] width 41 height 9
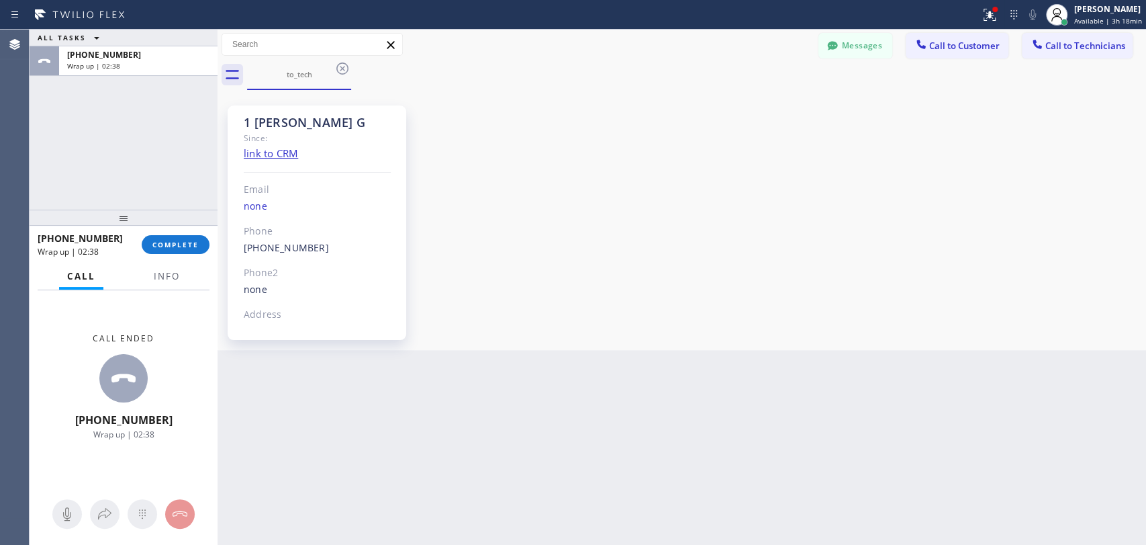
click at [171, 258] on div "+18183025971 Wrap up | 02:38 COMPLETE" at bounding box center [124, 244] width 172 height 35
click at [178, 252] on button "COMPLETE" at bounding box center [176, 244] width 68 height 19
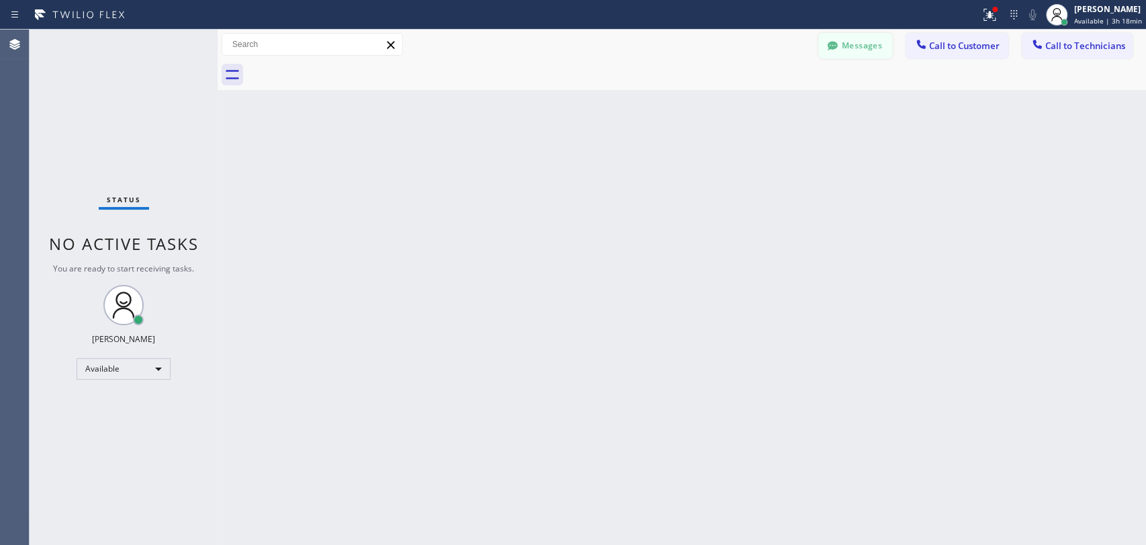
click at [867, 47] on button "Messages" at bounding box center [856, 46] width 74 height 26
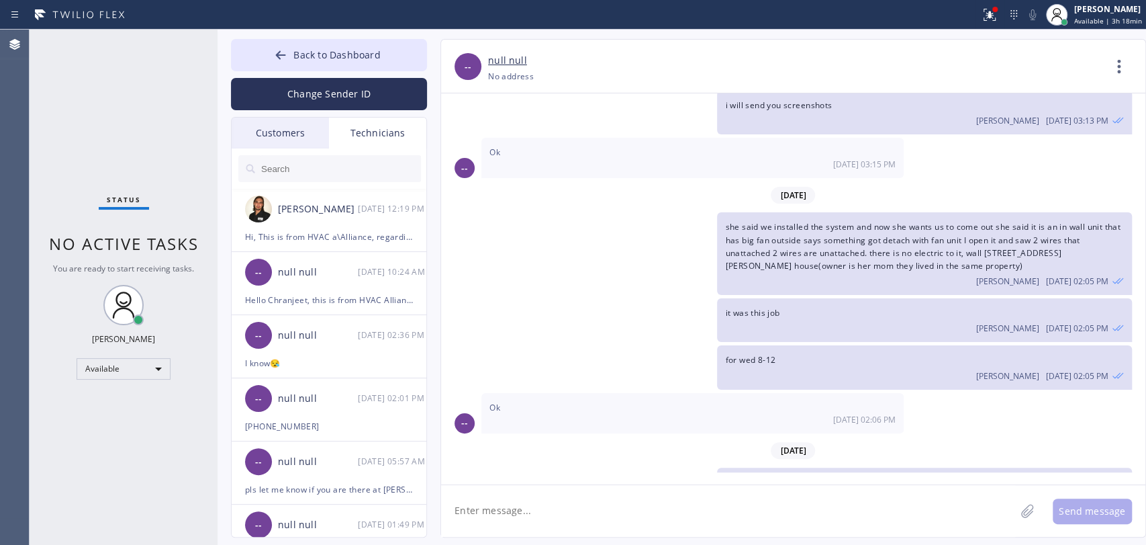
click at [308, 130] on div "Customers" at bounding box center [280, 133] width 97 height 31
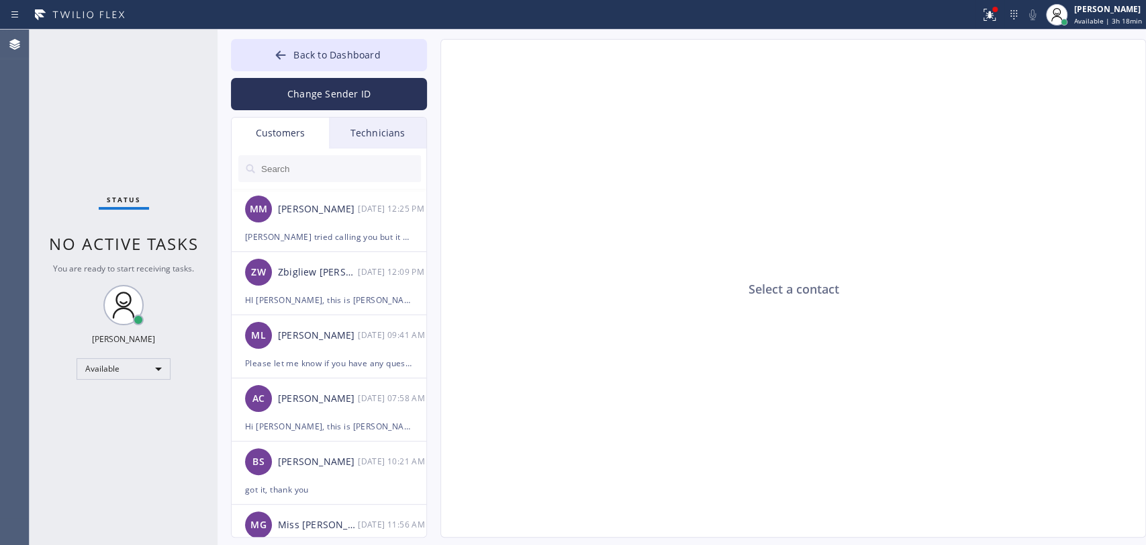
click at [329, 172] on input "text" at bounding box center [340, 168] width 161 height 27
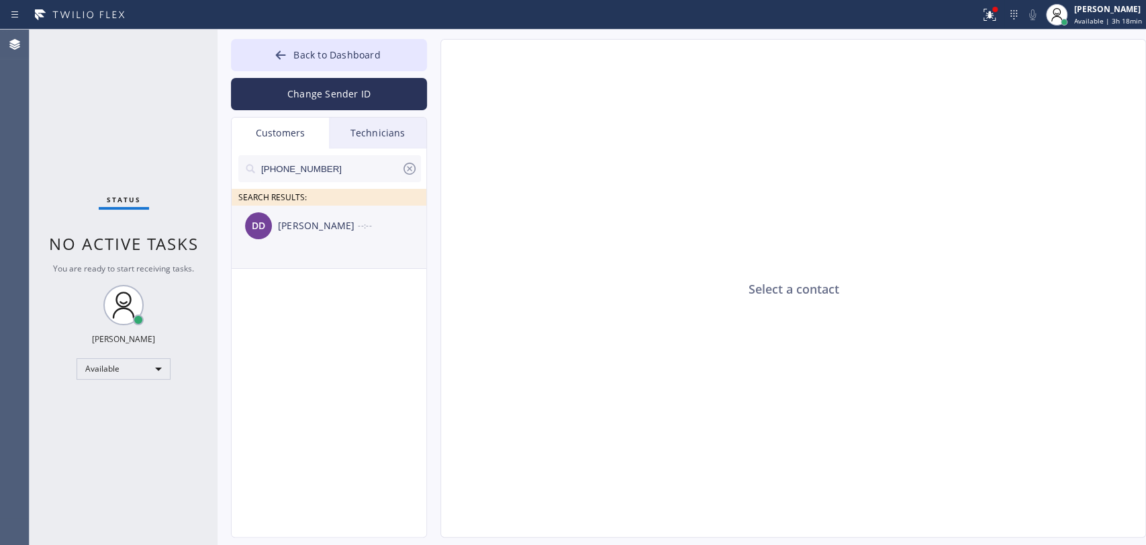
click at [313, 239] on div "DD Dominique De Meijer --:--" at bounding box center [330, 225] width 196 height 40
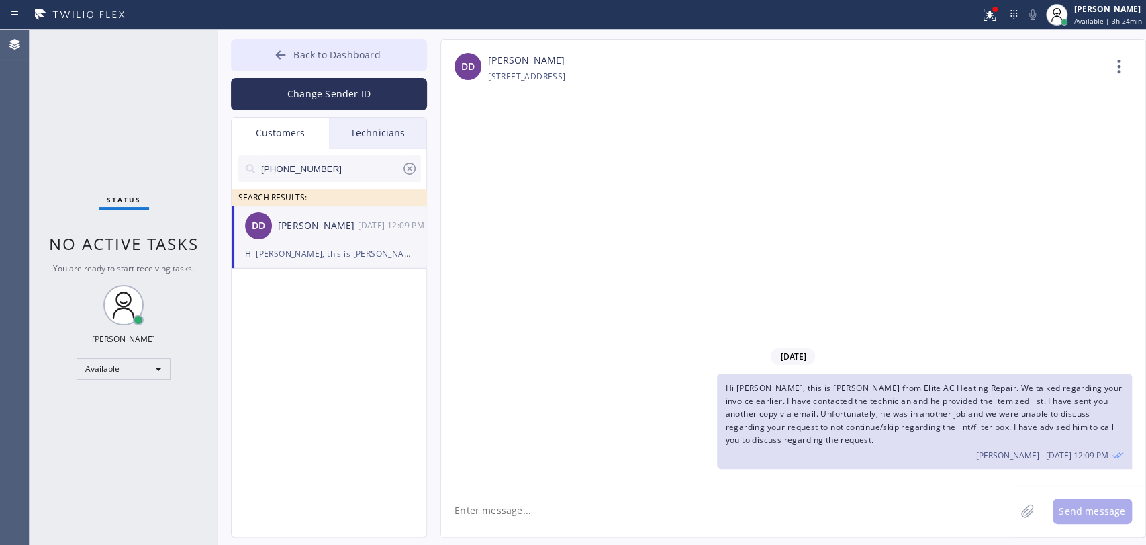
click at [354, 60] on span "Back to Dashboard" at bounding box center [336, 54] width 87 height 13
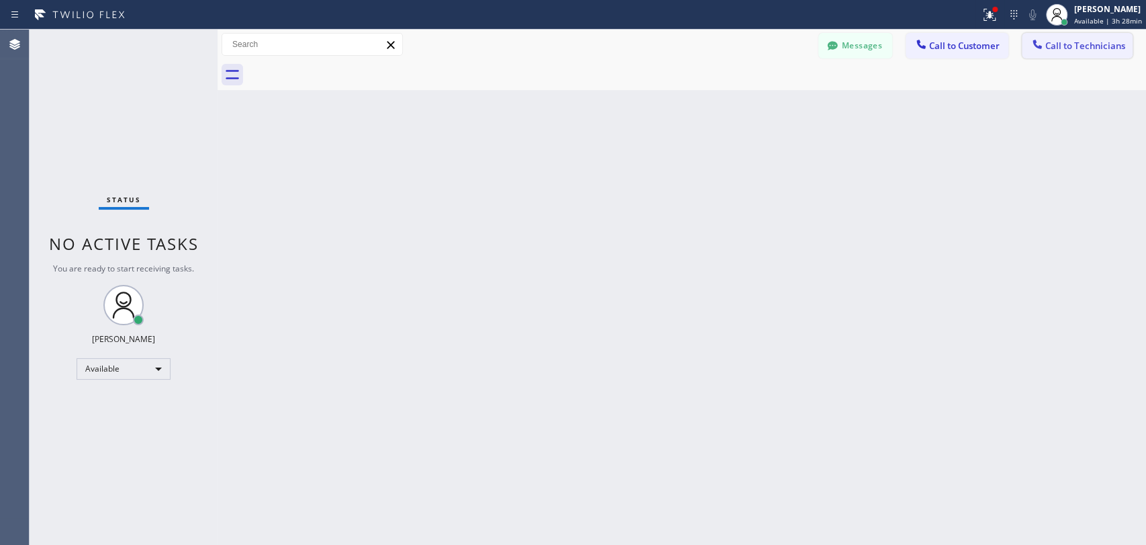
click at [1072, 44] on span "Call to Technicians" at bounding box center [1086, 46] width 80 height 12
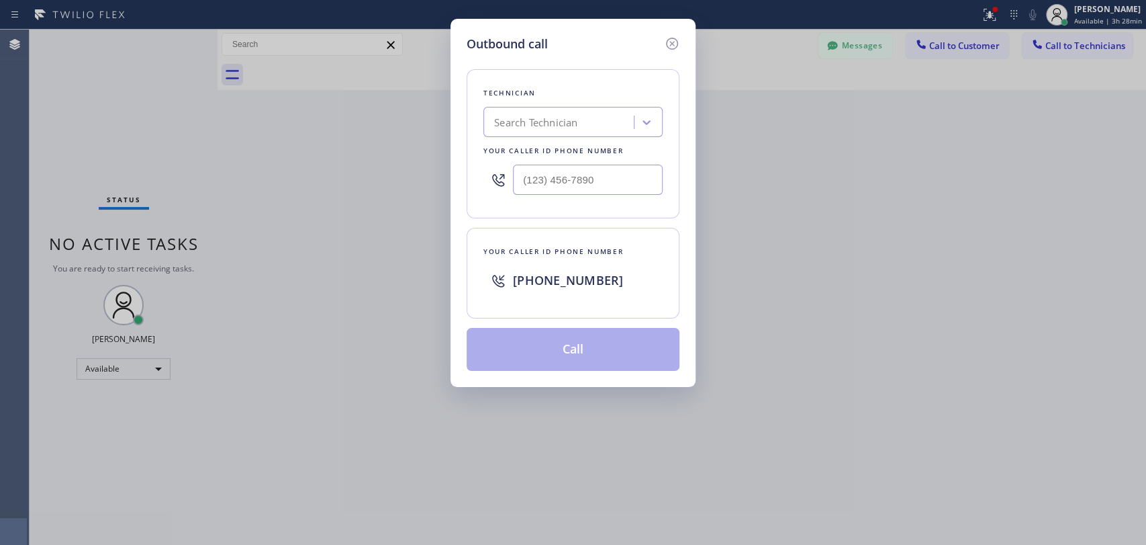
click at [502, 125] on div "Search Technician" at bounding box center [535, 122] width 83 height 15
type input "alex"
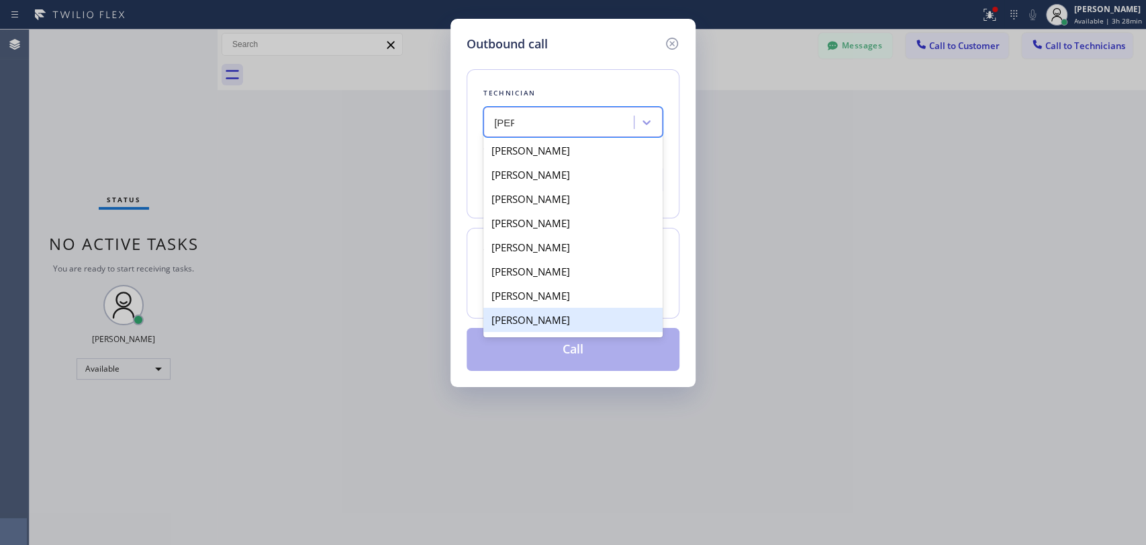
click at [568, 317] on div "Alexey Galkin" at bounding box center [572, 320] width 179 height 24
type input "(858) 401-9159"
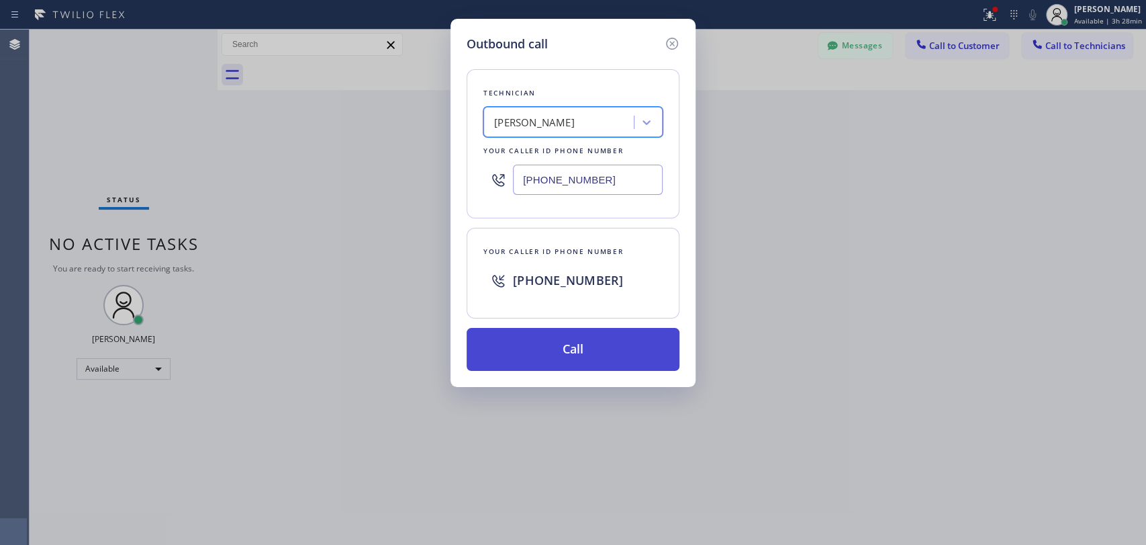
click at [586, 354] on button "Call" at bounding box center [573, 349] width 213 height 43
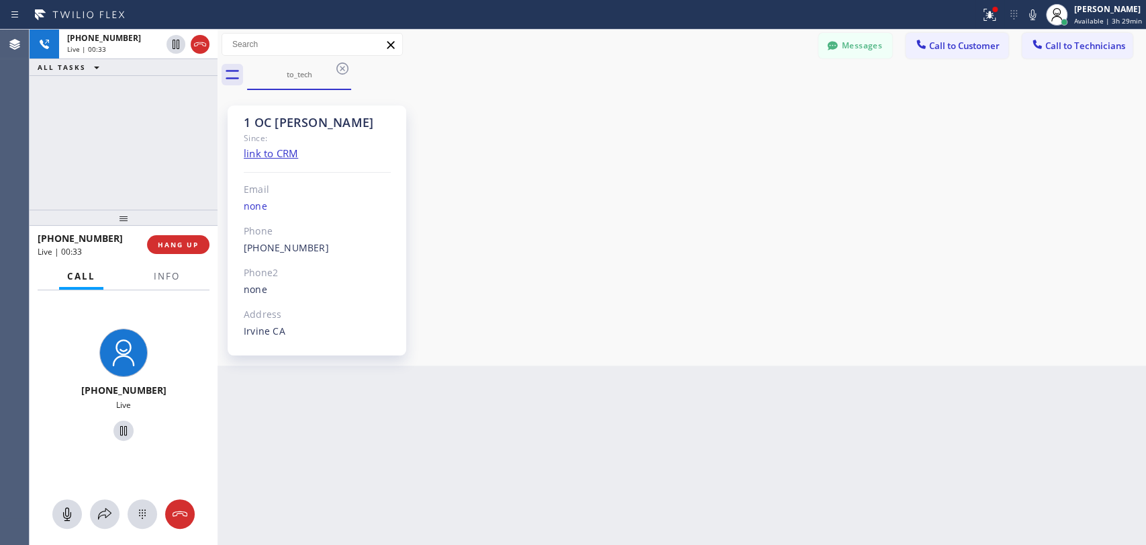
click at [135, 152] on div "+18584019159 Live | 00:33 ALL TASKS ALL TASKS ACTIVE TASKS TASKS IN WRAP UP" at bounding box center [124, 120] width 188 height 180
click at [191, 242] on span "HANG UP" at bounding box center [178, 244] width 41 height 9
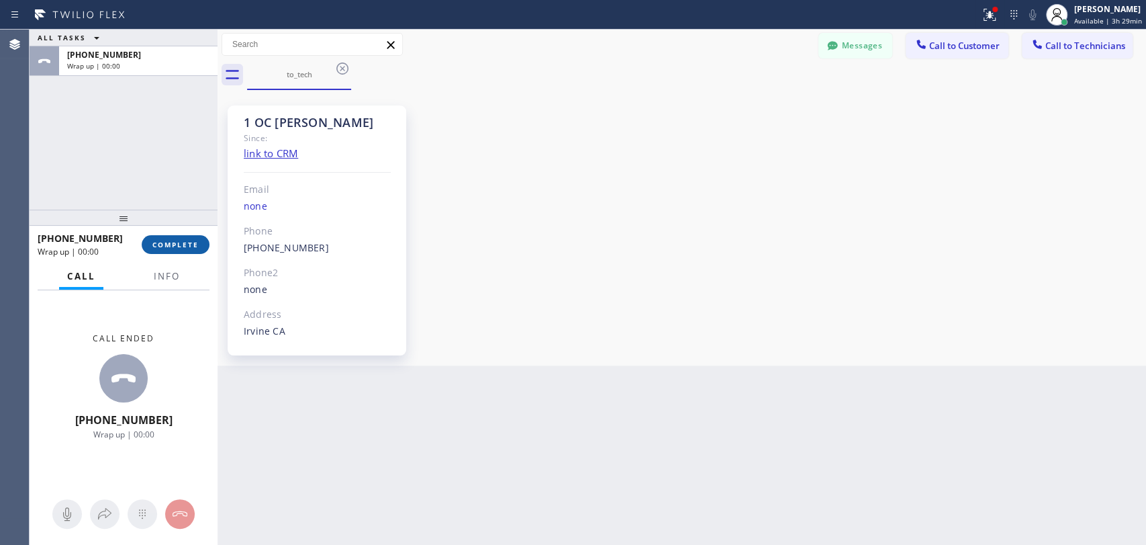
click at [191, 242] on span "COMPLETE" at bounding box center [175, 244] width 46 height 9
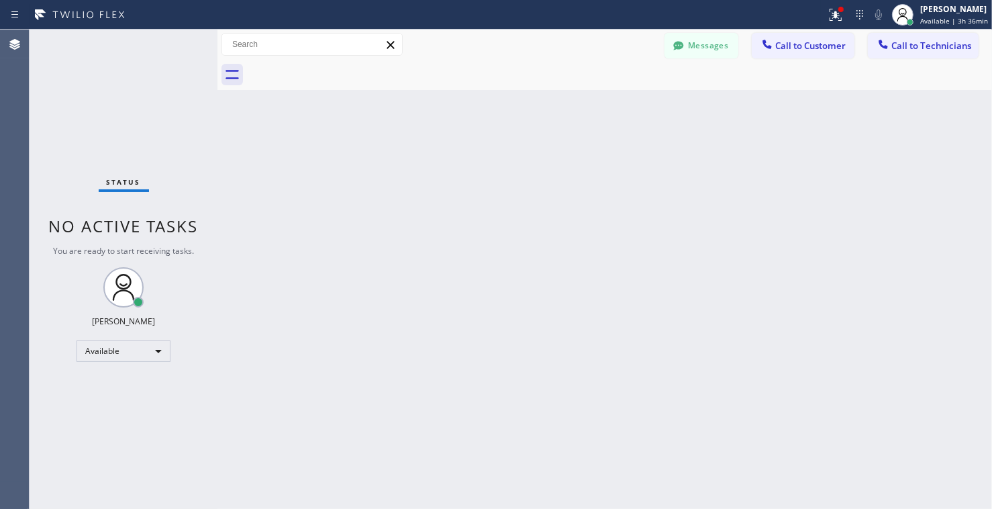
click at [899, 42] on span "Call to Technicians" at bounding box center [932, 46] width 80 height 12
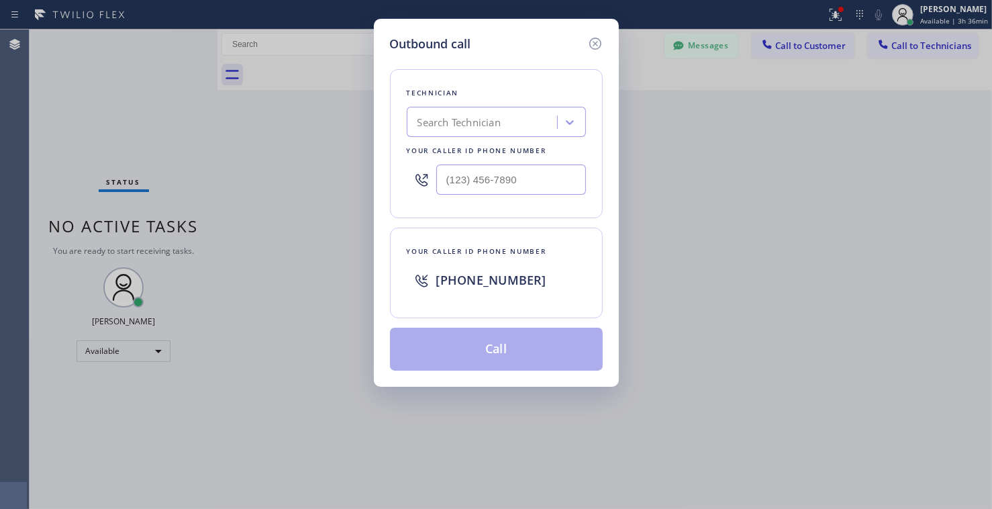
click at [515, 130] on div "Search Technician" at bounding box center [484, 123] width 146 height 24
type input "isaa"
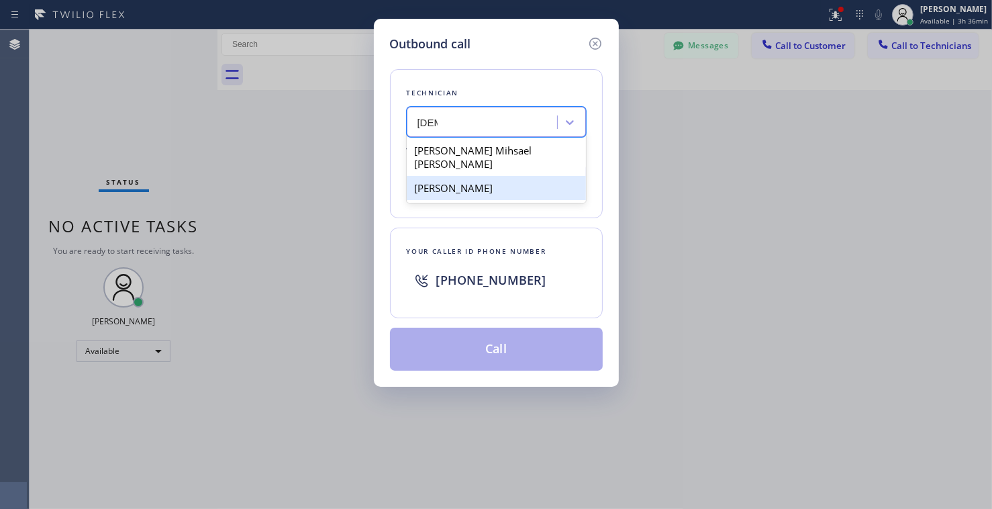
click at [485, 152] on div "[PERSON_NAME] Mihsael [PERSON_NAME]" at bounding box center [496, 157] width 179 height 38
type input "(619) 860-7574"
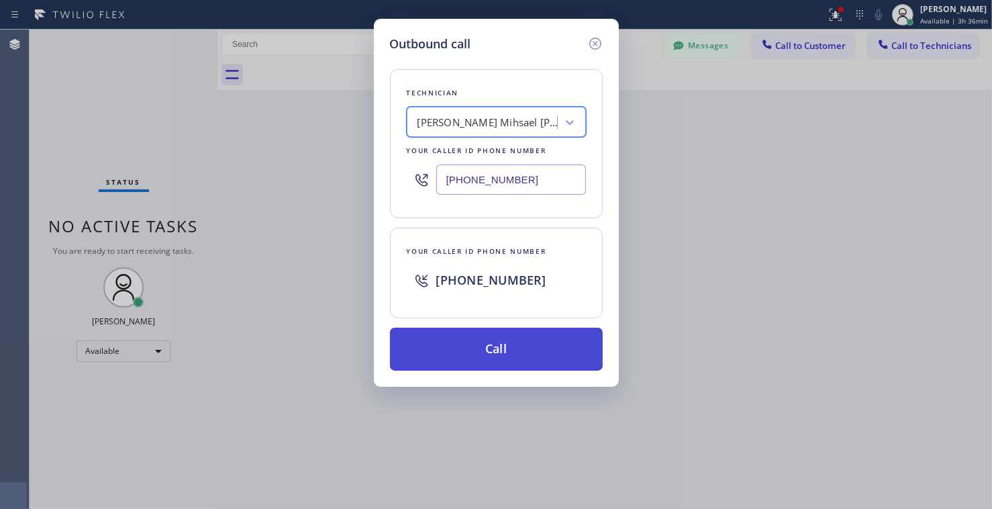
click at [481, 350] on button "Call" at bounding box center [496, 349] width 213 height 43
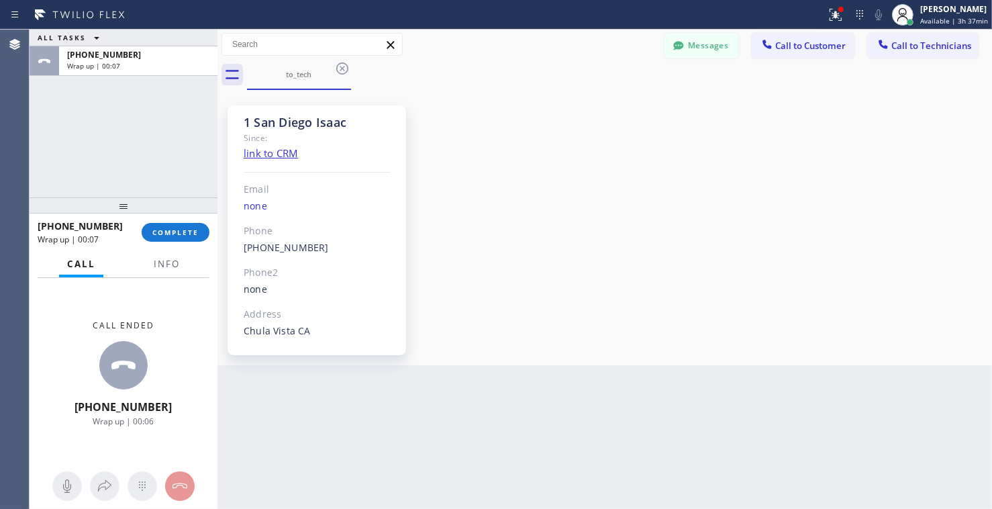
click at [848, 105] on div "1 San Diego Isaac Since: link to CRM Email none Phone (619) 860-7574 Outbound c…" at bounding box center [605, 227] width 768 height 269
click at [171, 228] on span "COMPLETE" at bounding box center [175, 232] width 46 height 9
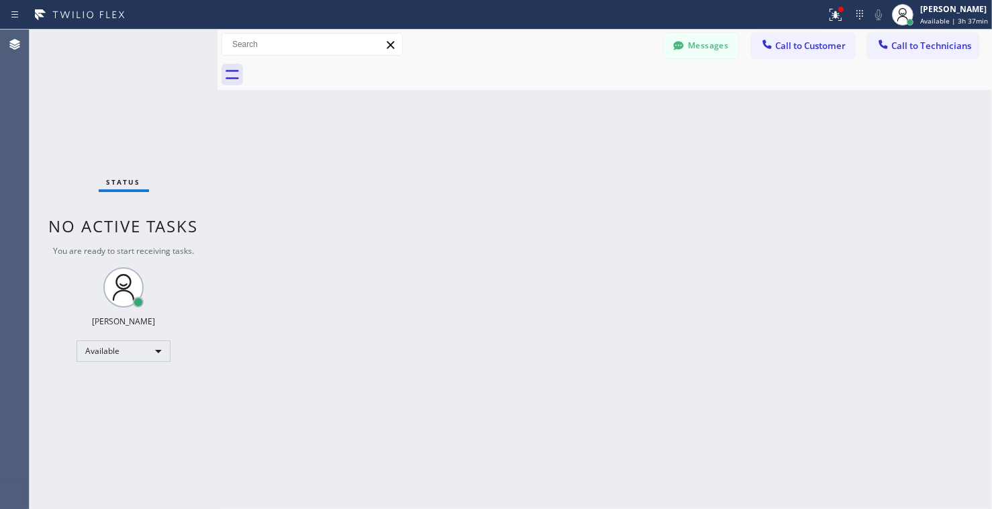
click at [891, 52] on div at bounding box center [884, 46] width 16 height 16
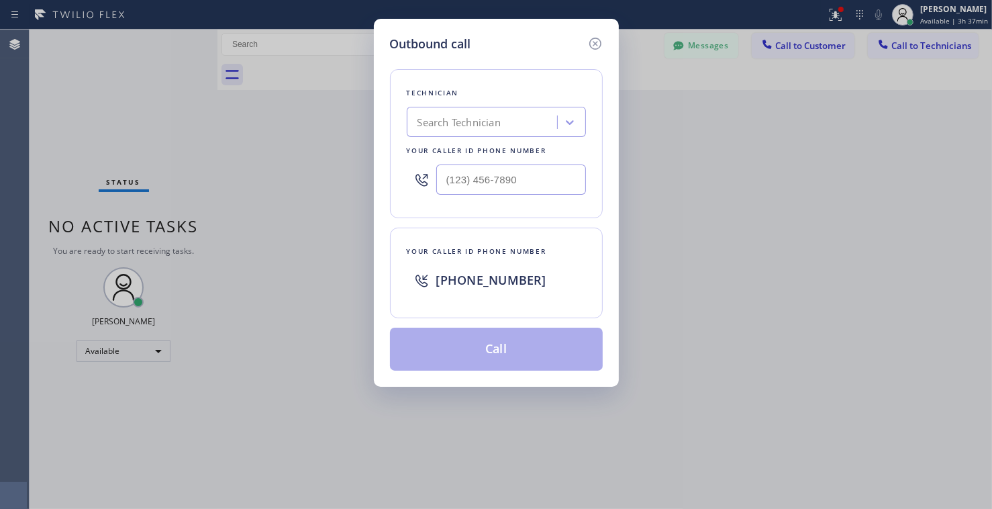
click at [473, 127] on div "Search Technician" at bounding box center [459, 122] width 83 height 15
type input "sevan"
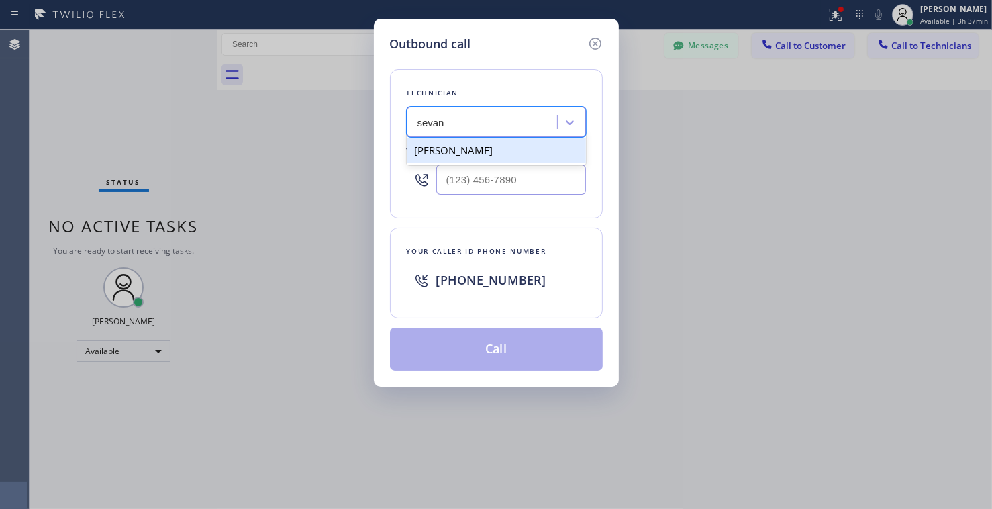
click at [525, 146] on div "[PERSON_NAME]" at bounding box center [496, 150] width 179 height 24
type input "[PHONE_NUMBER]"
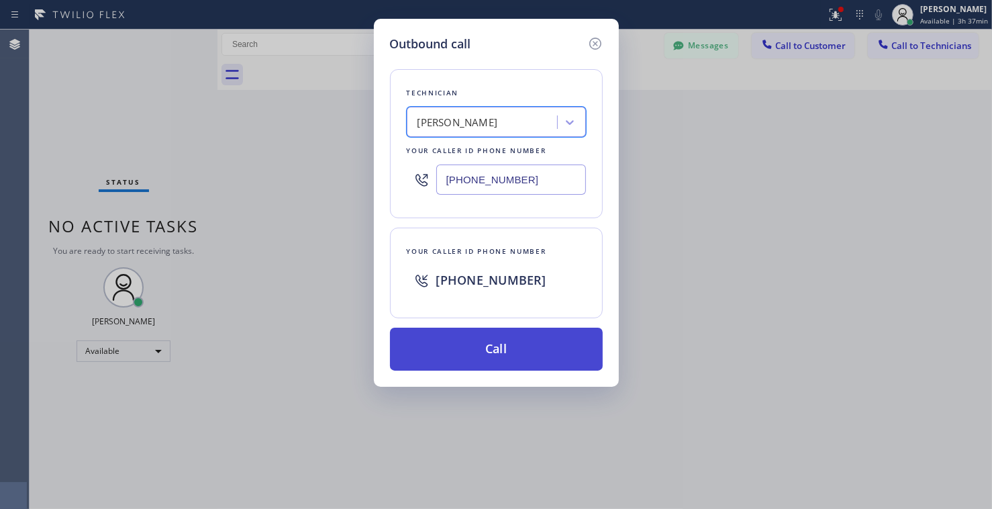
click at [513, 340] on button "Call" at bounding box center [496, 349] width 213 height 43
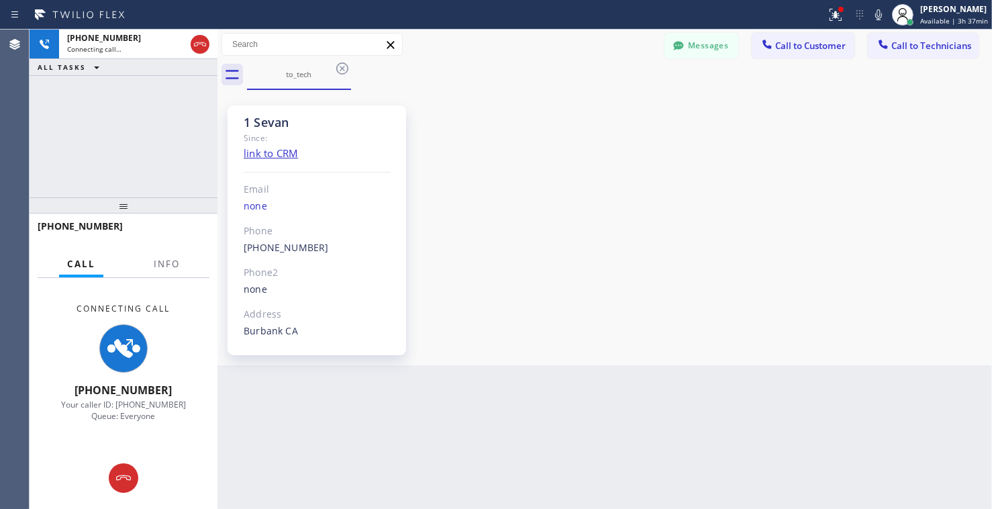
click at [892, 262] on div "1 Sevan Since: link to CRM Email none Phone (818) 480-0219 Outbound call Techni…" at bounding box center [605, 227] width 768 height 269
click at [133, 481] on div at bounding box center [124, 478] width 30 height 16
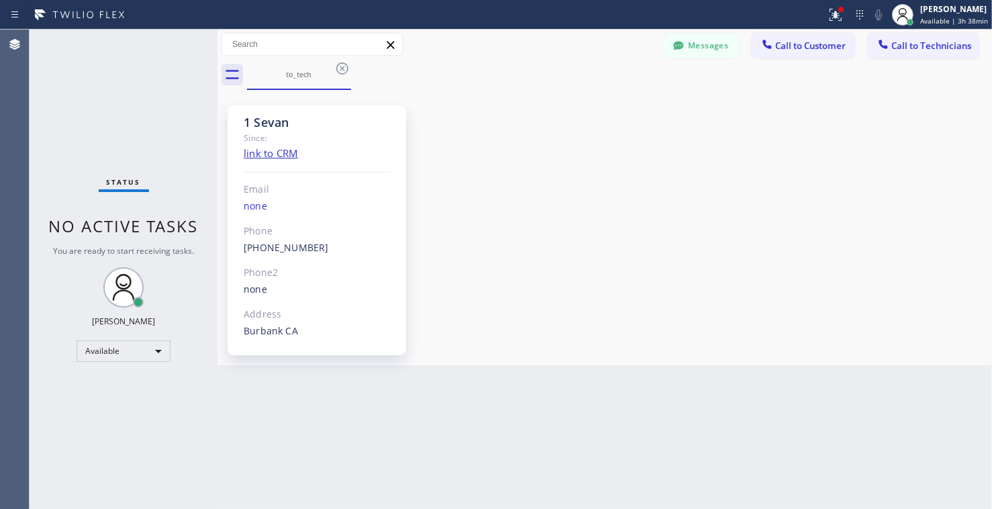
click at [893, 369] on div "Back to Dashboard Change Sender ID Customers Technicians (917) 227-5213 SEARCH …" at bounding box center [605, 269] width 775 height 479
click at [345, 70] on icon at bounding box center [342, 68] width 16 height 16
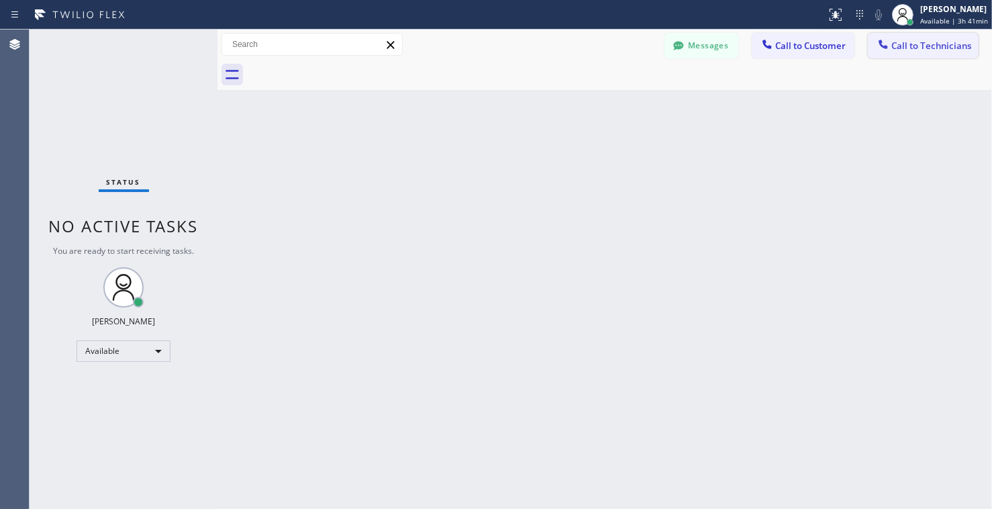
click at [938, 44] on span "Call to Technicians" at bounding box center [932, 46] width 80 height 12
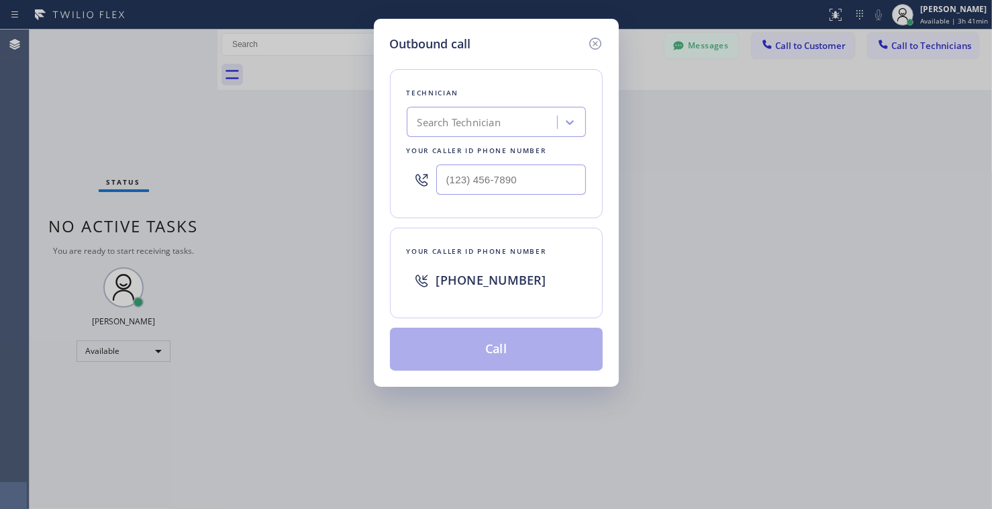
click at [467, 113] on div "Search Technician" at bounding box center [484, 123] width 146 height 24
type input "ole"
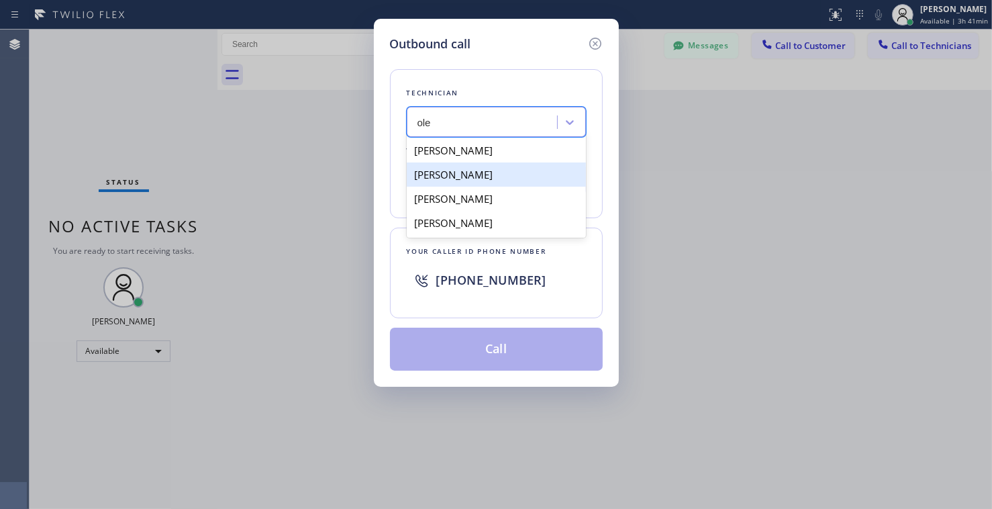
click at [508, 177] on div "[PERSON_NAME]" at bounding box center [496, 175] width 179 height 24
type input "[PHONE_NUMBER]"
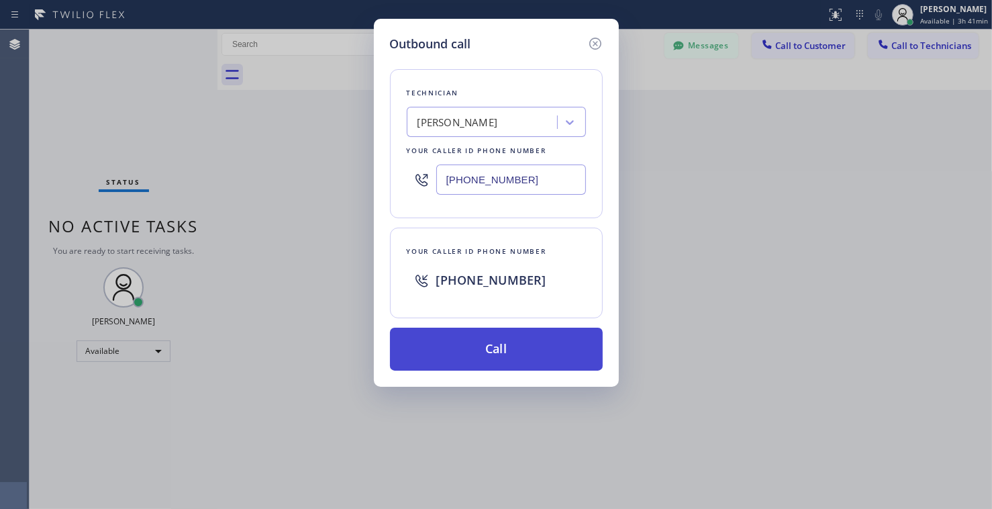
click at [515, 339] on button "Call" at bounding box center [496, 349] width 213 height 43
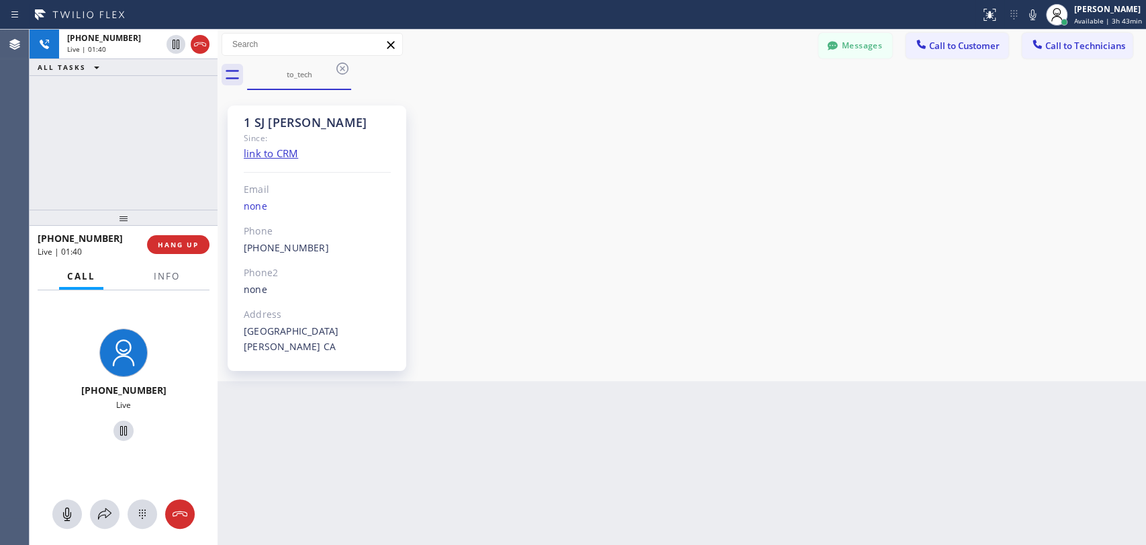
click at [142, 172] on div "[PHONE_NUMBER] Live | 01:40 ALL TASKS ALL TASKS ACTIVE TASKS TASKS IN WRAP UP" at bounding box center [124, 120] width 188 height 180
click at [188, 240] on span "HANG UP" at bounding box center [178, 244] width 41 height 9
click at [184, 238] on button "HANG UP" at bounding box center [178, 244] width 62 height 19
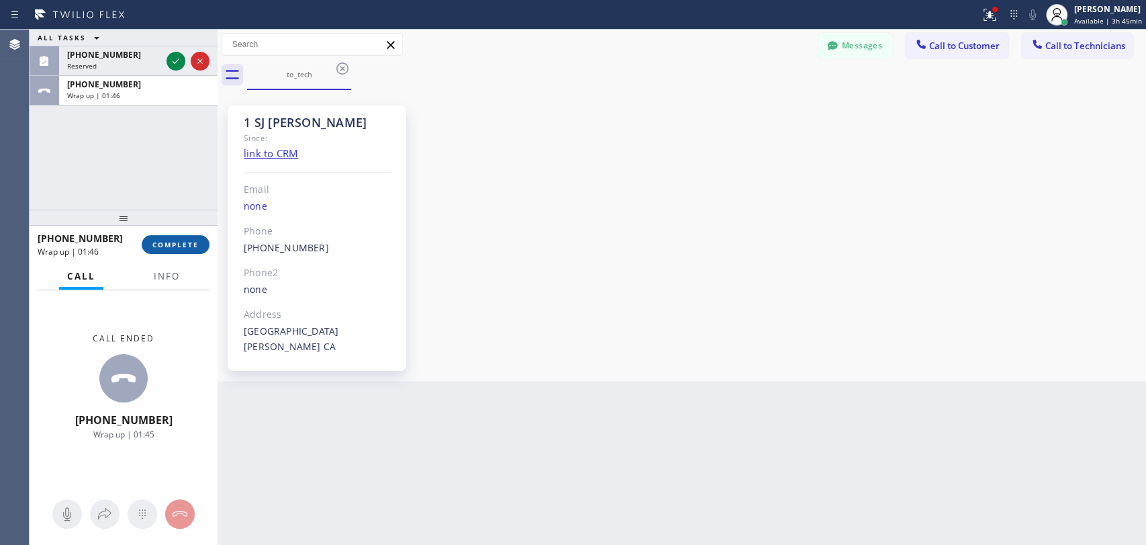
click at [177, 246] on span "COMPLETE" at bounding box center [175, 244] width 46 height 9
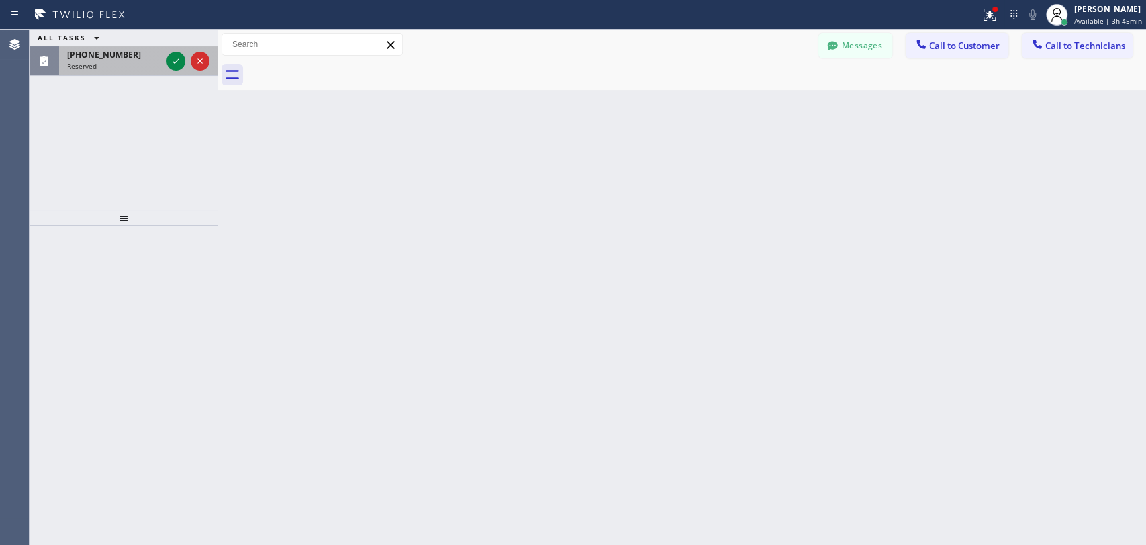
click at [165, 58] on div at bounding box center [188, 61] width 48 height 30
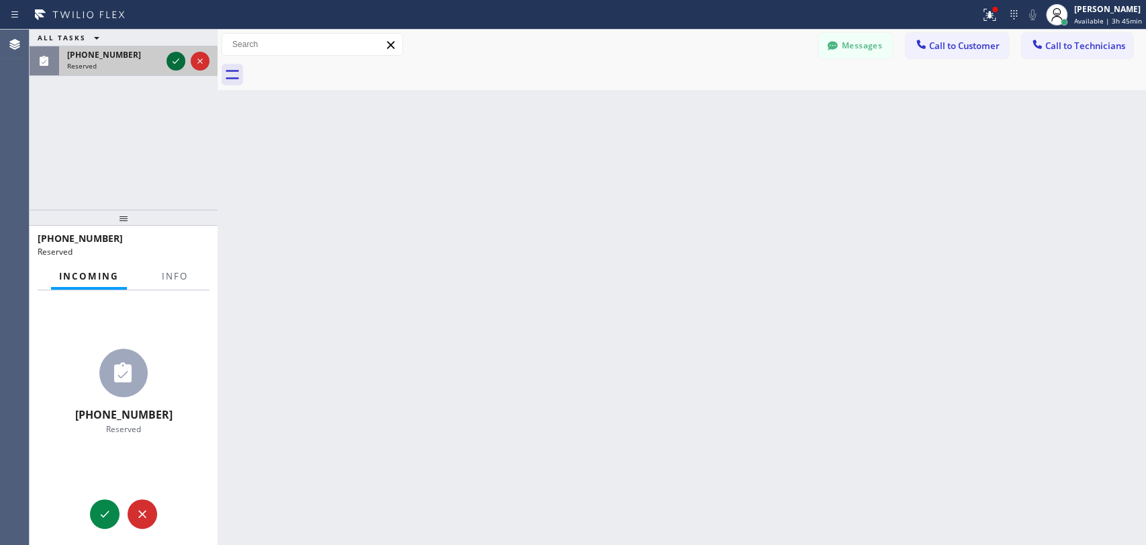
click at [172, 58] on icon at bounding box center [176, 61] width 16 height 16
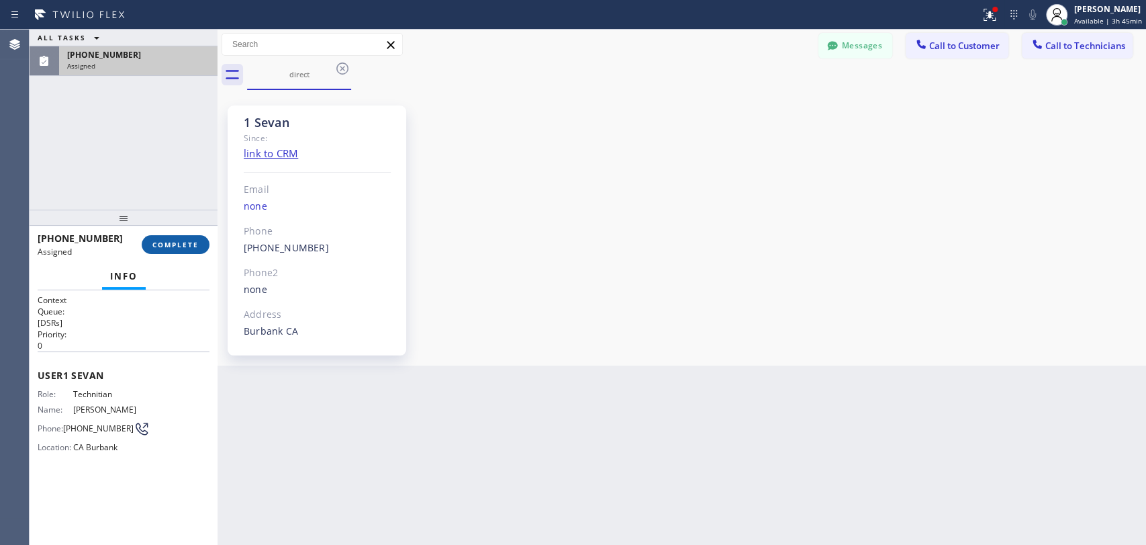
click at [162, 244] on span "COMPLETE" at bounding box center [175, 244] width 46 height 9
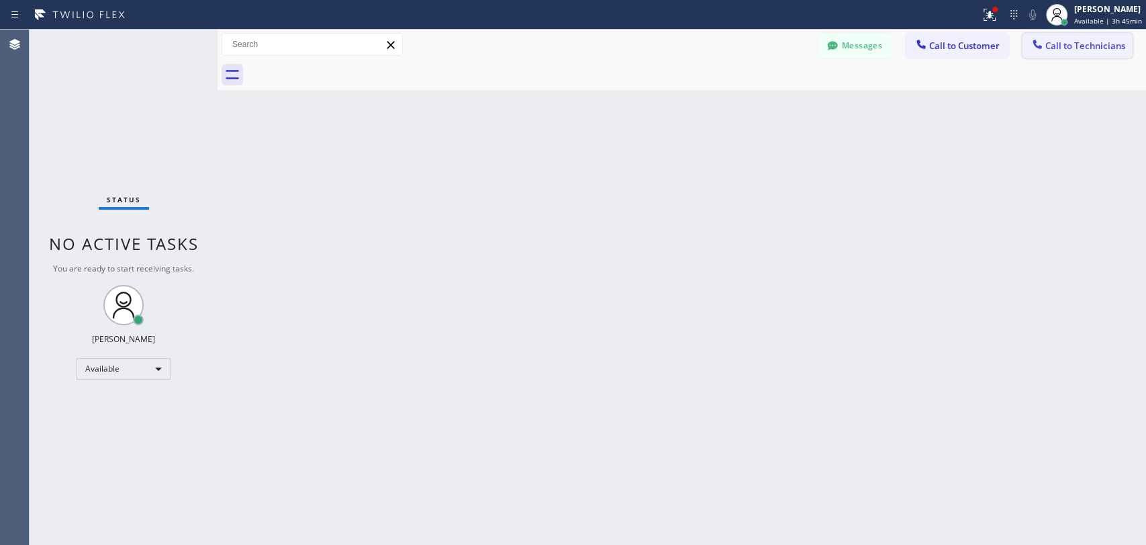
click at [992, 36] on button "Call to Technicians" at bounding box center [1077, 46] width 111 height 26
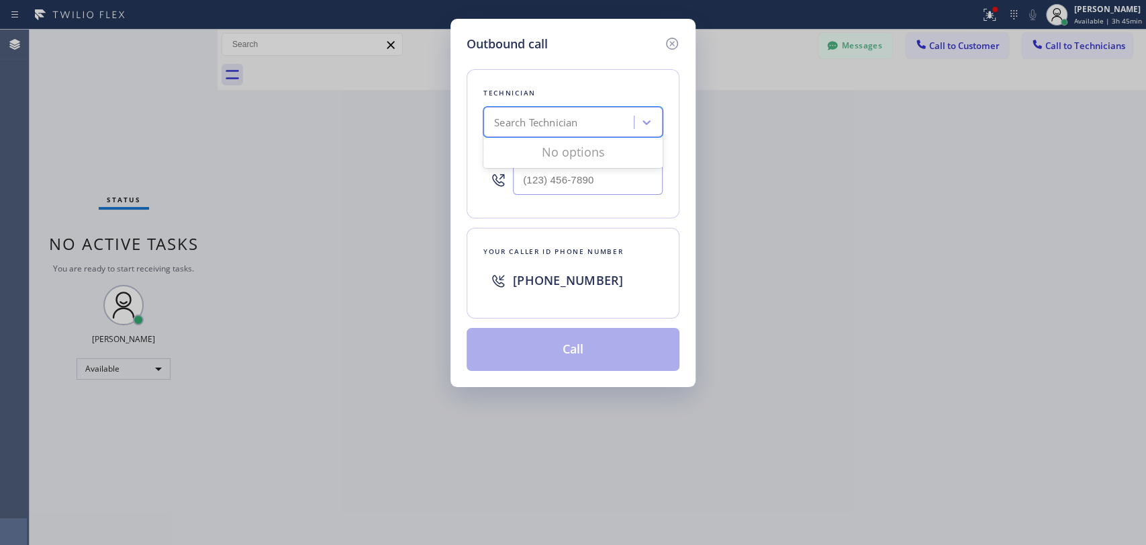
click at [530, 125] on div "Search Technician" at bounding box center [535, 122] width 83 height 15
type input "sevan"
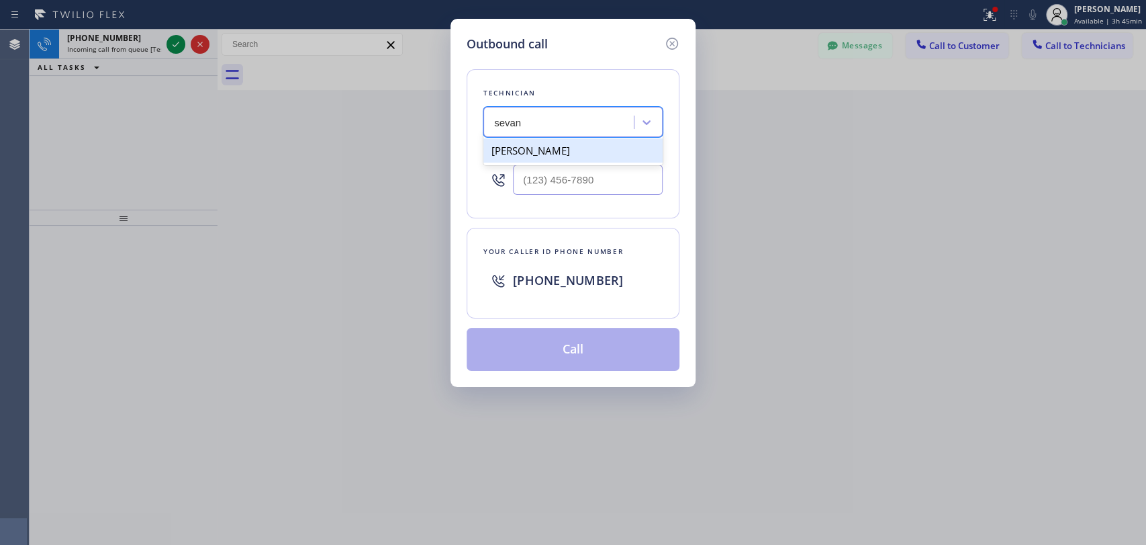
click at [522, 148] on div "[PERSON_NAME]" at bounding box center [572, 150] width 179 height 24
type input "[PHONE_NUMBER]"
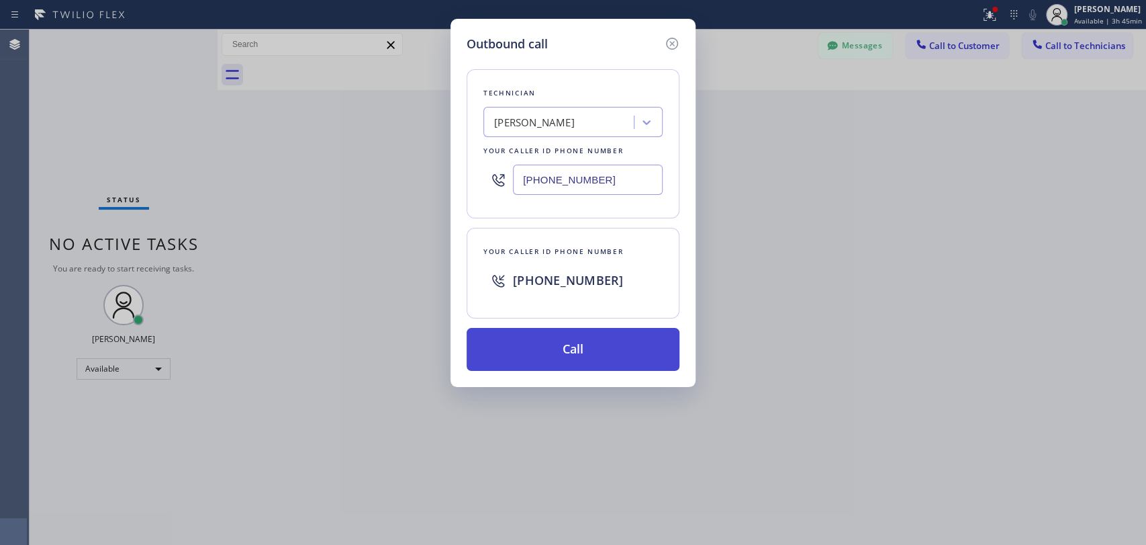
click at [553, 343] on button "Call" at bounding box center [573, 349] width 213 height 43
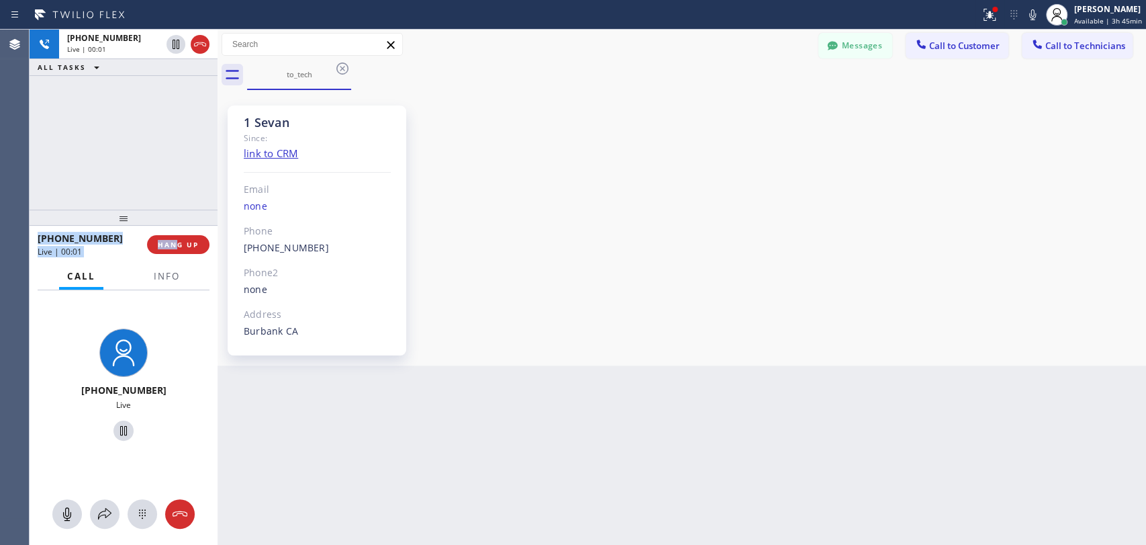
click at [175, 228] on div "[PHONE_NUMBER] Live | 00:01 ALL TASKS ALL TASKS ACTIVE TASKS TASKS IN WRAP UP […" at bounding box center [124, 287] width 188 height 515
click at [177, 246] on span "HANG UP" at bounding box center [178, 244] width 41 height 9
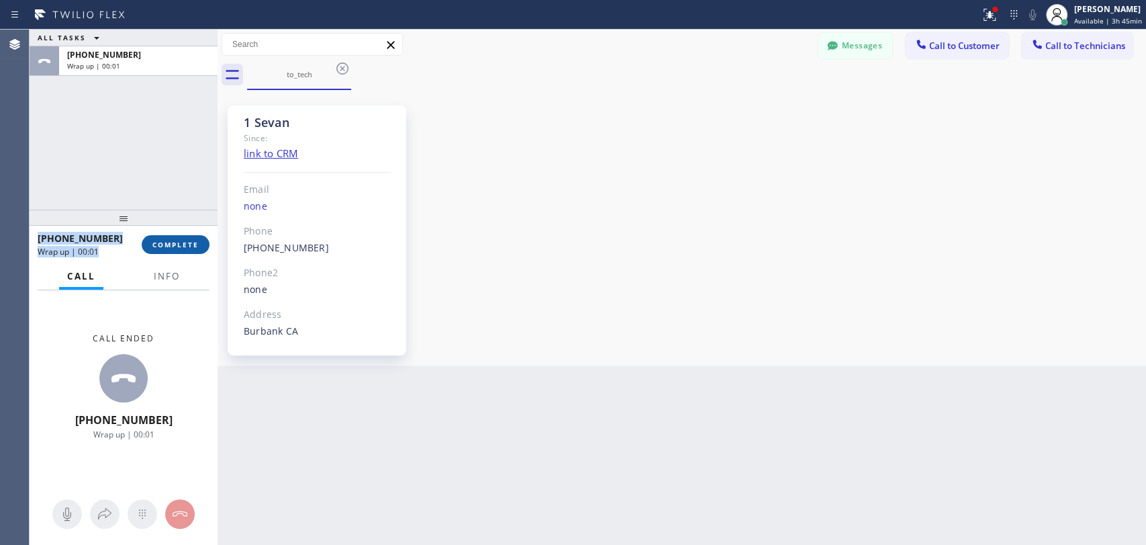
click at [199, 243] on button "COMPLETE" at bounding box center [176, 244] width 68 height 19
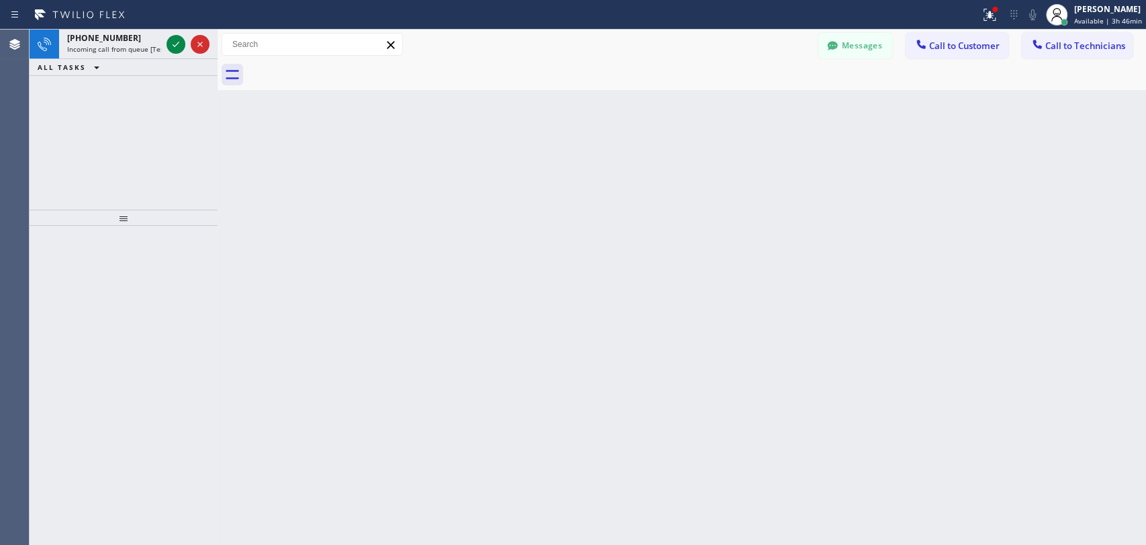
click at [992, 168] on div "Back to Dashboard Change Sender ID Customers Technicians MM [PERSON_NAME] [DATE…" at bounding box center [682, 287] width 929 height 515
click at [174, 42] on icon at bounding box center [176, 44] width 16 height 16
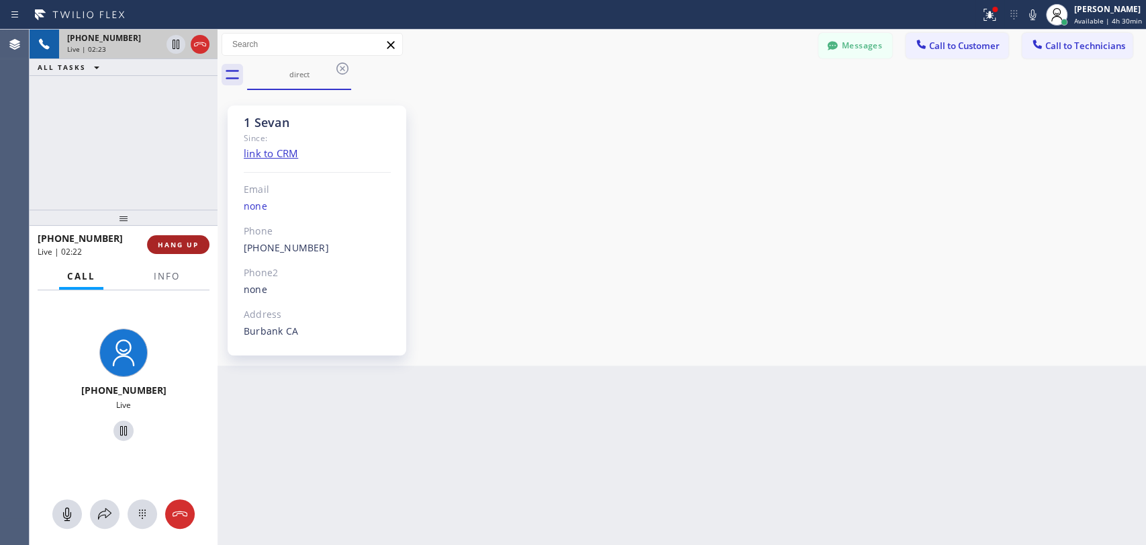
click at [192, 246] on span "HANG UP" at bounding box center [178, 244] width 41 height 9
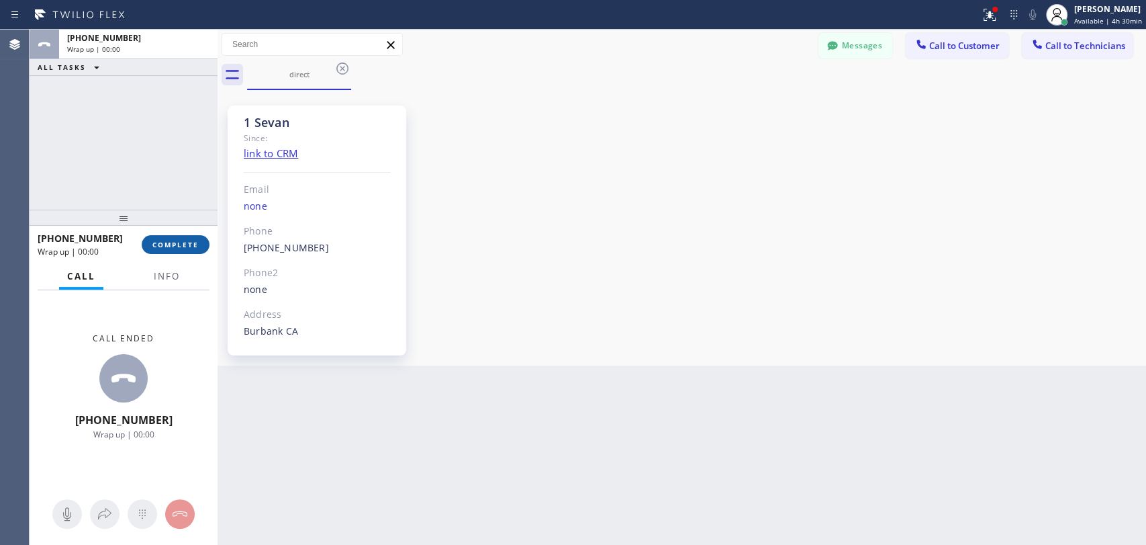
click at [191, 246] on span "COMPLETE" at bounding box center [175, 244] width 46 height 9
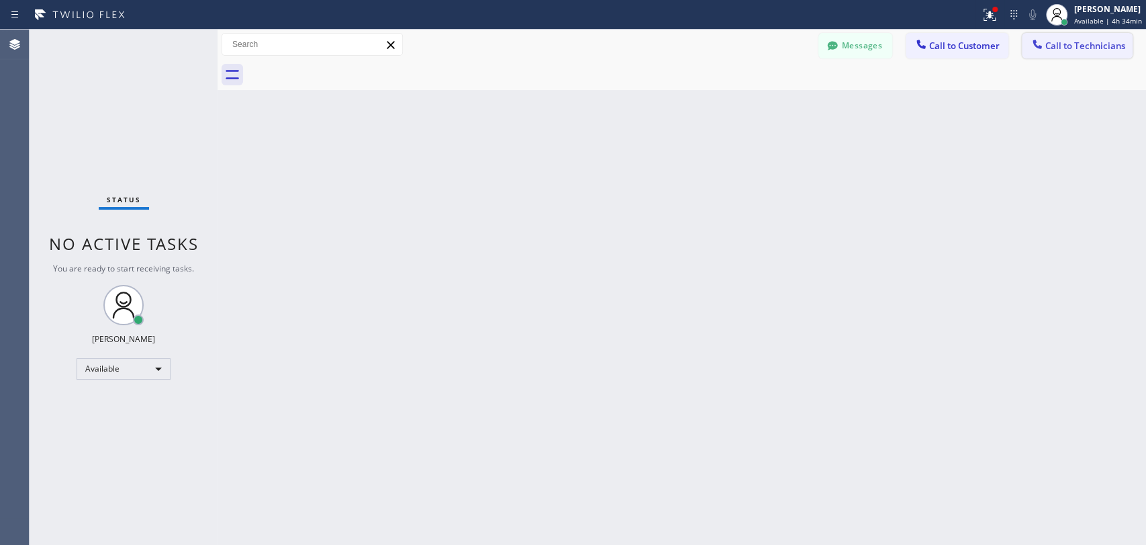
click at [992, 51] on span "Call to Technicians" at bounding box center [1086, 46] width 80 height 12
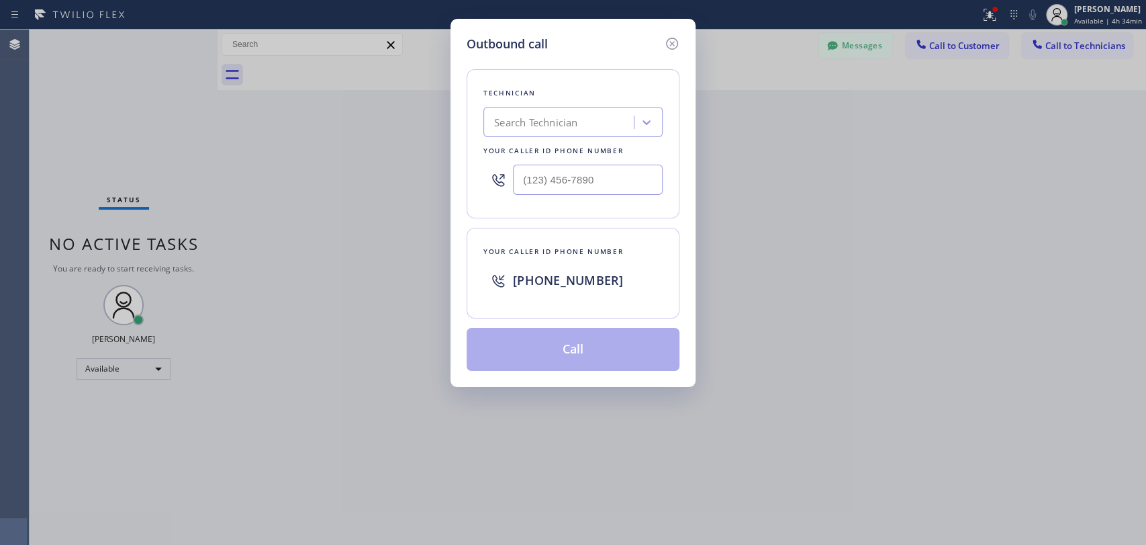
click at [547, 124] on div "Search Technician" at bounding box center [535, 122] width 83 height 15
type input "chara"
click at [583, 146] on div "[PERSON_NAME]" at bounding box center [572, 150] width 179 height 24
type input "[PHONE_NUMBER]"
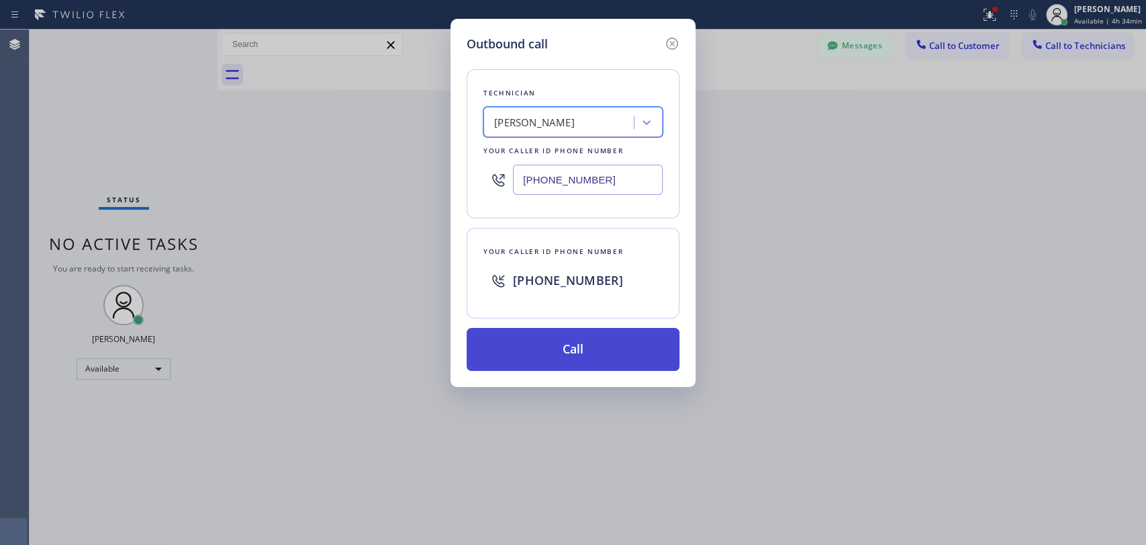
click at [565, 351] on button "Call" at bounding box center [573, 349] width 213 height 43
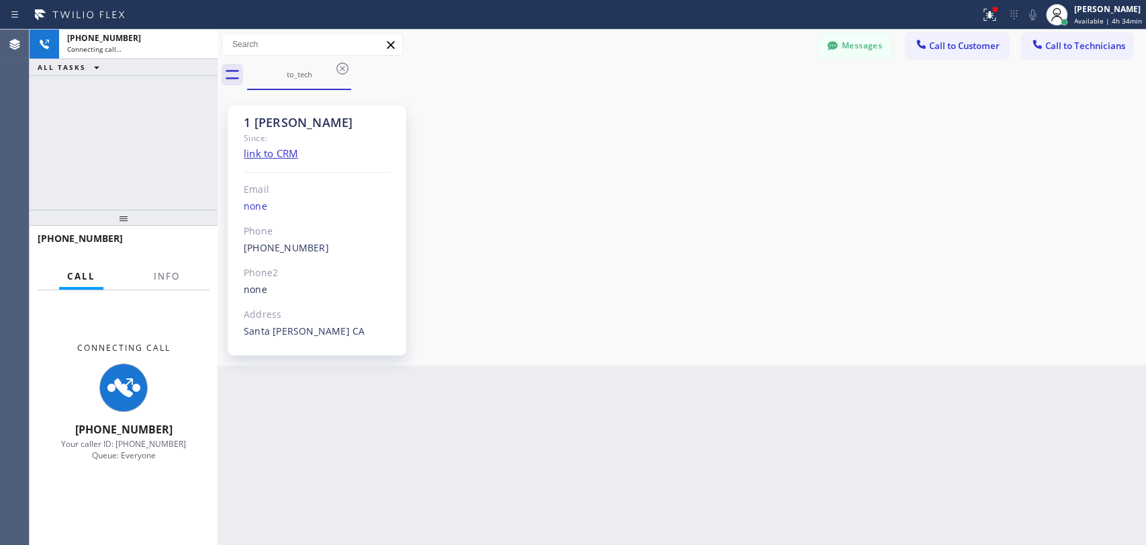
scroll to position [429, 0]
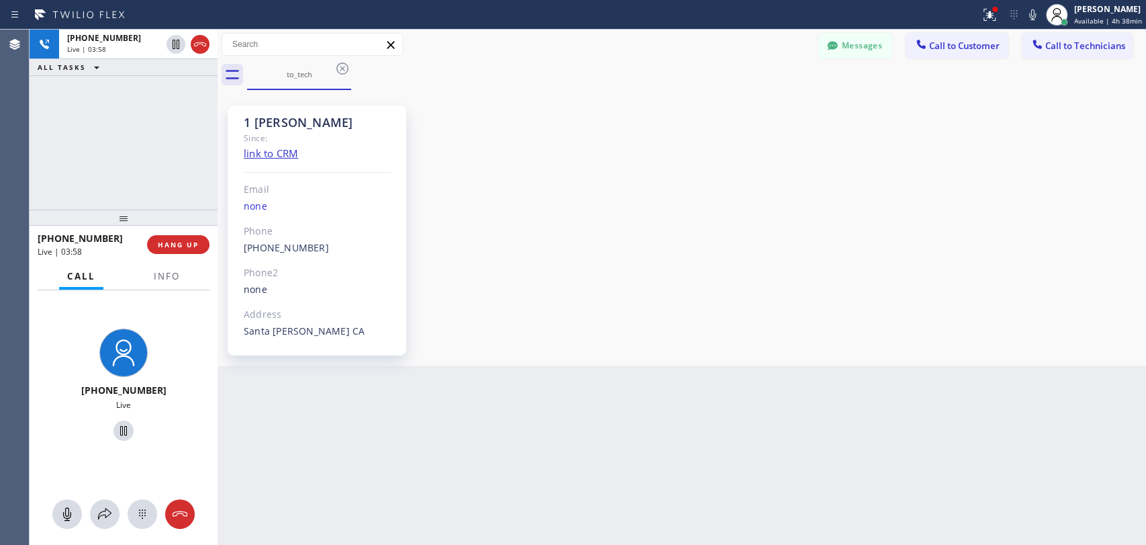
click at [99, 149] on div "[PHONE_NUMBER] Live | 03:58 ALL TASKS ALL TASKS ACTIVE TASKS TASKS IN WRAP UP" at bounding box center [124, 120] width 188 height 180
click at [180, 248] on span "HANG UP" at bounding box center [178, 244] width 41 height 9
click at [180, 244] on span "HANG UP" at bounding box center [178, 244] width 41 height 9
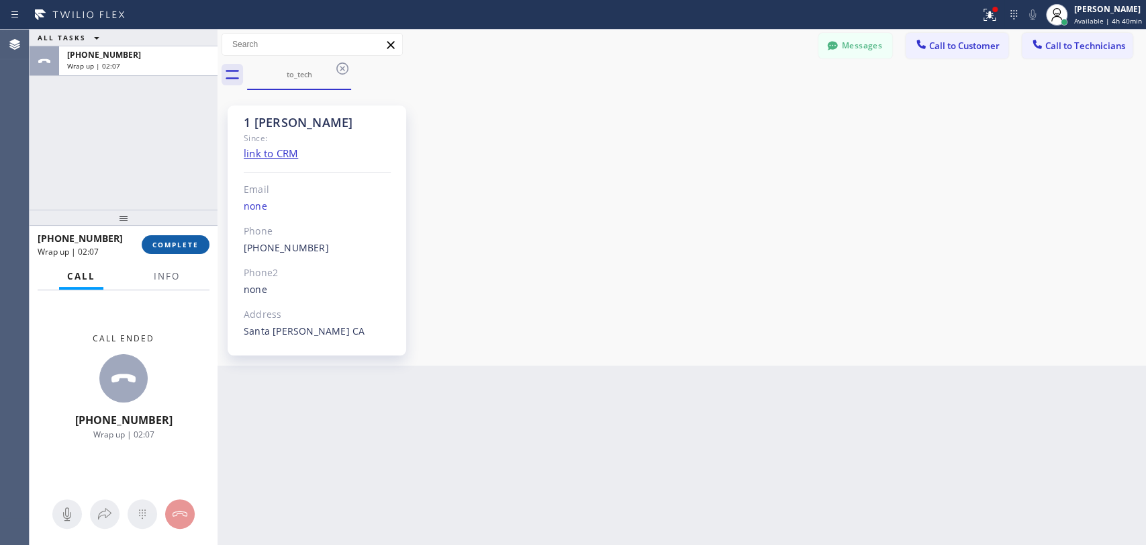
drag, startPoint x: 178, startPoint y: 240, endPoint x: 205, endPoint y: 227, distance: 29.7
click at [178, 239] on button "COMPLETE" at bounding box center [176, 244] width 68 height 19
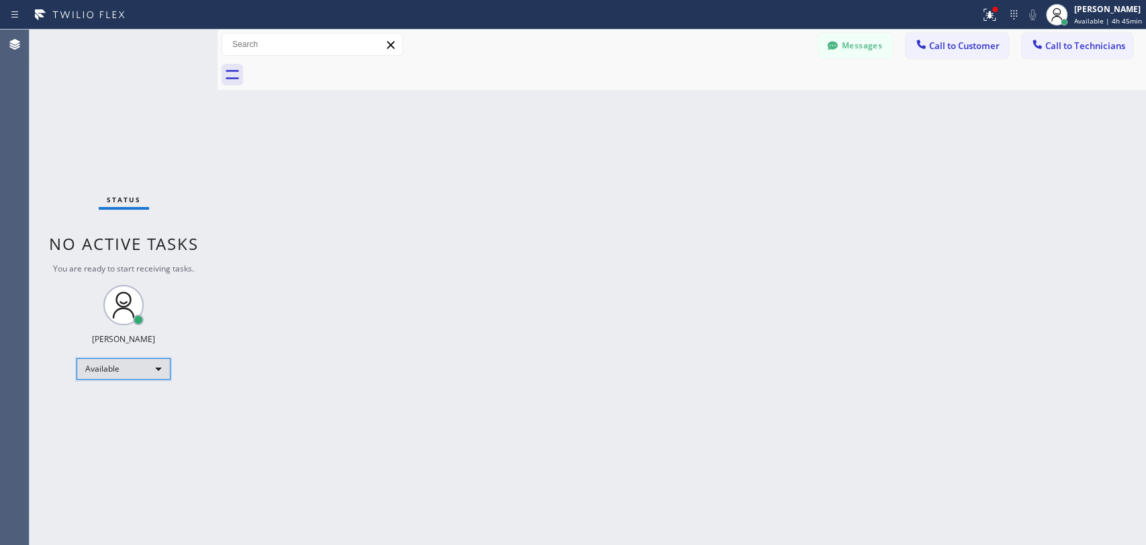
click at [148, 372] on div "Available" at bounding box center [124, 368] width 94 height 21
click at [124, 393] on li "Offline" at bounding box center [122, 386] width 91 height 16
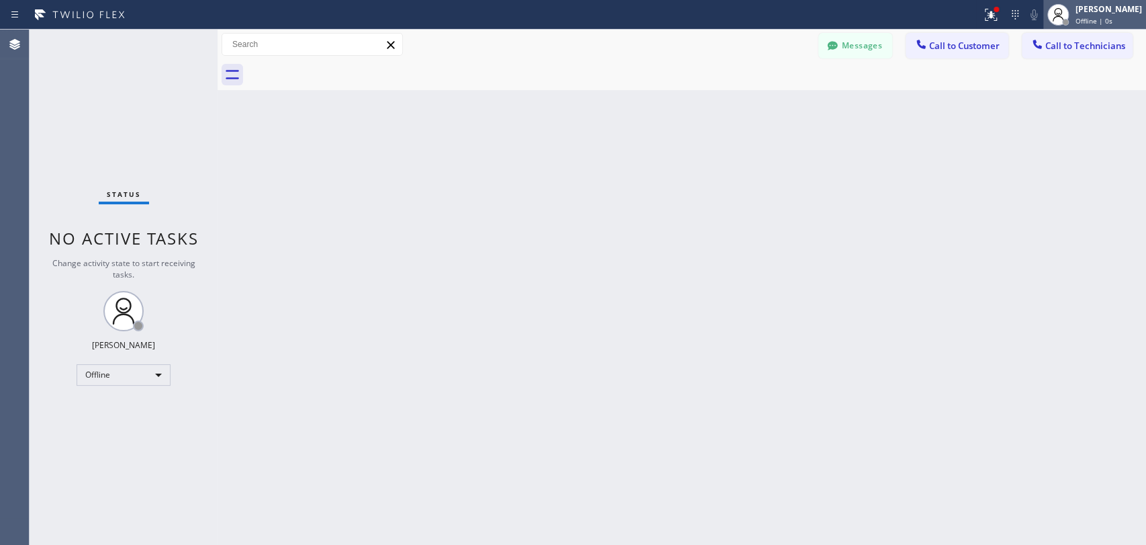
click at [992, 12] on div "[PERSON_NAME]" at bounding box center [1109, 8] width 66 height 11
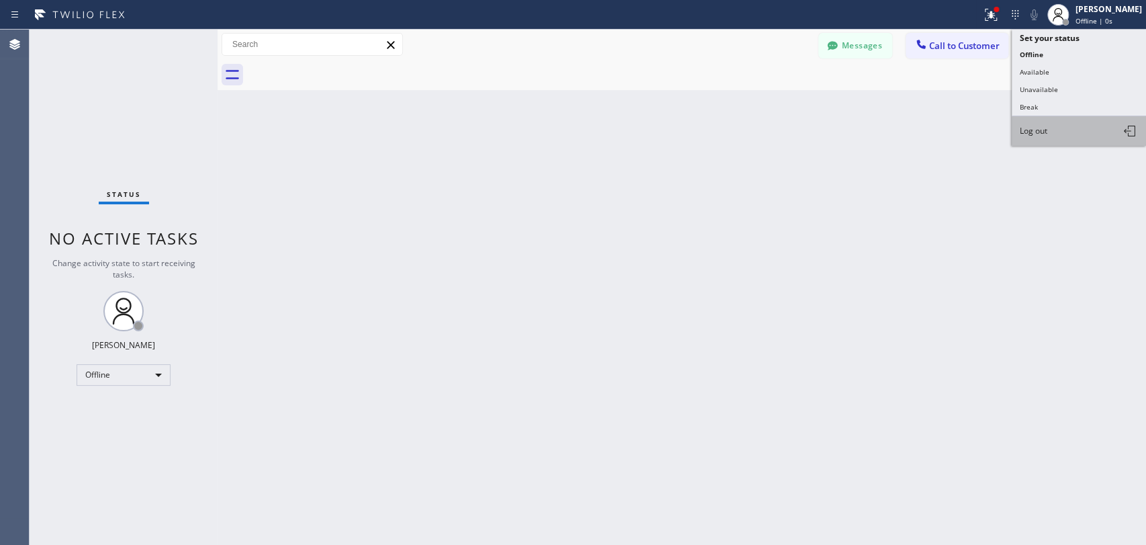
click at [992, 120] on button "Log out" at bounding box center [1079, 131] width 134 height 30
